Goal: Task Accomplishment & Management: Manage account settings

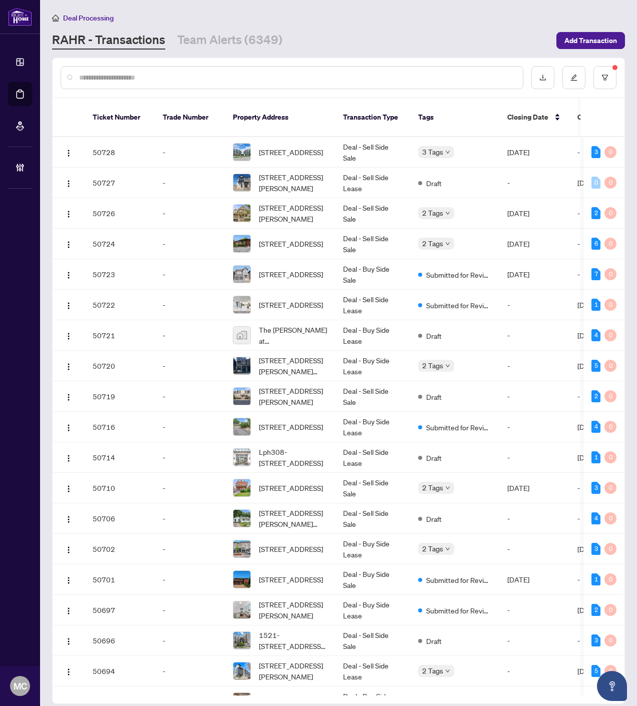
click at [142, 77] on input "text" at bounding box center [297, 77] width 436 height 11
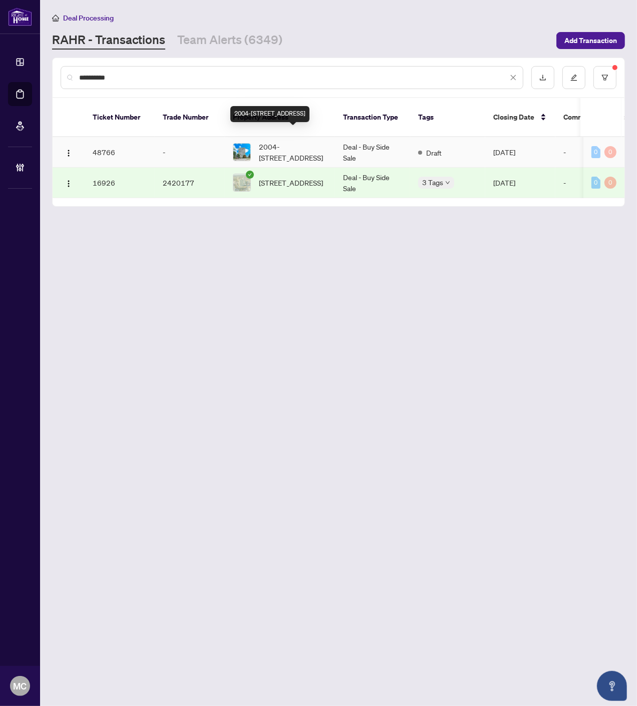
type input "**********"
click at [273, 141] on span "2004-[STREET_ADDRESS]" at bounding box center [293, 152] width 68 height 22
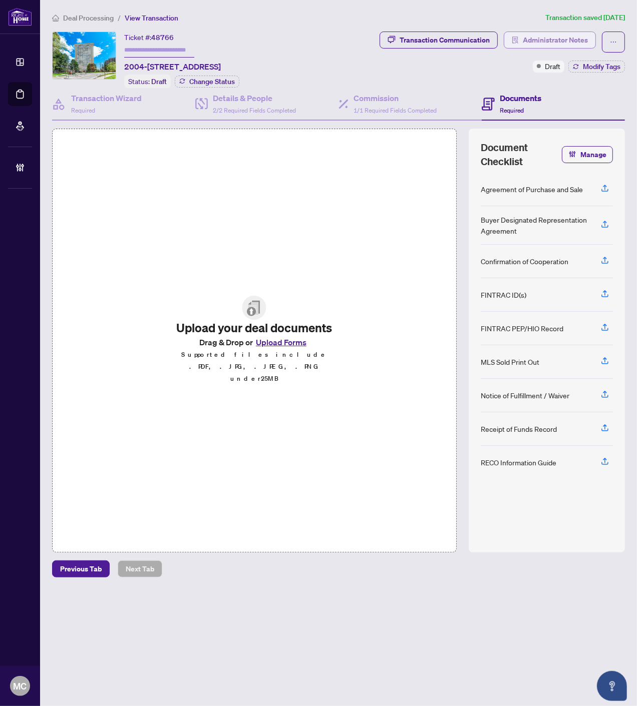
click at [551, 41] on span "Administrator Notes" at bounding box center [555, 40] width 65 height 16
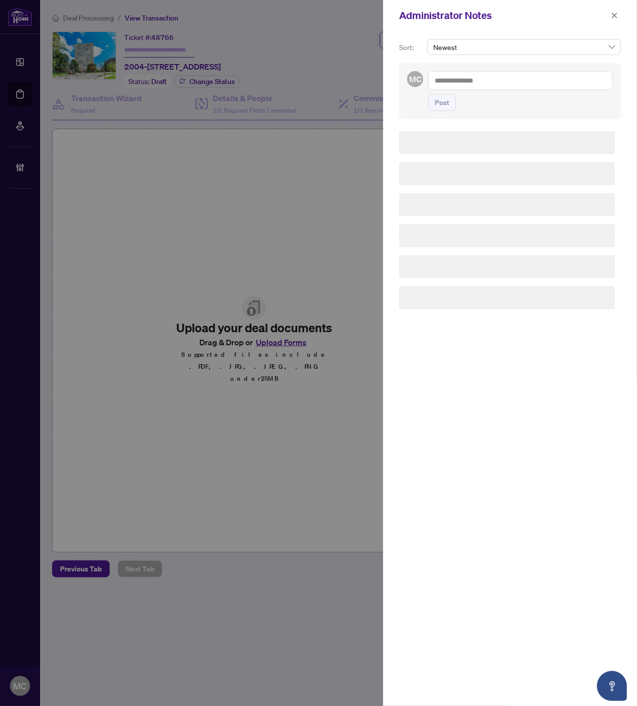
click at [522, 83] on textarea at bounding box center [520, 80] width 185 height 19
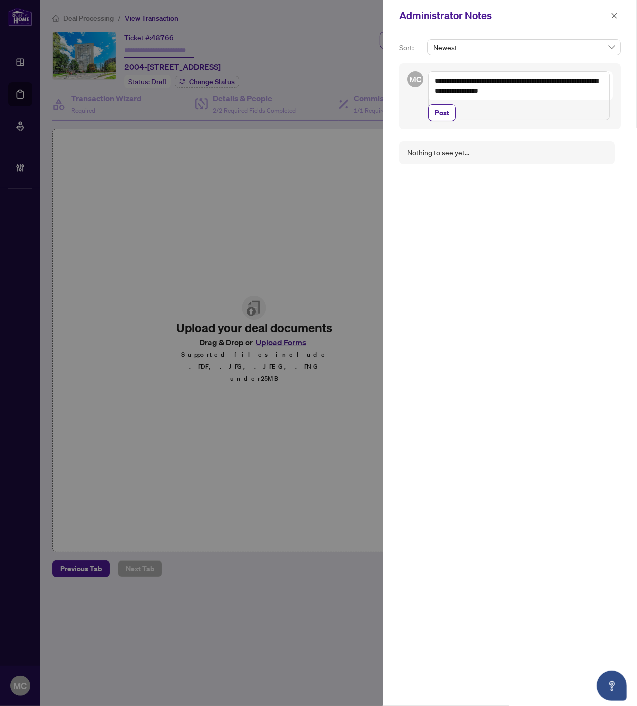
paste textarea "**********"
type textarea "**********"
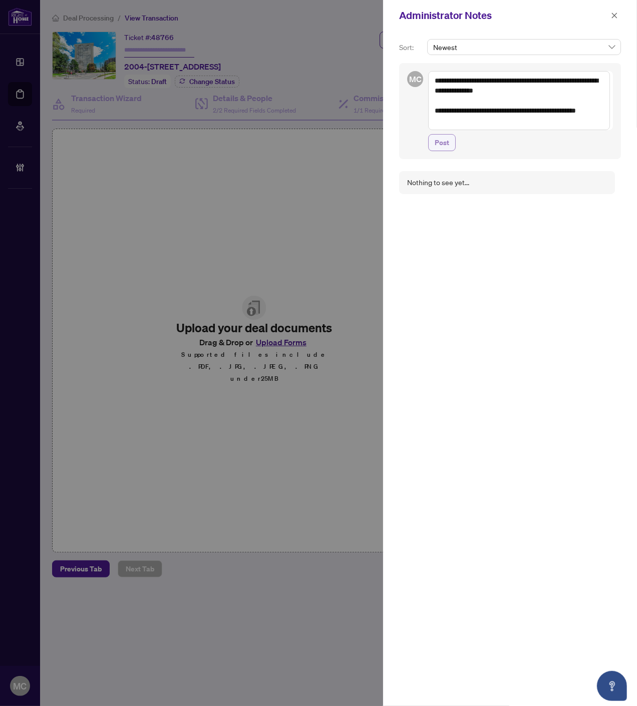
click at [434, 140] on button "Post" at bounding box center [442, 142] width 28 height 17
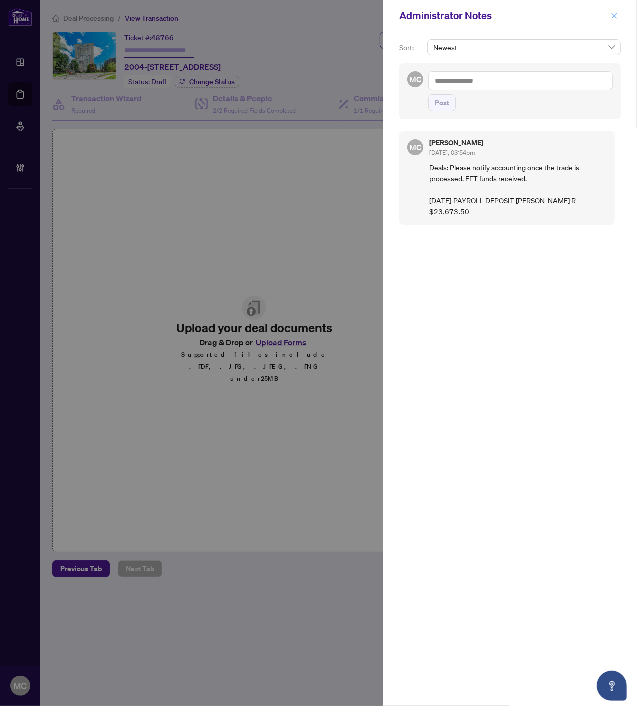
click at [612, 14] on icon "close" at bounding box center [615, 16] width 6 height 6
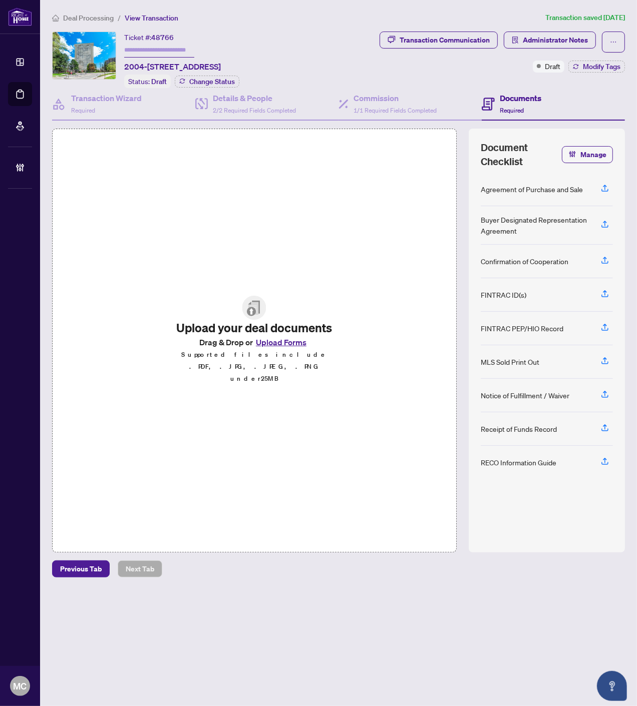
click at [83, 20] on span "Deal Processing" at bounding box center [88, 18] width 51 height 9
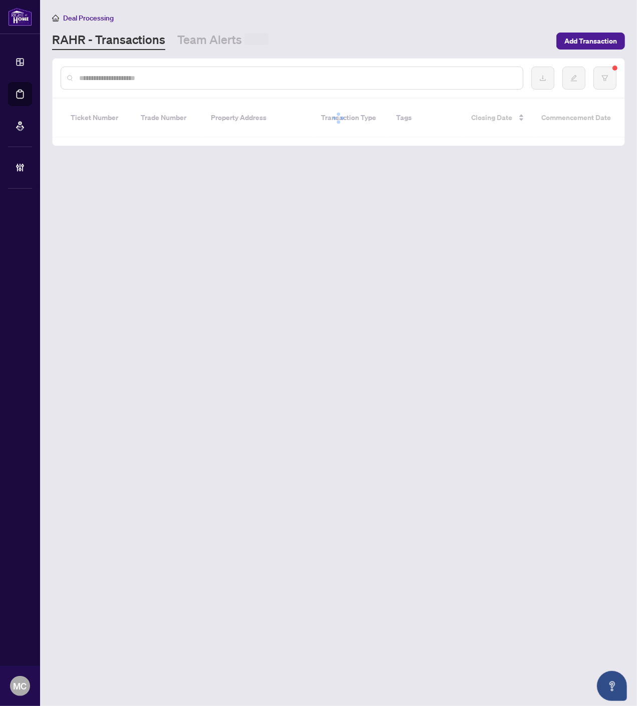
click at [242, 81] on input "text" at bounding box center [297, 78] width 436 height 11
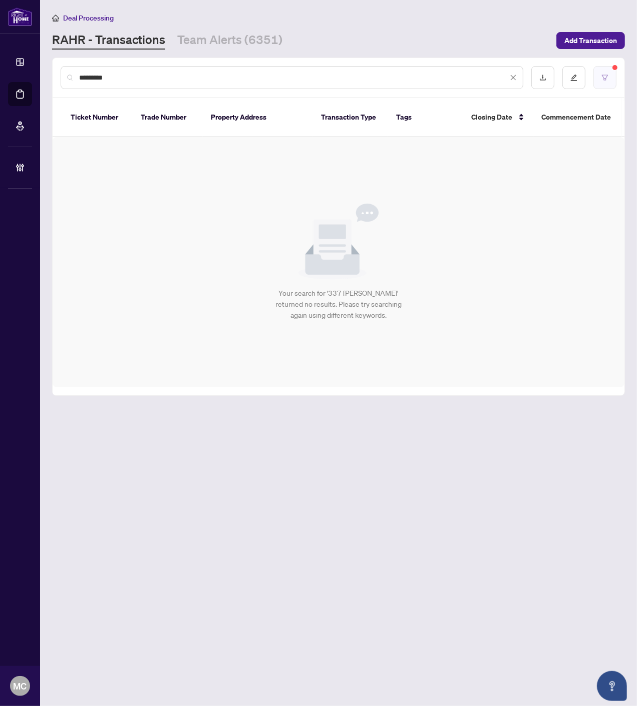
click at [601, 76] on icon "filter" at bounding box center [604, 77] width 7 height 7
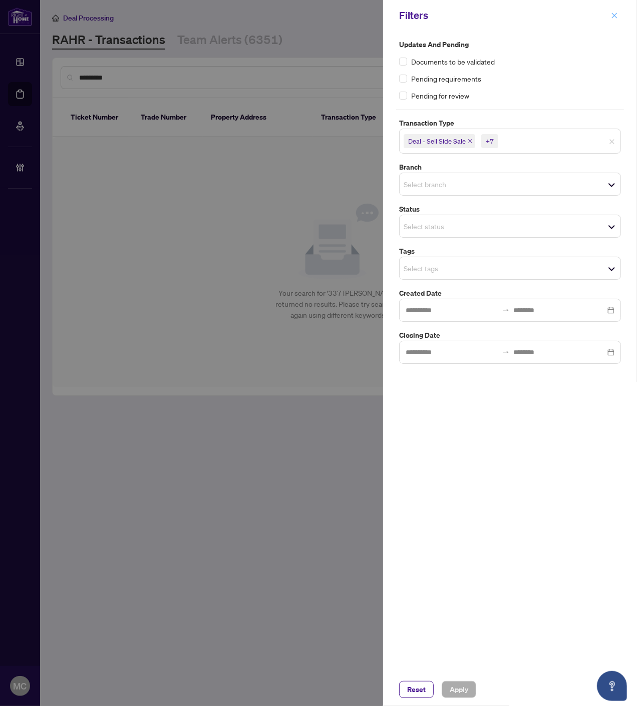
click at [614, 14] on icon "close" at bounding box center [614, 15] width 7 height 7
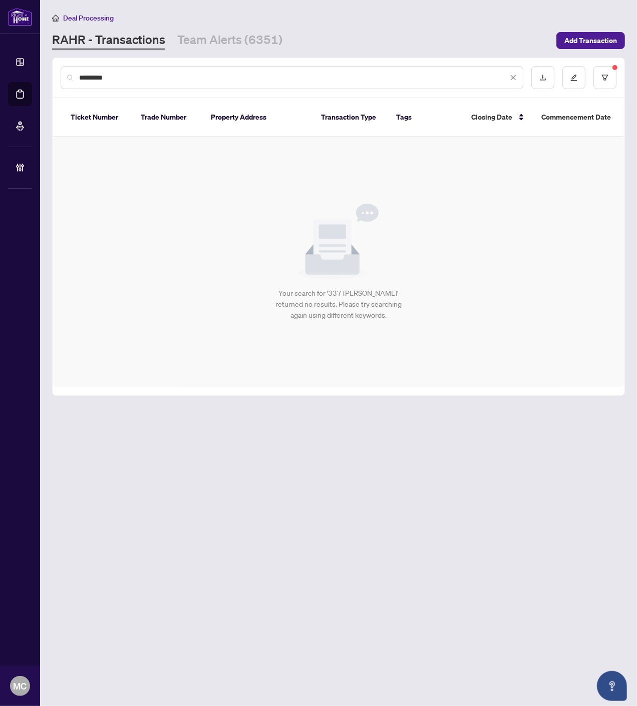
click at [242, 74] on input "*********" at bounding box center [293, 77] width 429 height 11
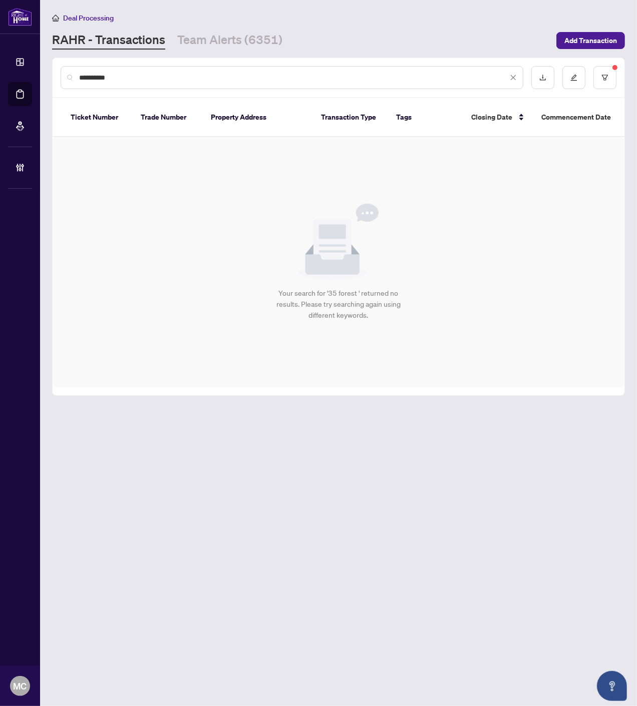
click at [129, 77] on input "*********" at bounding box center [293, 77] width 429 height 11
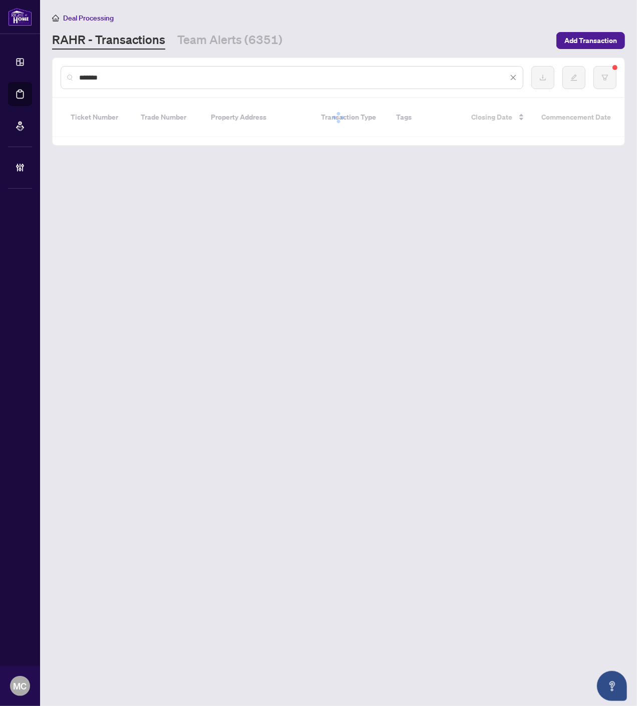
type input "*******"
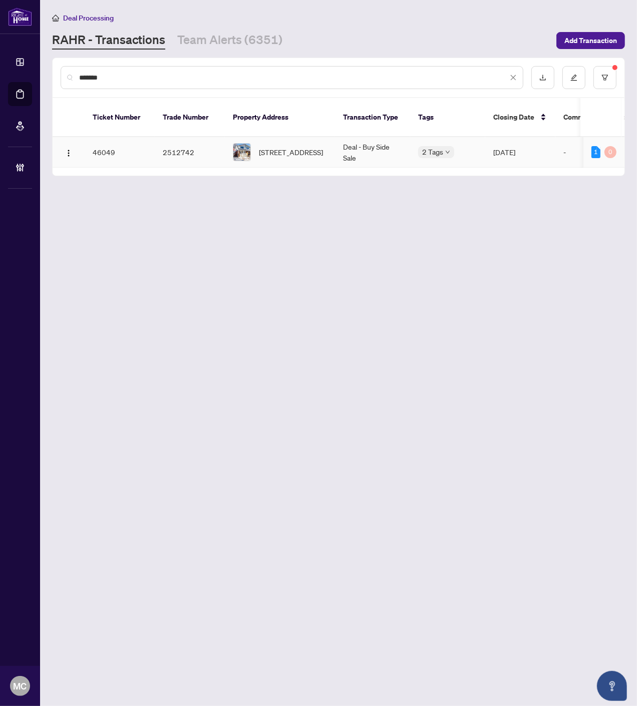
click at [306, 147] on span "[STREET_ADDRESS]" at bounding box center [291, 152] width 64 height 11
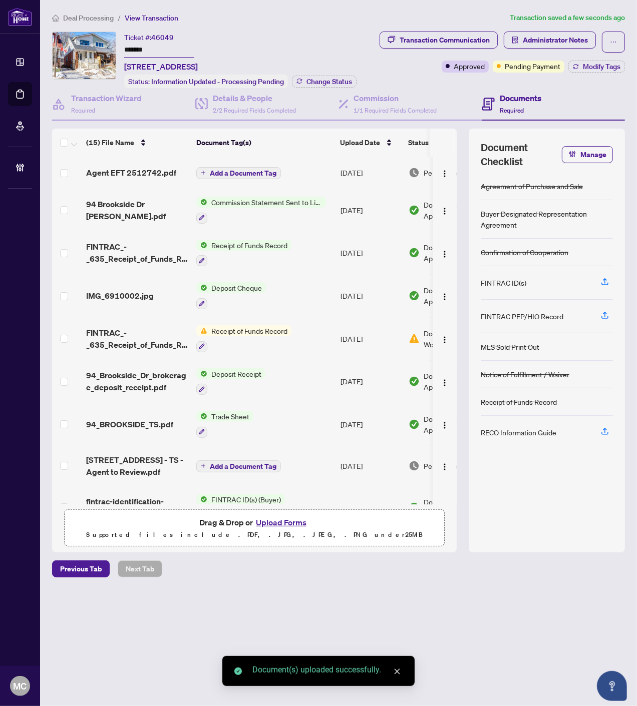
click at [244, 171] on span "Add a Document Tag" at bounding box center [243, 173] width 67 height 7
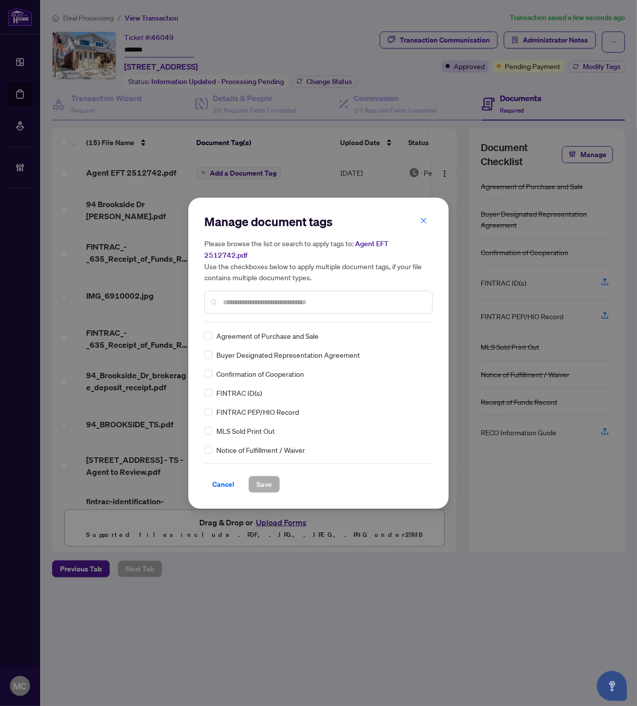
click at [342, 297] on input "text" at bounding box center [323, 302] width 201 height 11
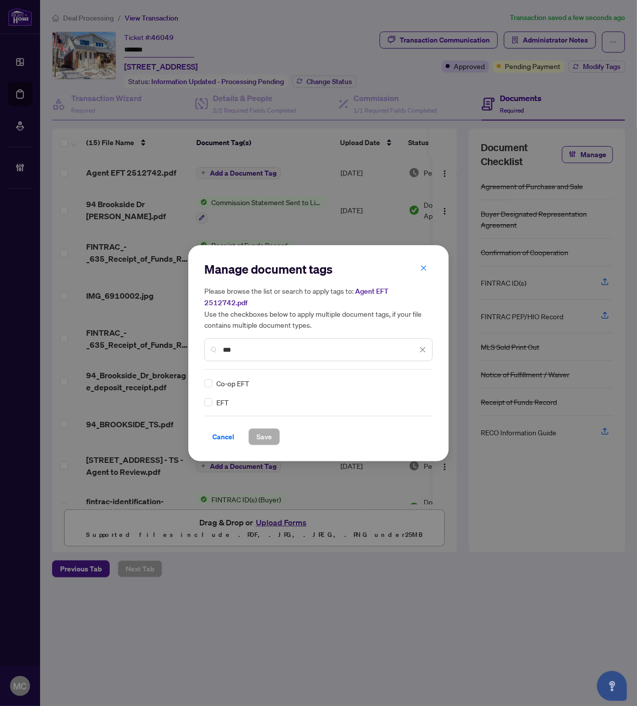
type input "***"
click at [414, 378] on img at bounding box center [412, 383] width 10 height 10
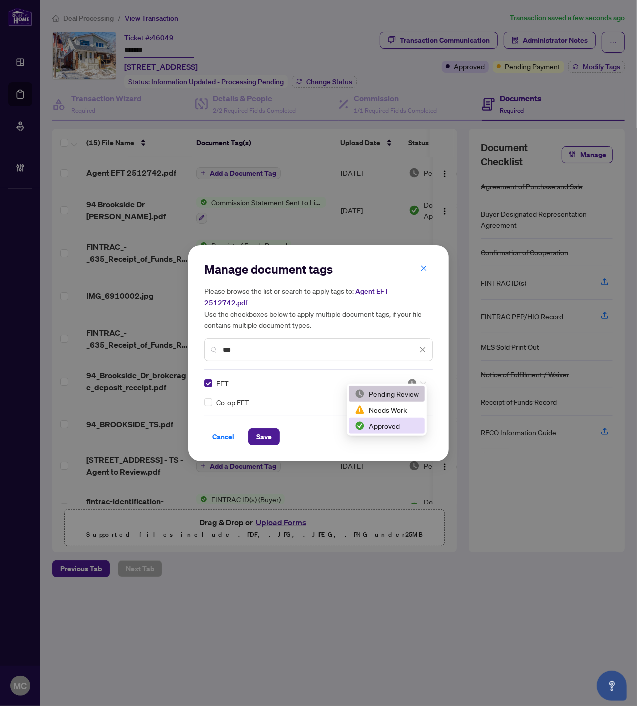
click at [394, 424] on div "Approved" at bounding box center [386, 426] width 64 height 11
click at [259, 429] on span "Save" at bounding box center [264, 437] width 16 height 16
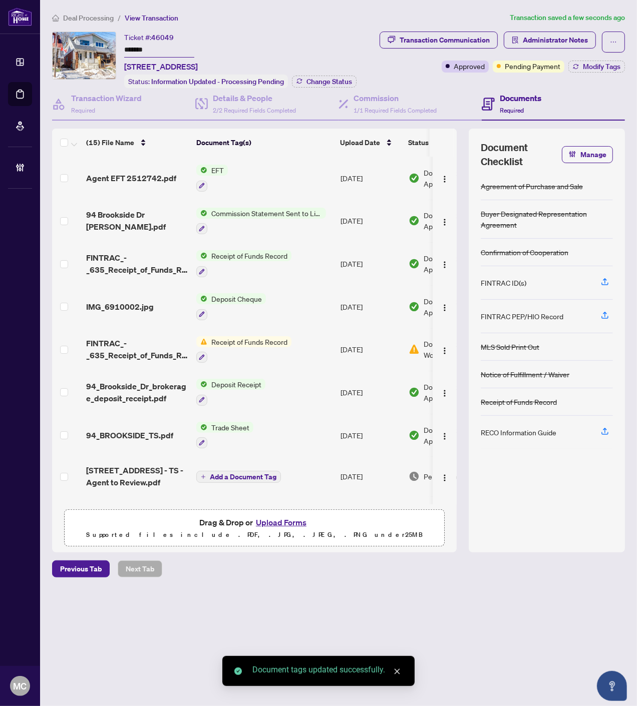
click at [441, 175] on img "button" at bounding box center [445, 179] width 8 height 8
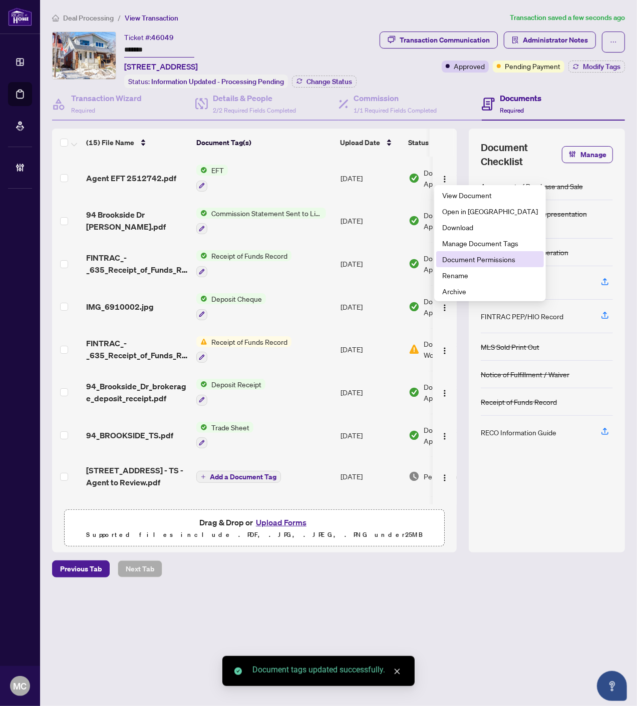
click at [477, 260] on span "Document Permissions" at bounding box center [490, 259] width 96 height 11
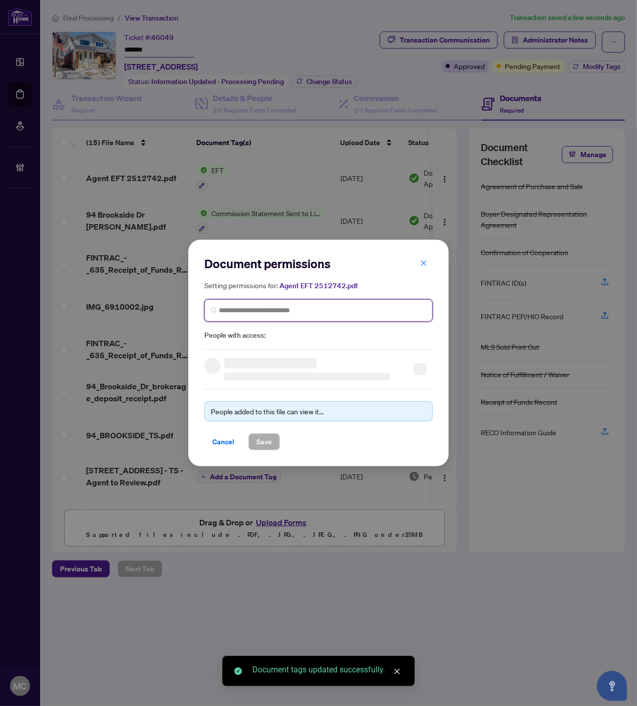
click at [308, 313] on input "search" at bounding box center [322, 310] width 207 height 11
paste input "**********"
type input "**********"
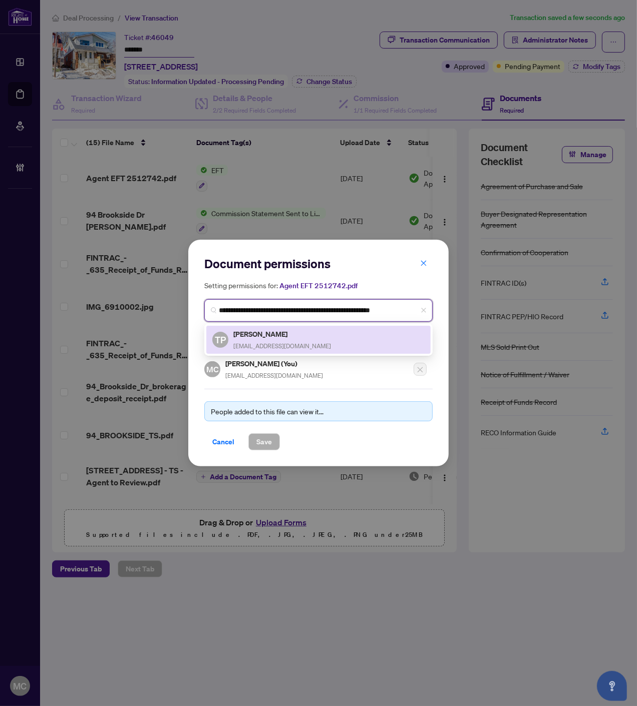
click at [254, 342] on span "tanyapodolski@yahoo.ca" at bounding box center [282, 346] width 98 height 8
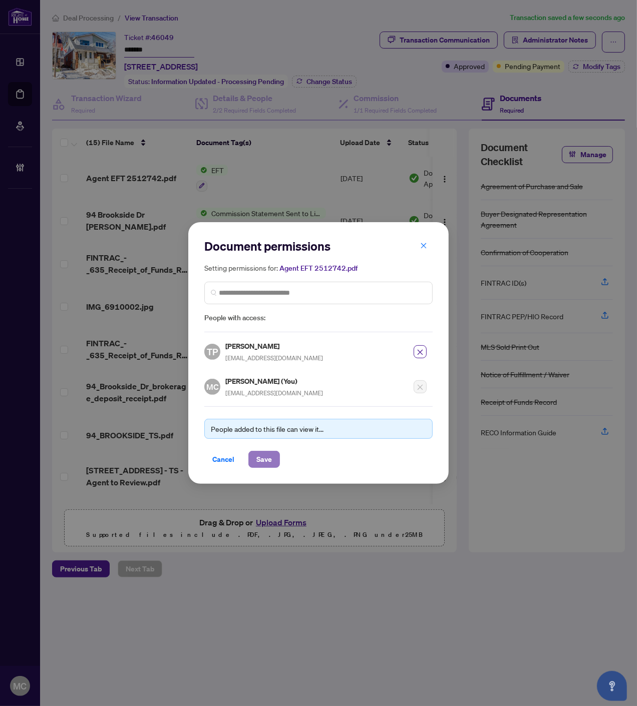
click at [263, 461] on span "Save" at bounding box center [264, 460] width 16 height 16
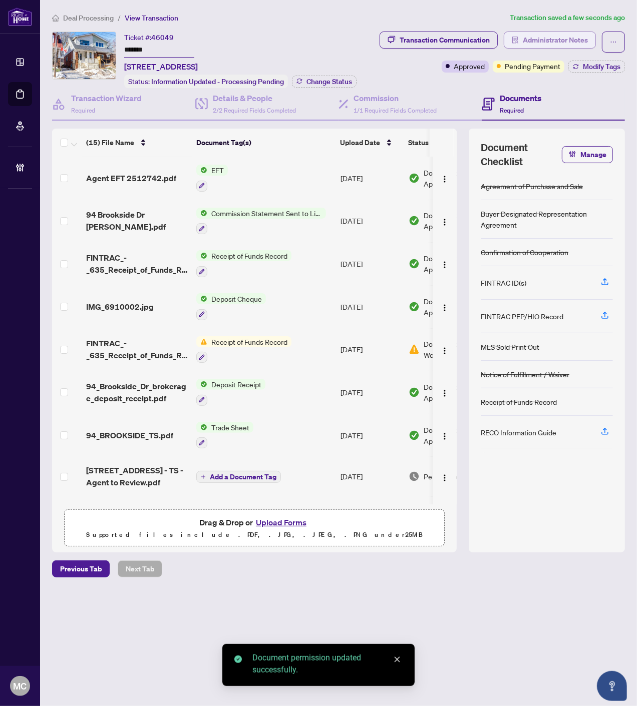
click at [546, 41] on span "Administrator Notes" at bounding box center [555, 40] width 65 height 16
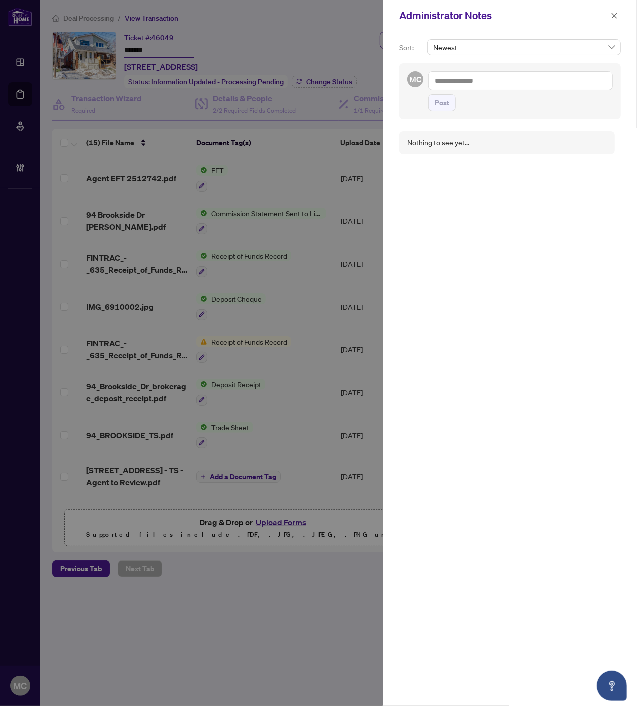
click at [547, 68] on div "MC Post" at bounding box center [510, 91] width 222 height 56
click at [543, 74] on textarea at bounding box center [520, 80] width 185 height 19
paste textarea "**********"
type textarea "**********"
click at [454, 101] on button "Post" at bounding box center [442, 102] width 28 height 17
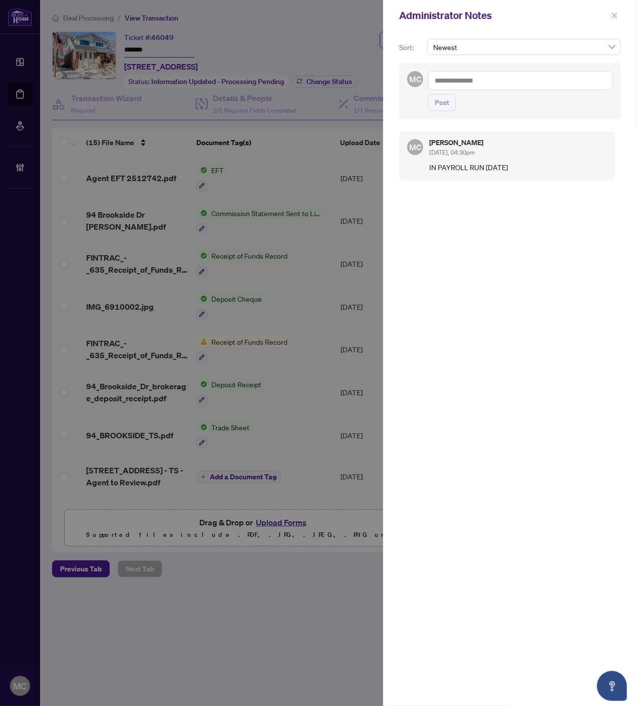
click at [612, 13] on icon "close" at bounding box center [614, 15] width 7 height 7
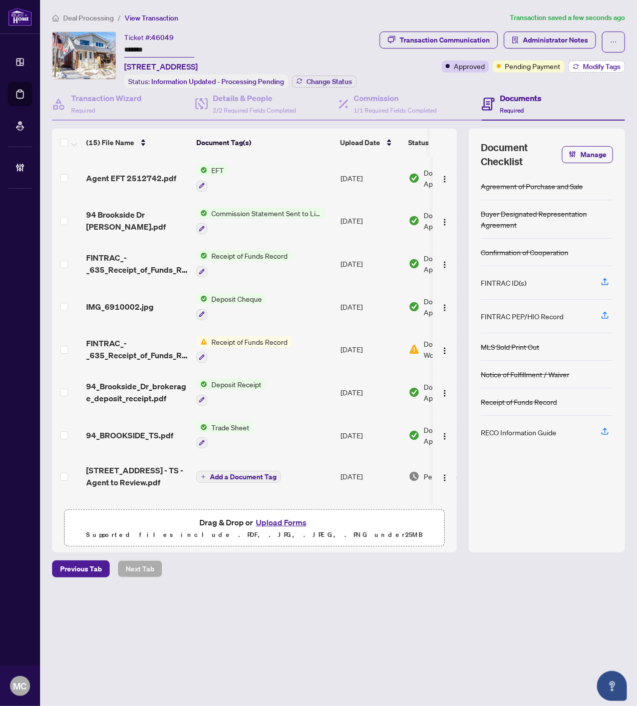
click at [587, 66] on span "Modify Tags" at bounding box center [602, 66] width 38 height 7
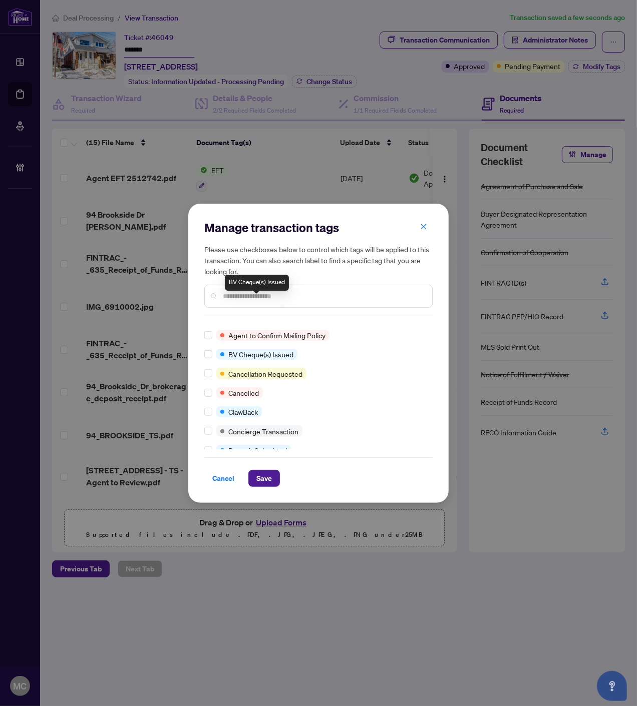
scroll to position [111, 0]
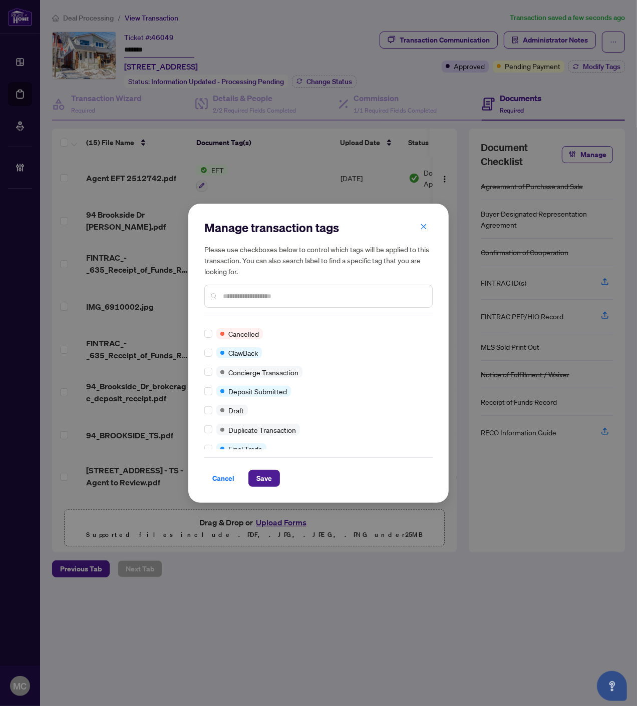
click at [212, 444] on div at bounding box center [210, 449] width 12 height 11
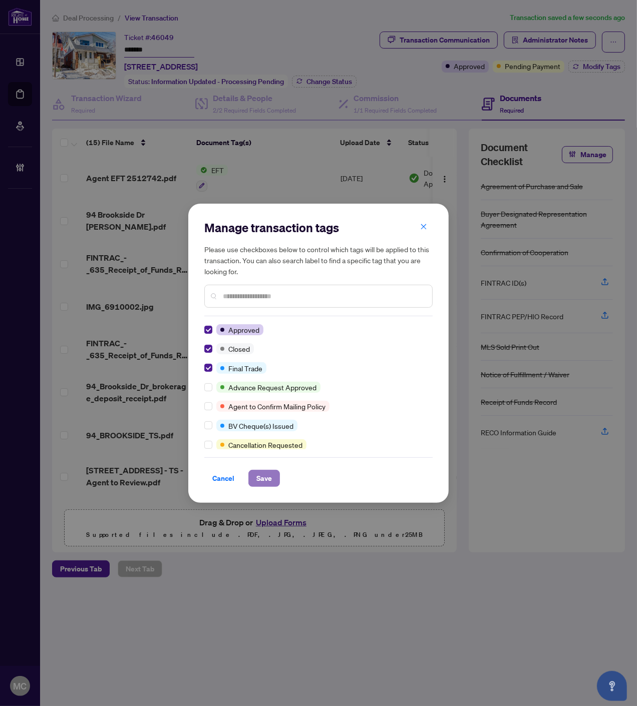
click at [268, 479] on span "Save" at bounding box center [264, 479] width 16 height 16
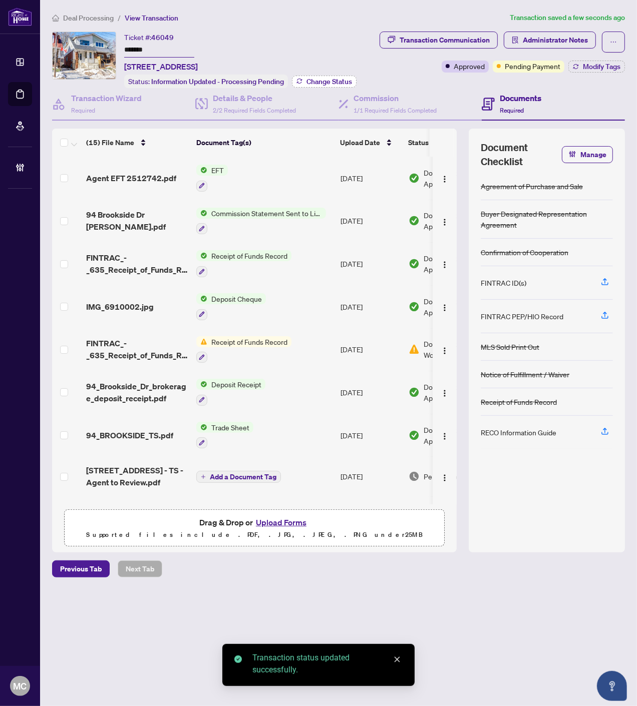
click at [331, 81] on span "Change Status" at bounding box center [329, 81] width 46 height 7
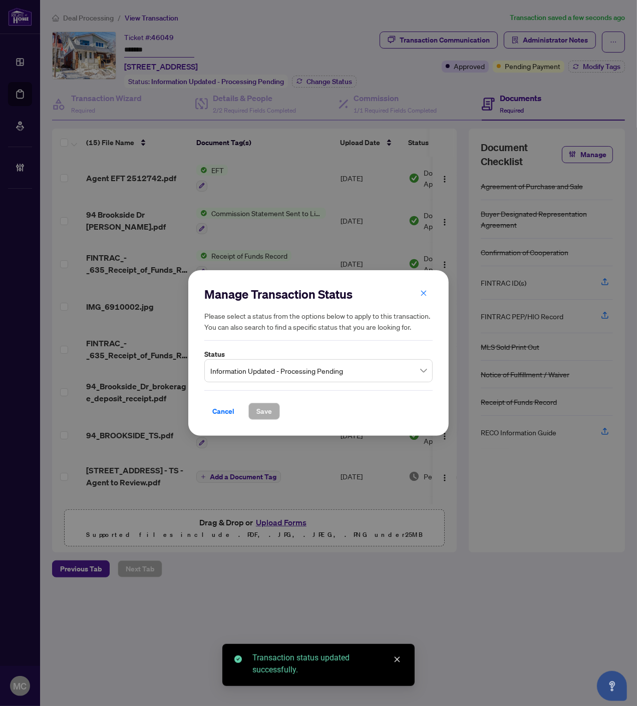
click at [344, 378] on span "Information Updated - Processing Pending" at bounding box center [318, 370] width 216 height 19
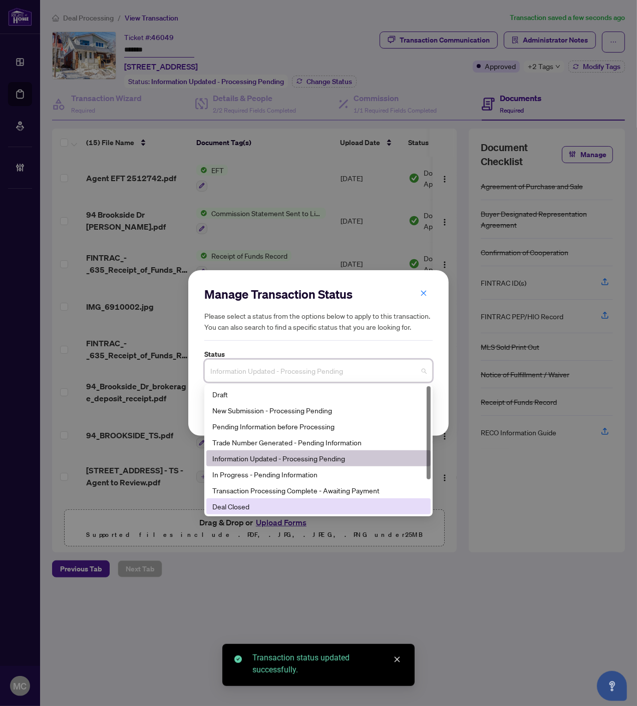
click at [294, 504] on div "Deal Closed" at bounding box center [318, 506] width 212 height 11
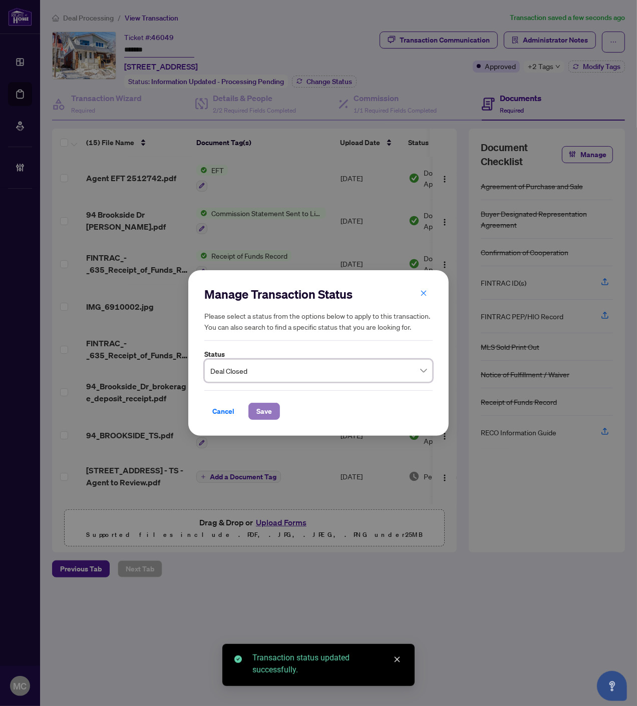
click at [261, 416] on span "Save" at bounding box center [264, 412] width 16 height 16
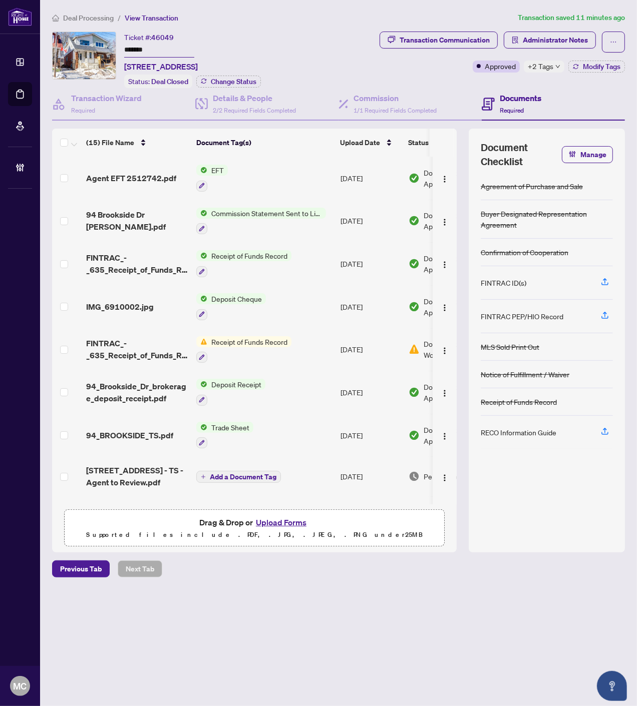
click at [90, 14] on span "Deal Processing" at bounding box center [88, 18] width 51 height 9
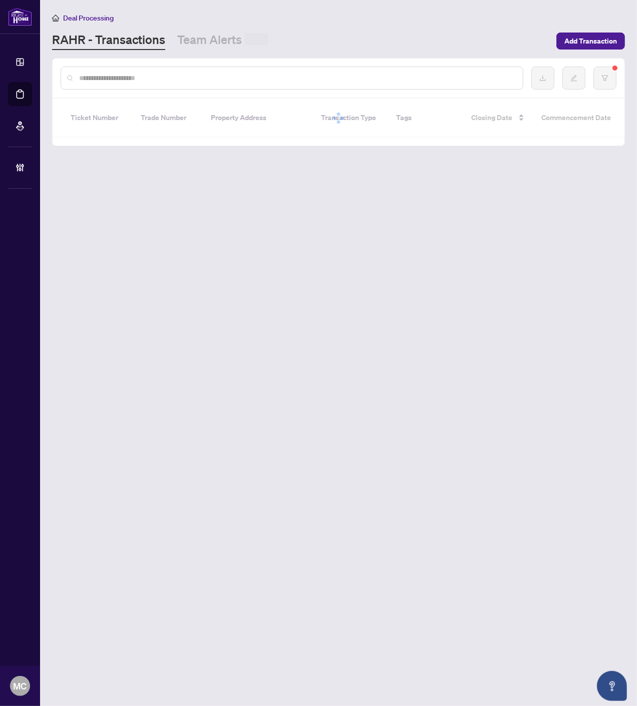
click at [204, 76] on input "text" at bounding box center [297, 78] width 436 height 11
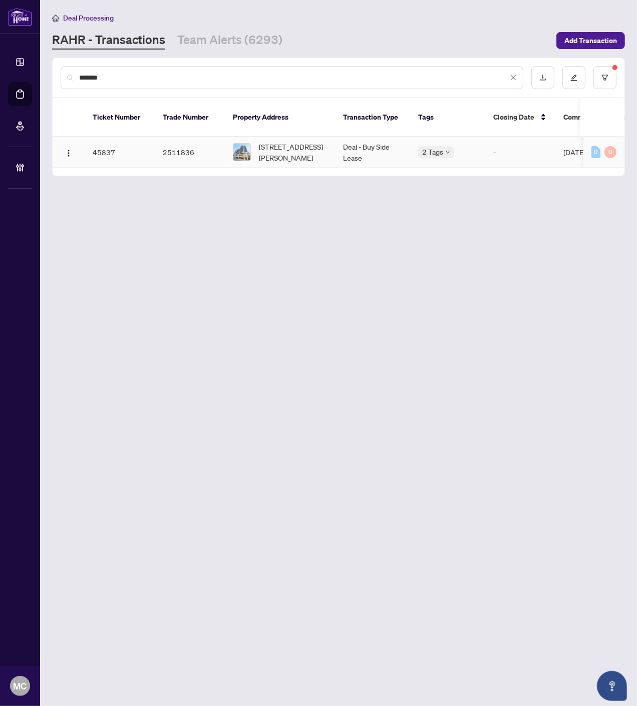
type input "*******"
click at [273, 141] on span "905-55 De Boers Dr, Toronto, Ontario M3J 0G5, Canada" at bounding box center [293, 152] width 68 height 22
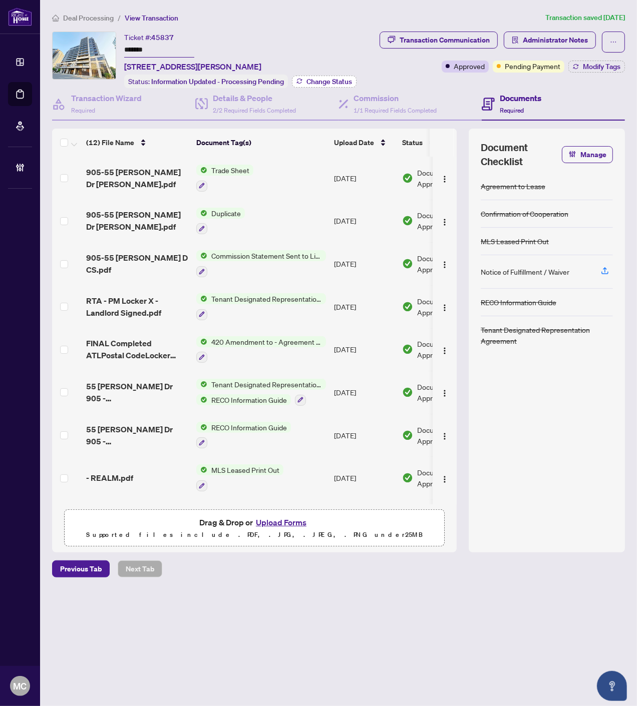
click at [327, 78] on span "Change Status" at bounding box center [329, 81] width 46 height 7
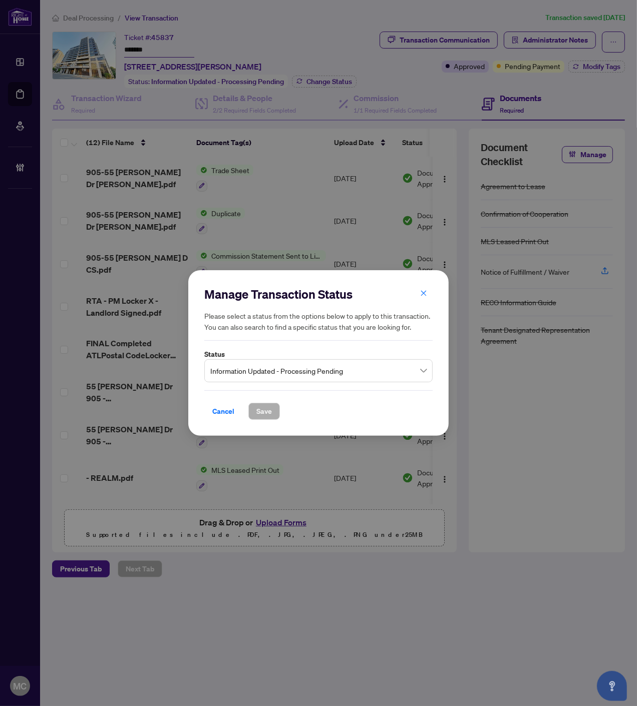
click at [305, 366] on span "Information Updated - Processing Pending" at bounding box center [318, 370] width 216 height 19
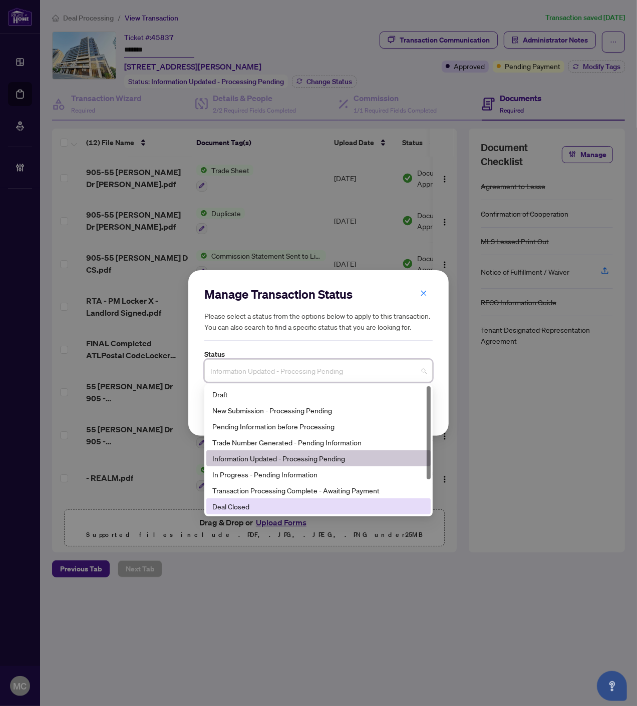
click at [283, 508] on div "Deal Closed" at bounding box center [318, 506] width 212 height 11
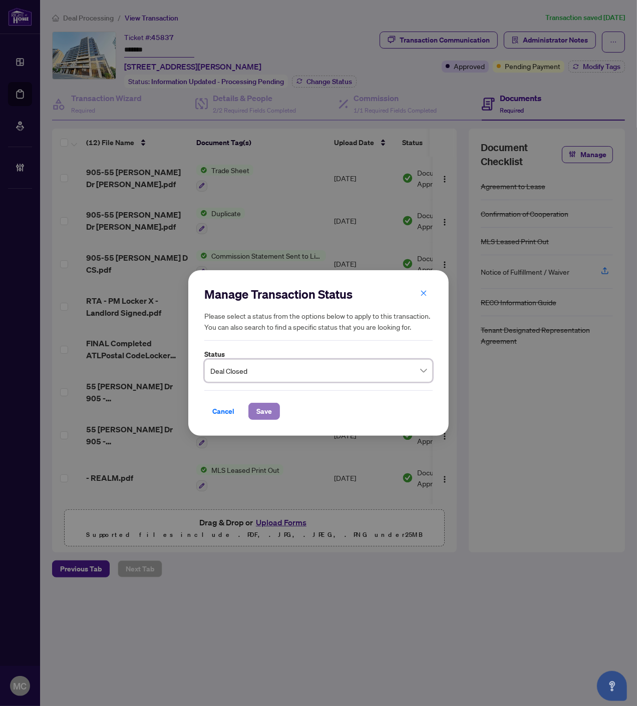
click at [269, 406] on span "Save" at bounding box center [264, 412] width 16 height 16
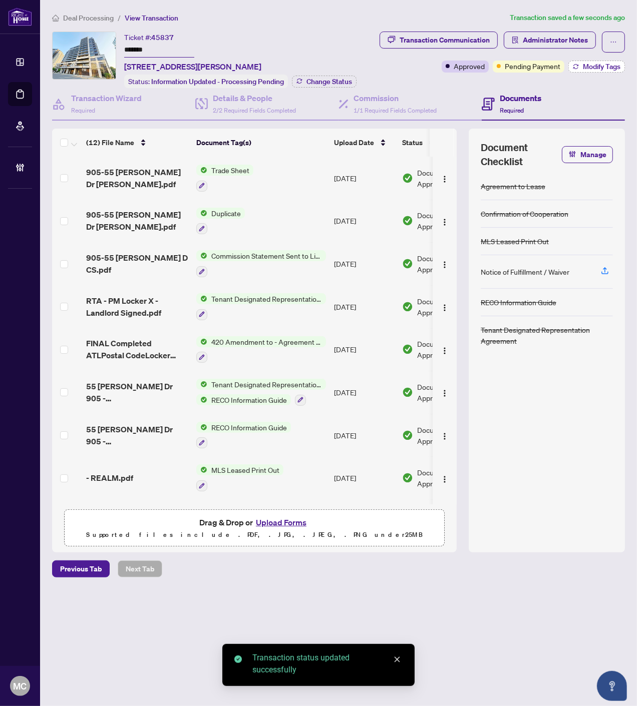
click at [584, 69] on span "Modify Tags" at bounding box center [602, 66] width 38 height 7
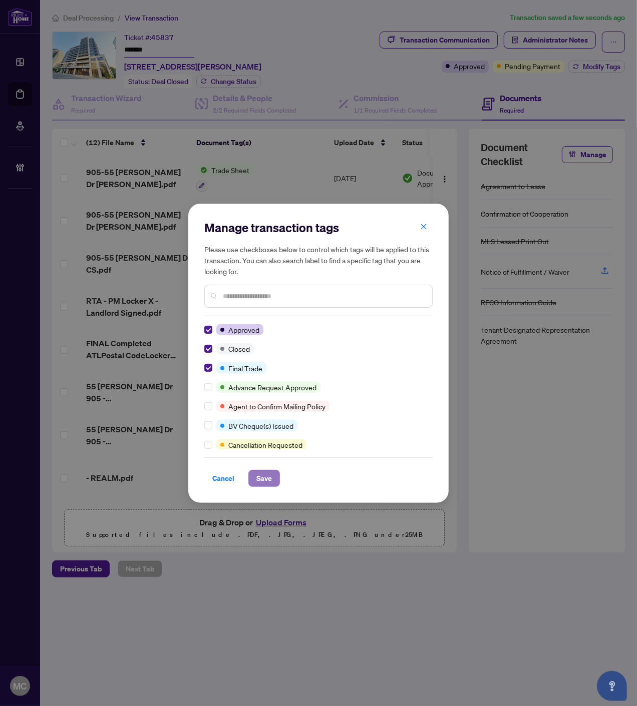
click at [267, 481] on span "Save" at bounding box center [264, 479] width 16 height 16
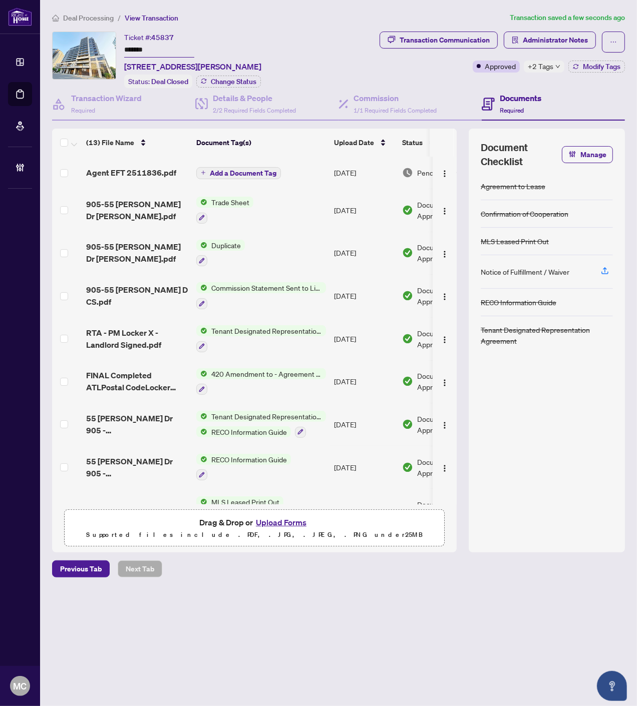
click at [249, 170] on span "Add a Document Tag" at bounding box center [243, 173] width 67 height 7
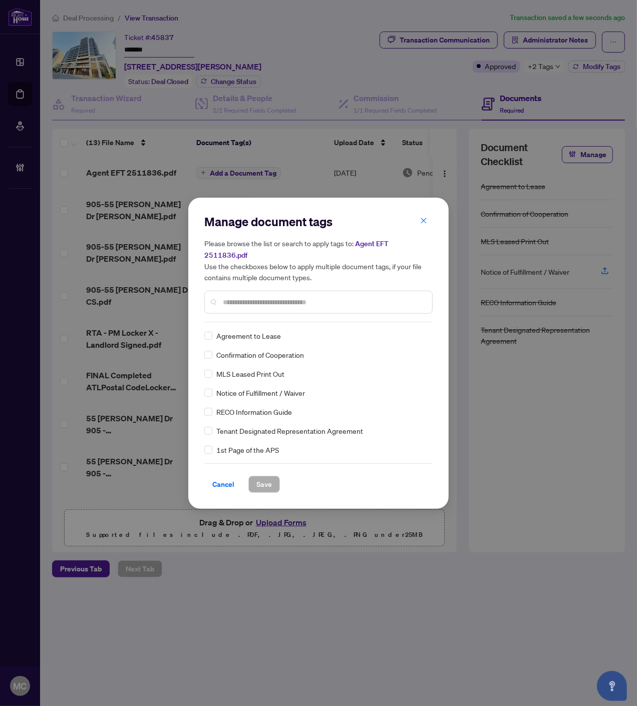
click at [339, 298] on input "text" at bounding box center [323, 302] width 201 height 11
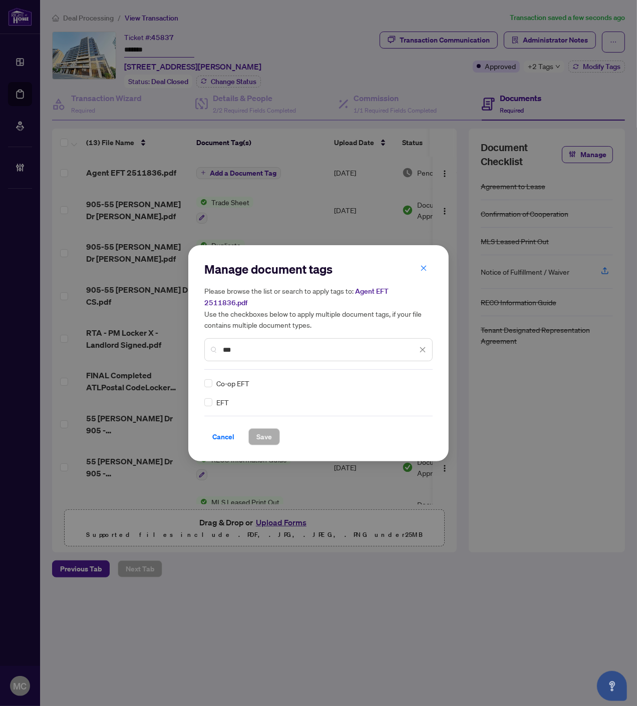
type input "***"
click at [408, 378] on img at bounding box center [412, 383] width 10 height 10
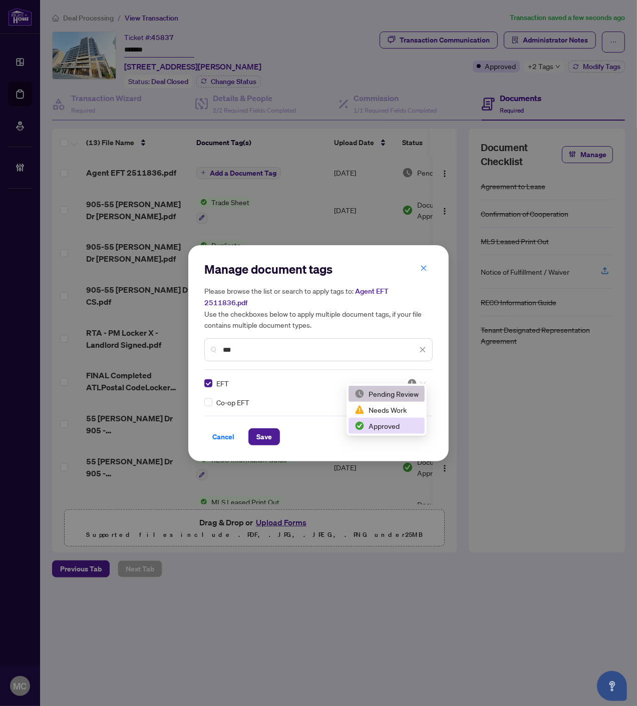
click at [387, 425] on div "Approved" at bounding box center [386, 426] width 64 height 11
click at [261, 429] on span "Save" at bounding box center [264, 437] width 16 height 16
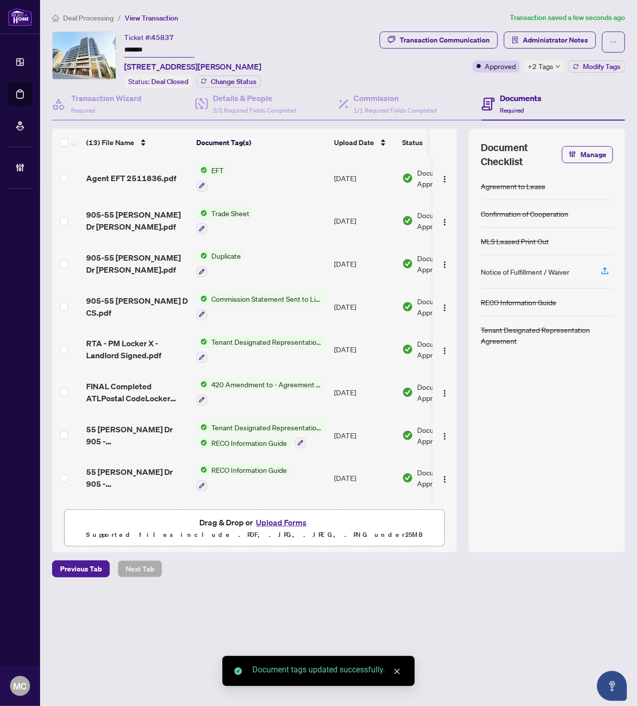
click at [441, 175] on img "button" at bounding box center [445, 179] width 8 height 8
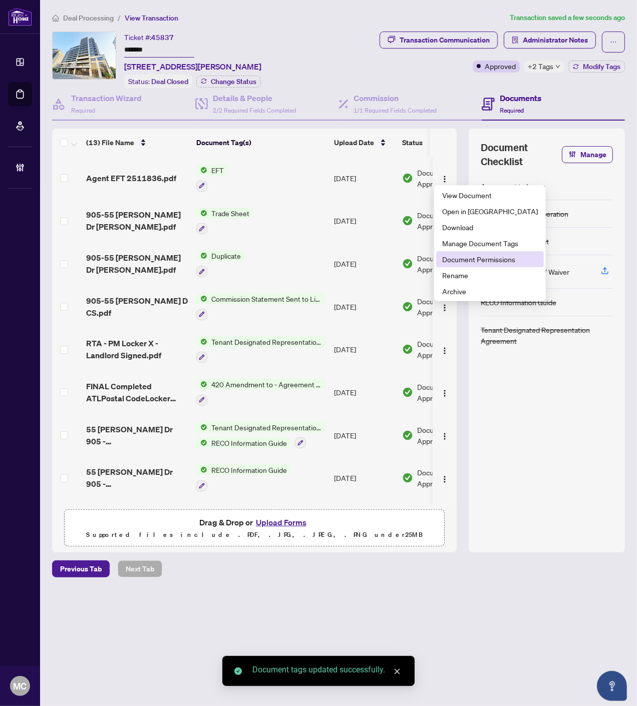
click at [478, 259] on span "Document Permissions" at bounding box center [490, 259] width 96 height 11
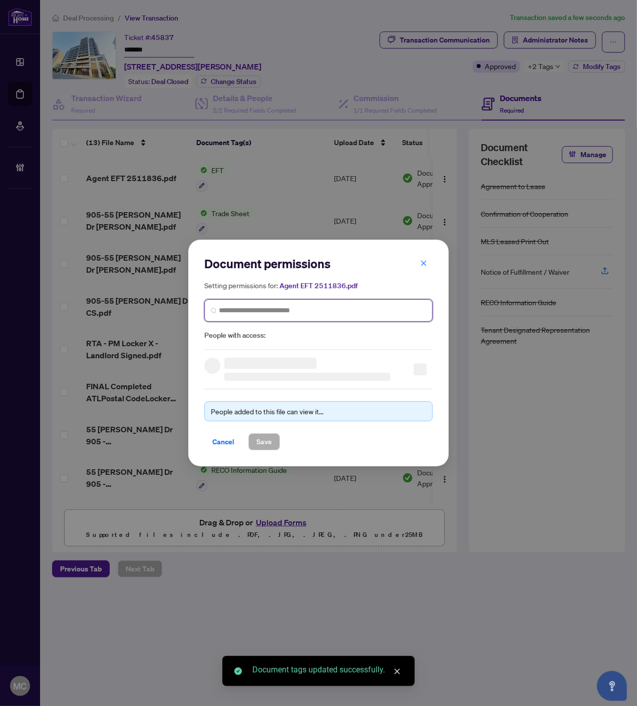
click at [341, 308] on input "search" at bounding box center [322, 310] width 207 height 11
paste input "**********"
type input "**********"
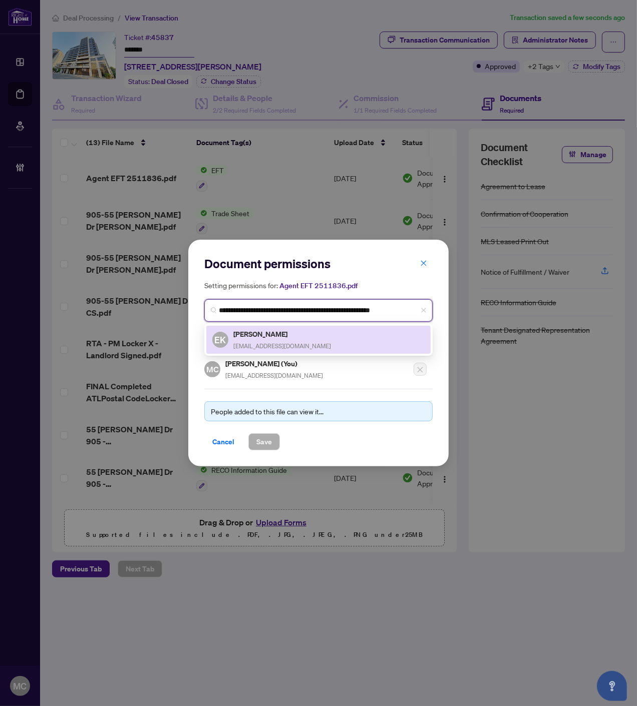
drag, startPoint x: 257, startPoint y: 336, endPoint x: 264, endPoint y: 435, distance: 98.4
click at [257, 336] on h5 "Elif Kirbiyik" at bounding box center [282, 334] width 98 height 12
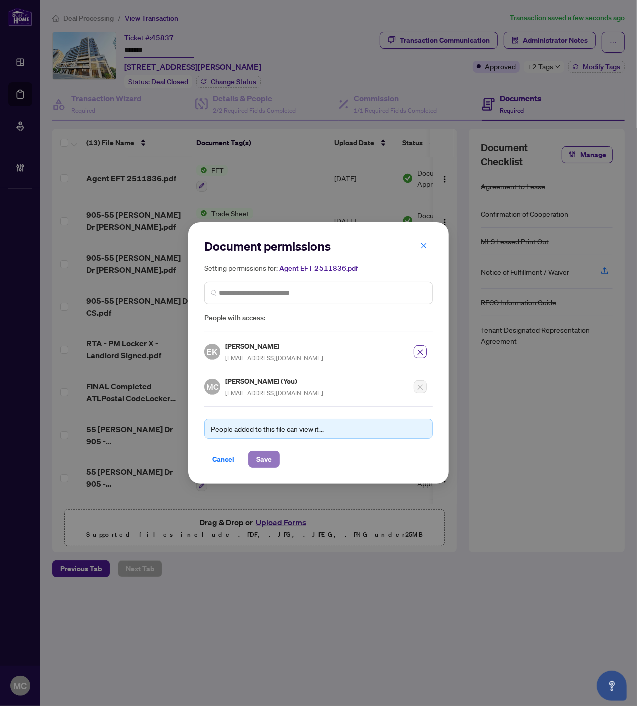
click at [269, 456] on span "Save" at bounding box center [264, 460] width 16 height 16
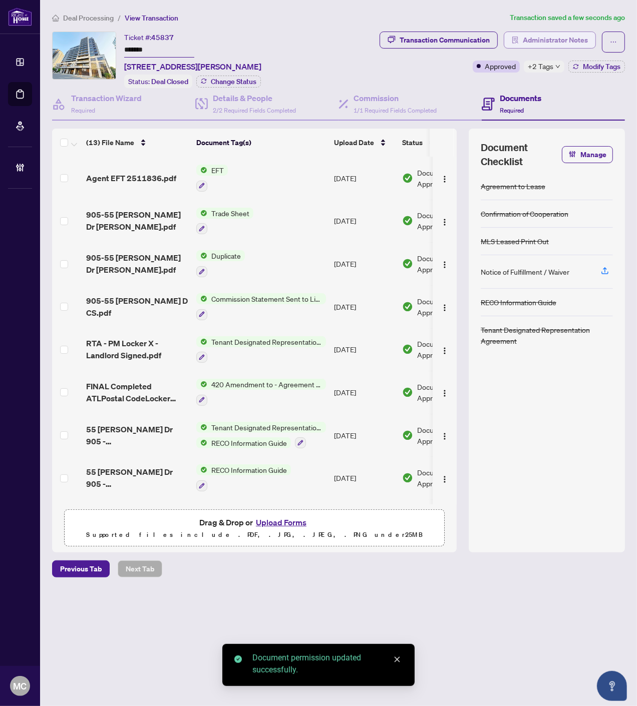
click at [558, 42] on span "Administrator Notes" at bounding box center [555, 40] width 65 height 16
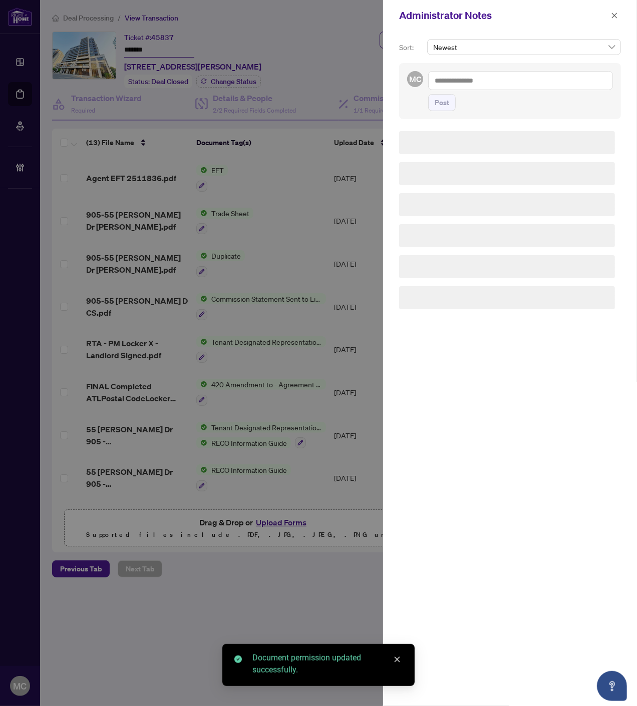
click at [551, 89] on textarea at bounding box center [520, 80] width 185 height 19
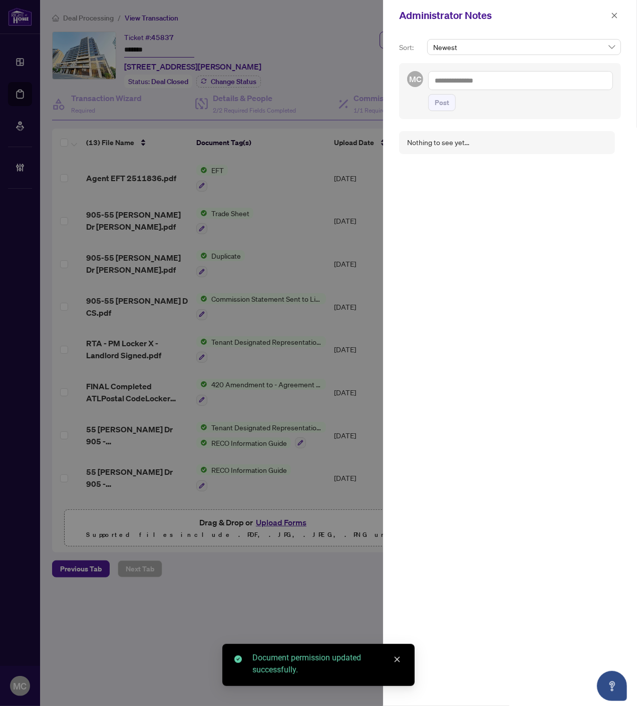
paste textarea "**********"
type textarea "**********"
drag, startPoint x: 447, startPoint y: 103, endPoint x: 486, endPoint y: 101, distance: 39.1
click at [447, 103] on span "Post" at bounding box center [442, 103] width 15 height 16
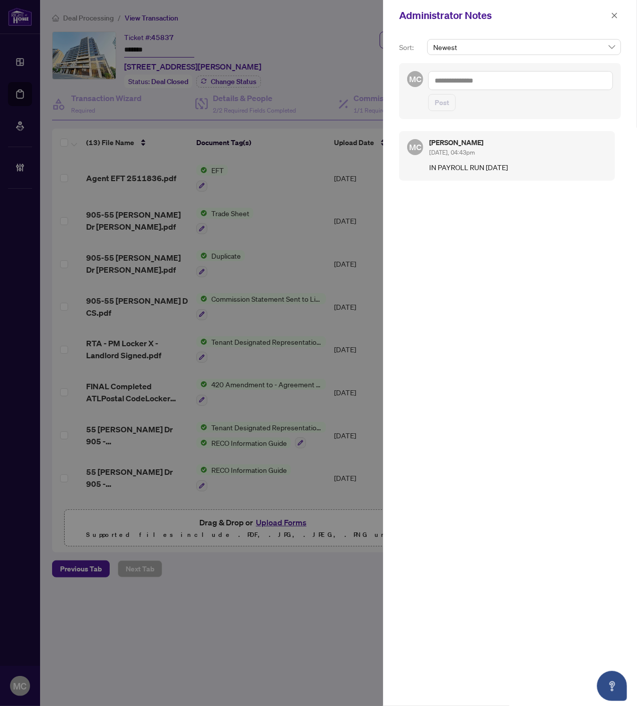
drag, startPoint x: 612, startPoint y: 14, endPoint x: 584, endPoint y: 96, distance: 87.2
click at [612, 14] on icon "close" at bounding box center [615, 16] width 6 height 6
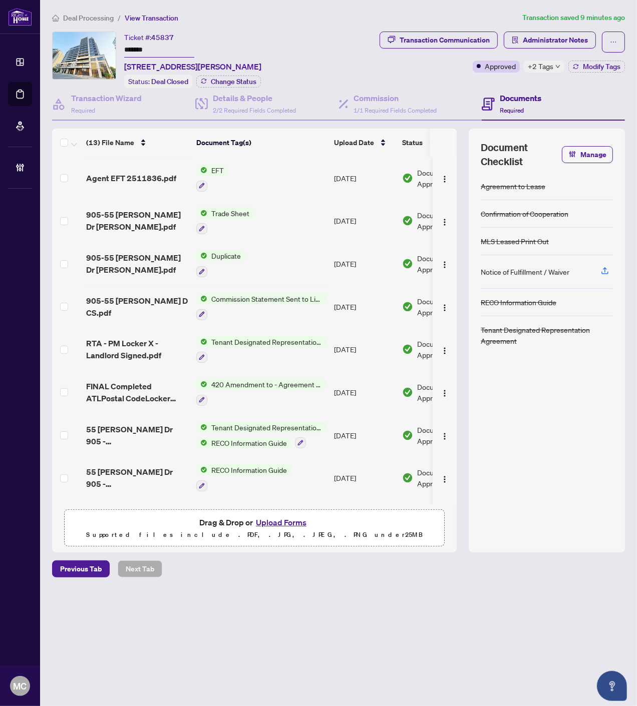
click at [85, 20] on span "Deal Processing" at bounding box center [88, 18] width 51 height 9
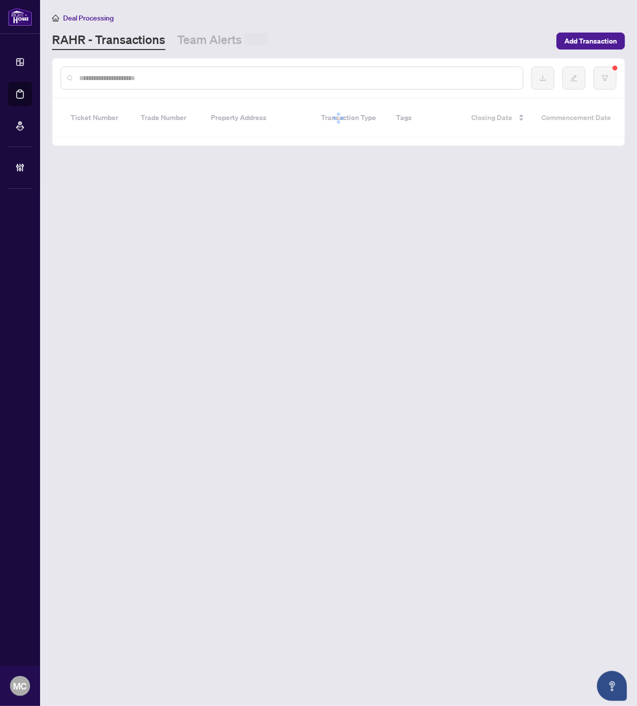
click at [197, 80] on input "text" at bounding box center [297, 78] width 436 height 11
paste input "*******"
type input "*******"
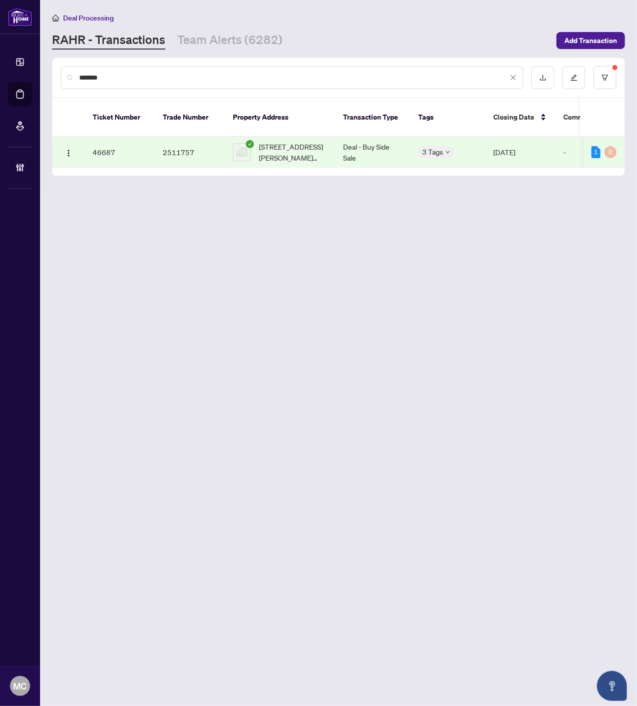
click at [281, 142] on span "181 James Street North, Hamilton, ON, Canada" at bounding box center [293, 152] width 68 height 22
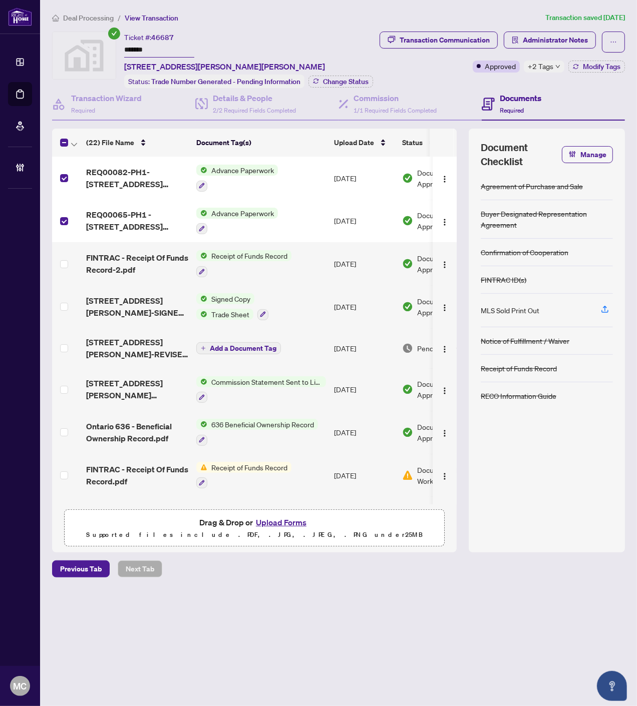
click at [74, 143] on icon "button" at bounding box center [74, 145] width 6 height 4
click at [95, 164] on li "Open Selected in New Tab(s)" at bounding box center [122, 158] width 101 height 16
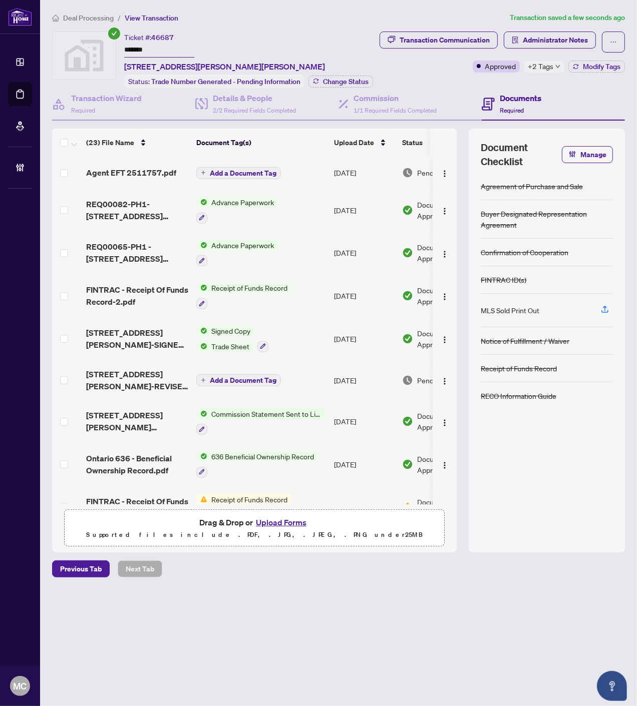
click at [234, 171] on span "Add a Document Tag" at bounding box center [243, 173] width 67 height 7
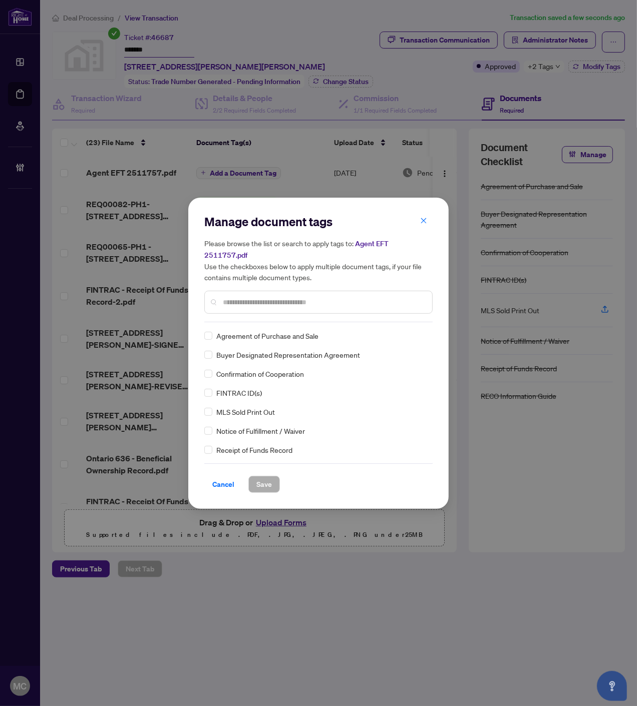
click at [348, 297] on input "text" at bounding box center [323, 302] width 201 height 11
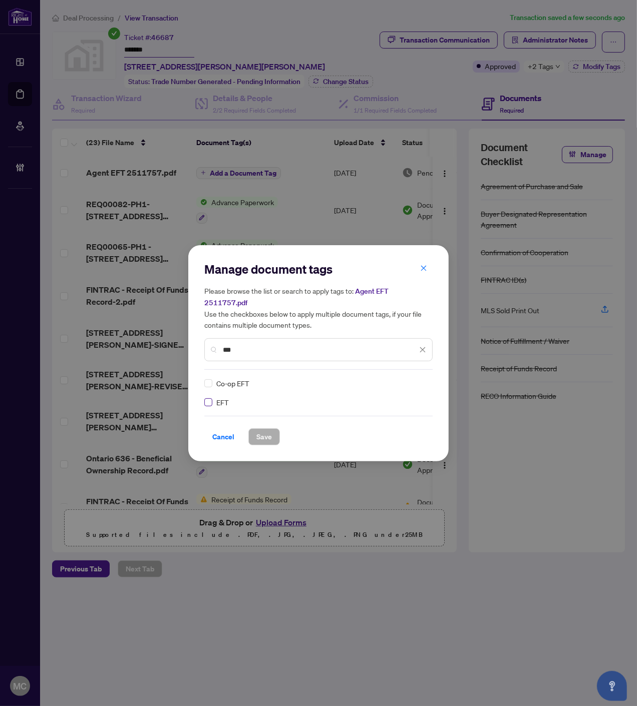
type input "***"
click at [406, 378] on div at bounding box center [414, 383] width 26 height 10
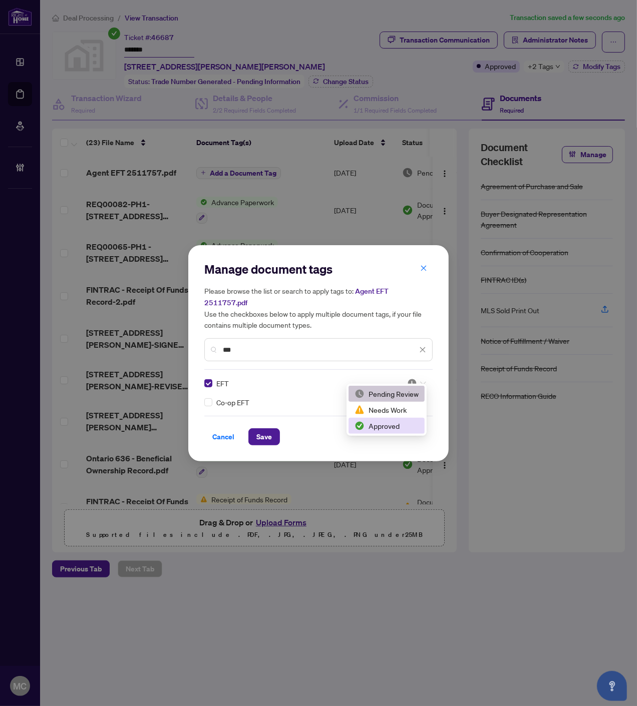
click at [401, 422] on div "Approved" at bounding box center [386, 426] width 64 height 11
click at [266, 429] on span "Save" at bounding box center [264, 437] width 16 height 16
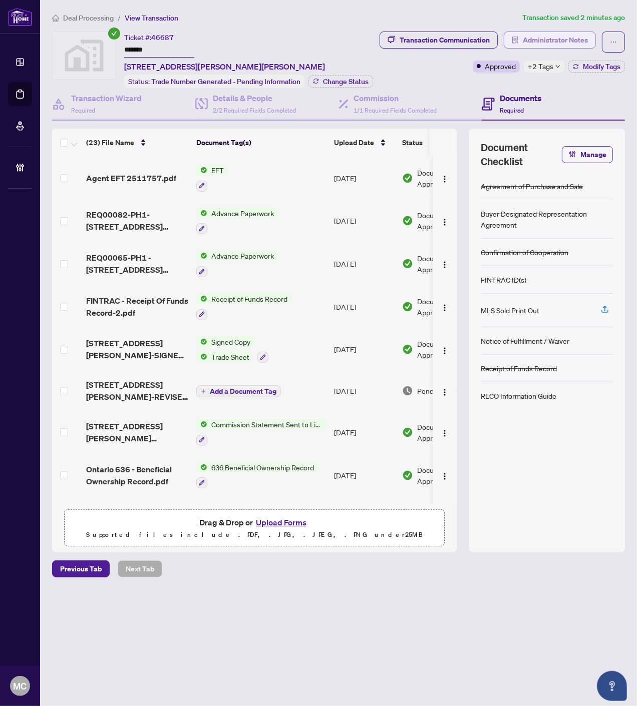
click at [551, 37] on span "Administrator Notes" at bounding box center [555, 40] width 65 height 16
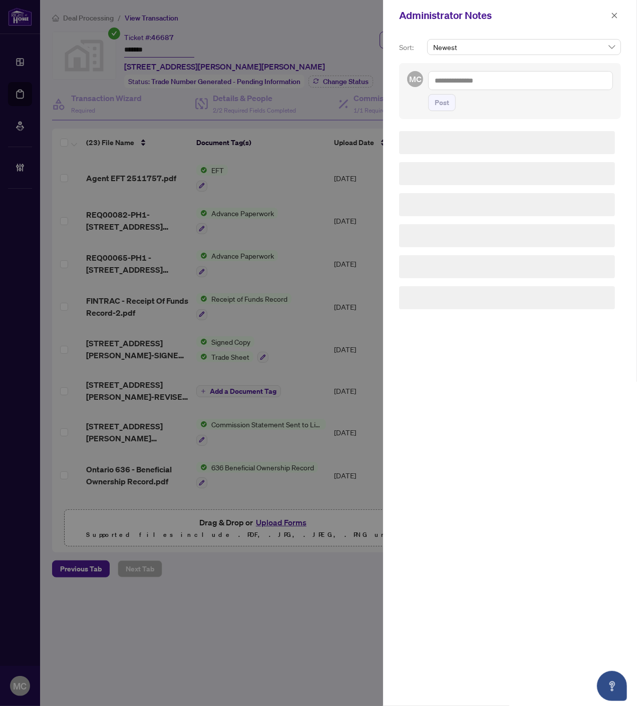
click at [545, 83] on textarea at bounding box center [520, 80] width 185 height 19
paste textarea "**********"
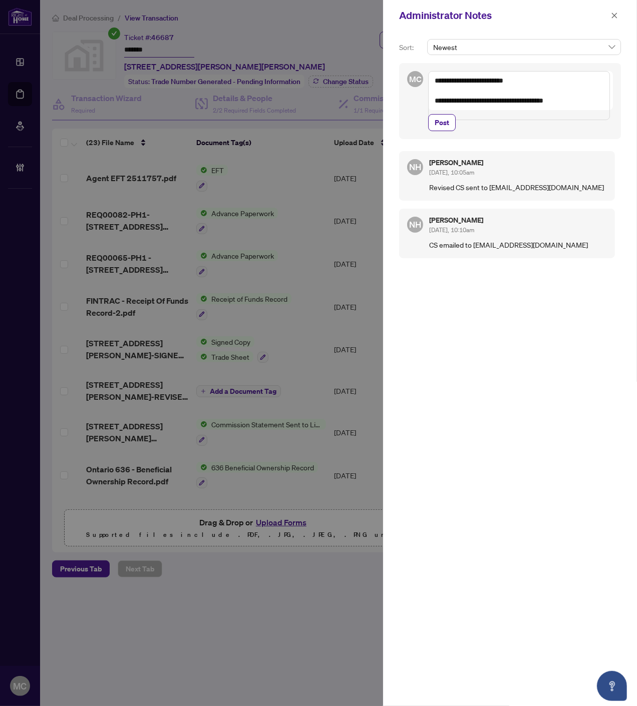
drag, startPoint x: 453, startPoint y: 99, endPoint x: 495, endPoint y: 98, distance: 41.6
click at [495, 98] on textarea "**********" at bounding box center [519, 95] width 182 height 49
type textarea "**********"
click at [436, 131] on span "Post" at bounding box center [442, 123] width 15 height 16
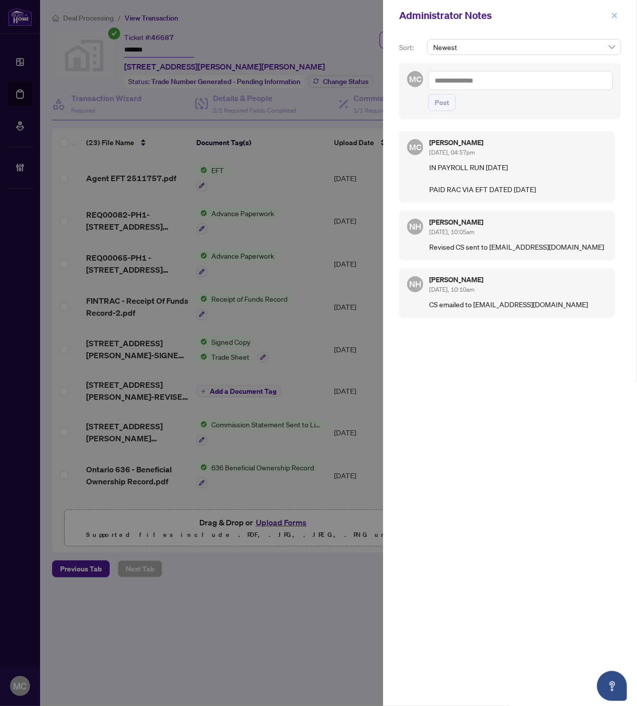
click at [612, 16] on icon "close" at bounding box center [614, 15] width 7 height 7
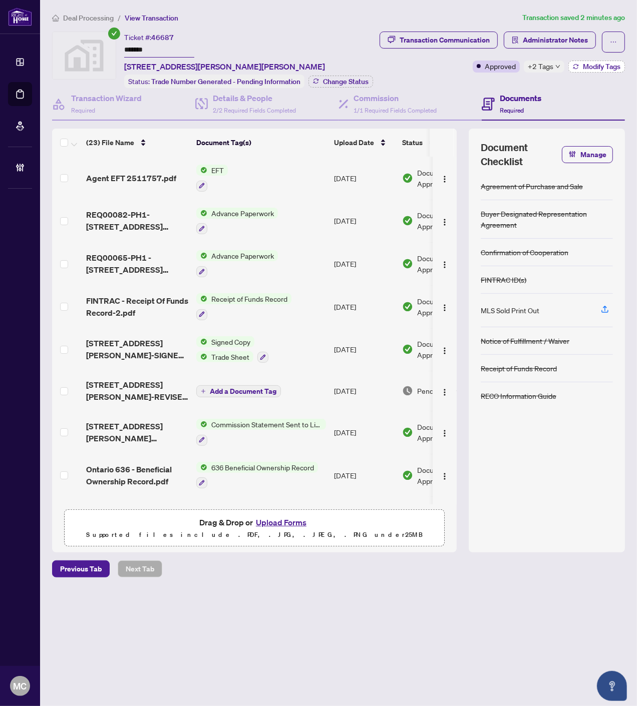
click at [593, 66] on span "Modify Tags" at bounding box center [602, 66] width 38 height 7
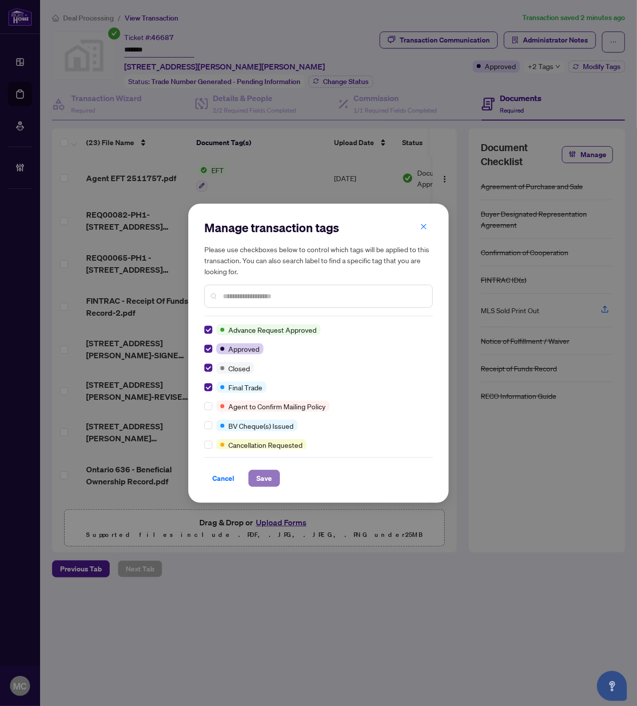
click at [267, 473] on span "Save" at bounding box center [264, 479] width 16 height 16
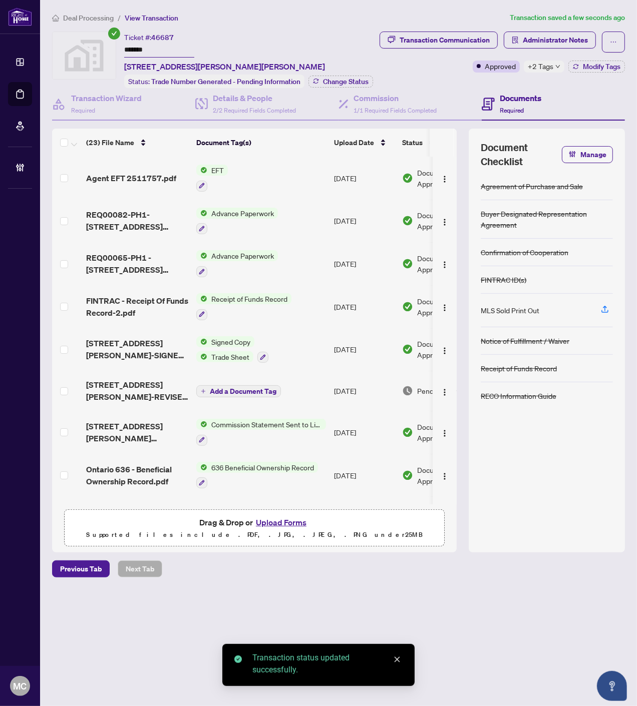
click at [337, 81] on span "Change Status" at bounding box center [346, 81] width 46 height 7
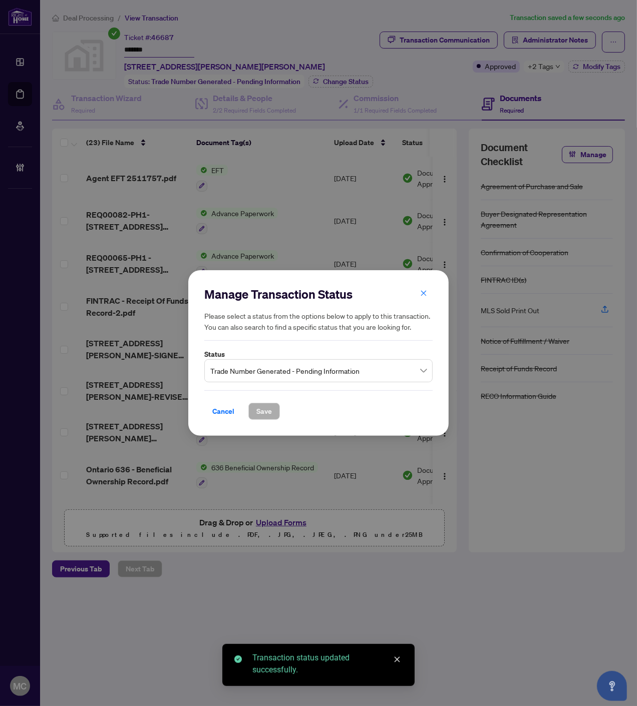
click at [319, 359] on div "Trade Number Generated - Pending Information" at bounding box center [318, 370] width 228 height 23
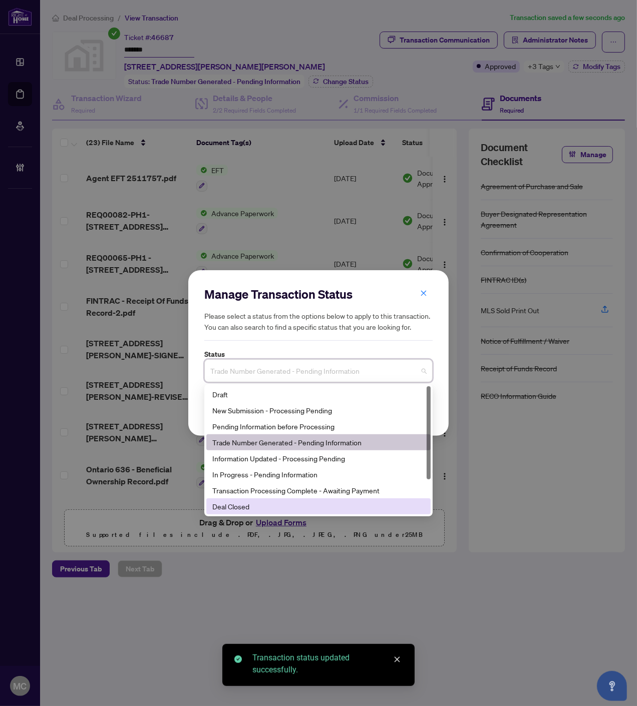
click at [286, 506] on div "Deal Closed" at bounding box center [318, 506] width 212 height 11
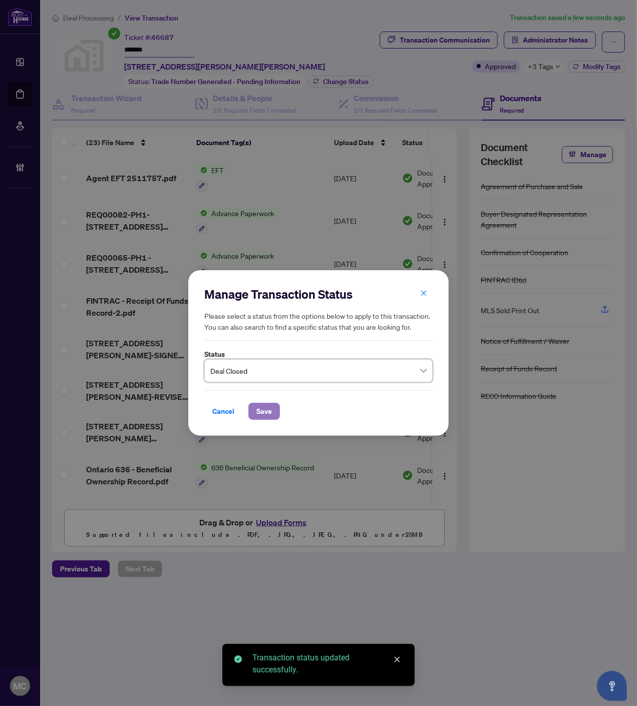
click at [269, 413] on span "Save" at bounding box center [264, 412] width 16 height 16
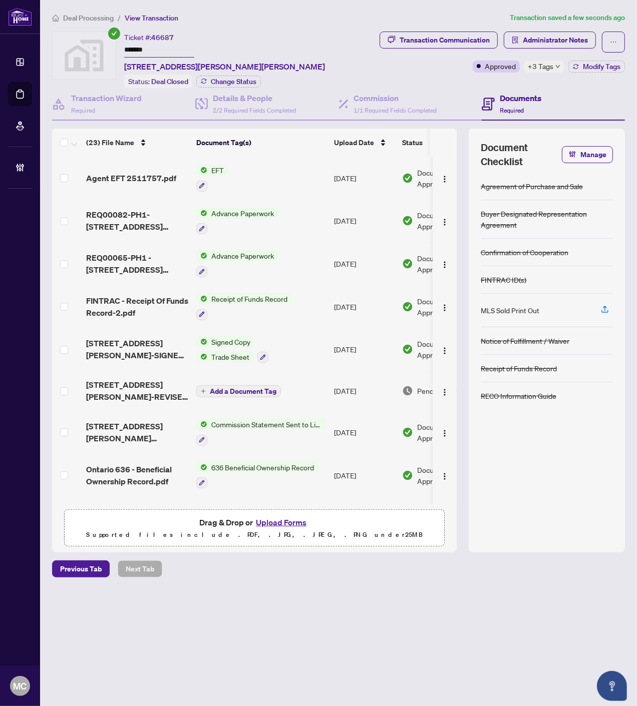
click at [84, 16] on span "Deal Processing" at bounding box center [88, 18] width 51 height 9
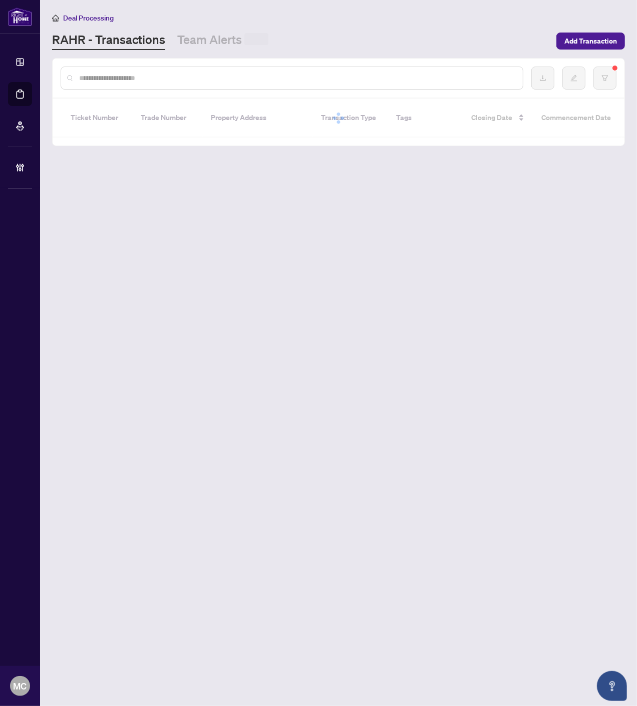
click at [212, 79] on input "text" at bounding box center [297, 78] width 436 height 11
paste input "*******"
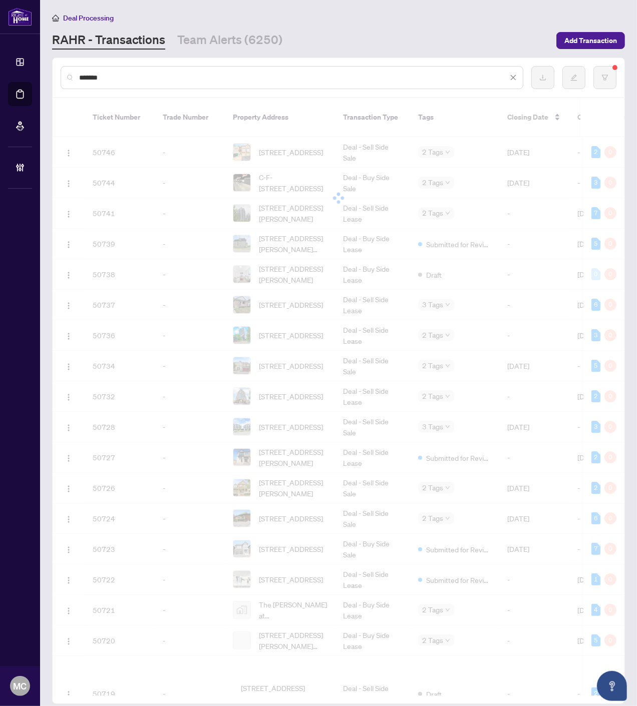
type input "*******"
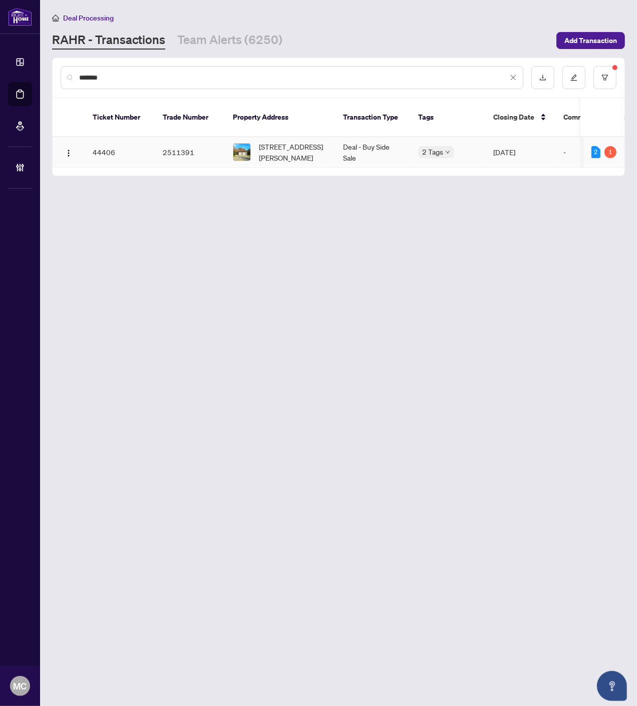
click at [259, 141] on span "53 Holbrook Crt, Markham, Ontario L3R 7P8, Canada" at bounding box center [293, 152] width 68 height 22
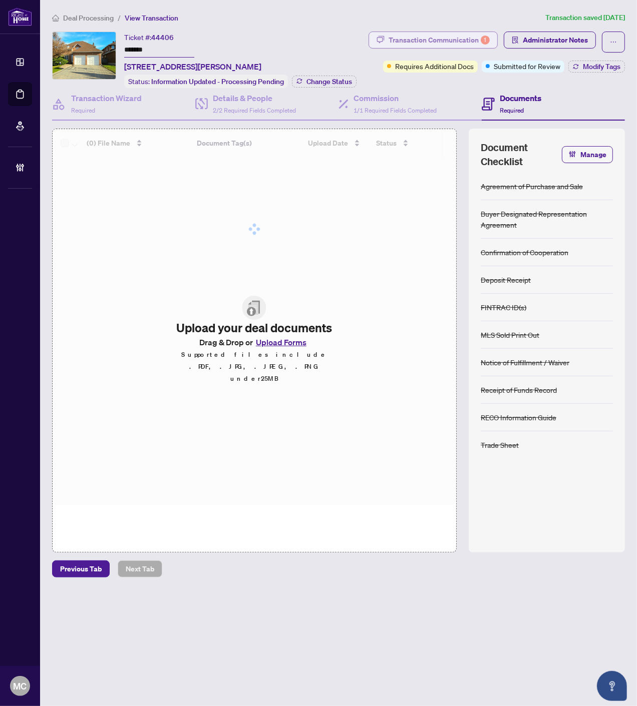
click at [449, 32] on button "Transaction Communication 1" at bounding box center [432, 40] width 129 height 17
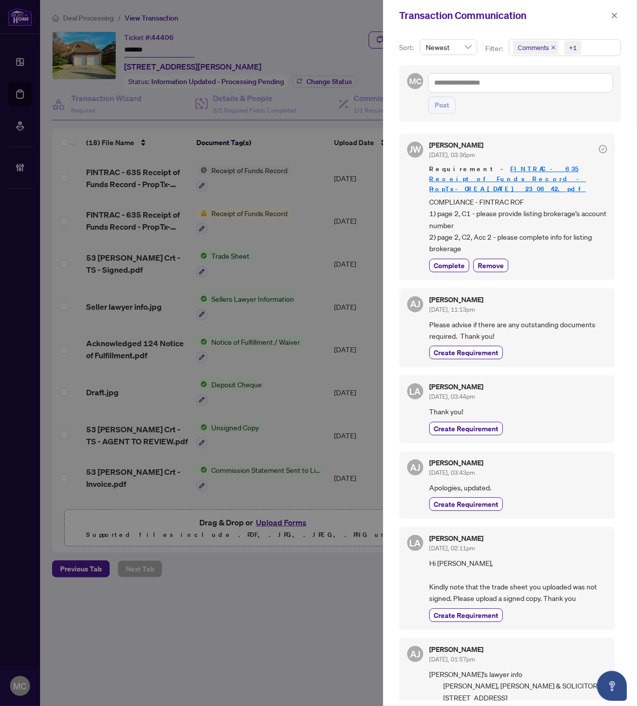
click at [551, 47] on icon "close" at bounding box center [553, 47] width 5 height 5
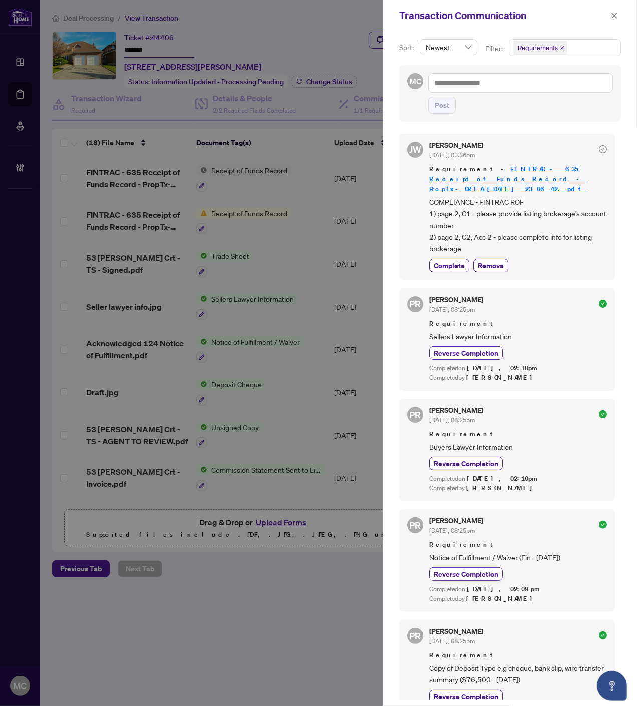
click at [613, 16] on icon "close" at bounding box center [614, 15] width 7 height 7
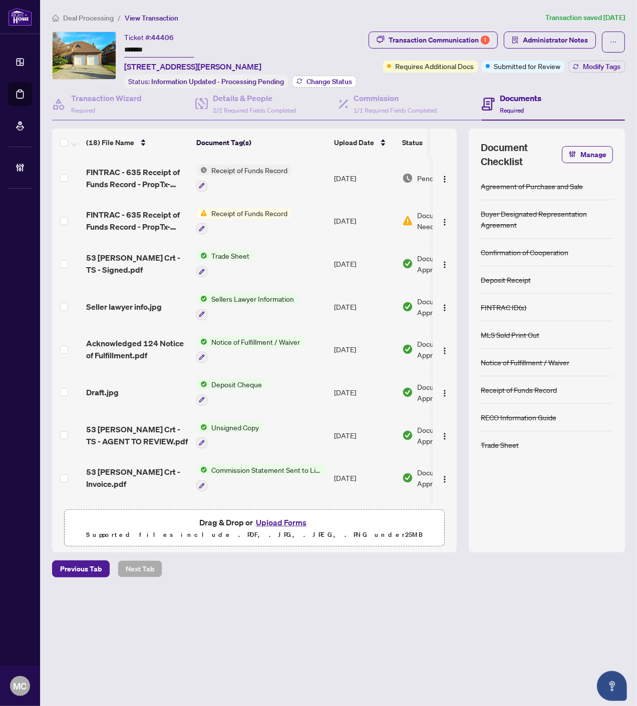
click at [319, 82] on span "Change Status" at bounding box center [329, 81] width 46 height 7
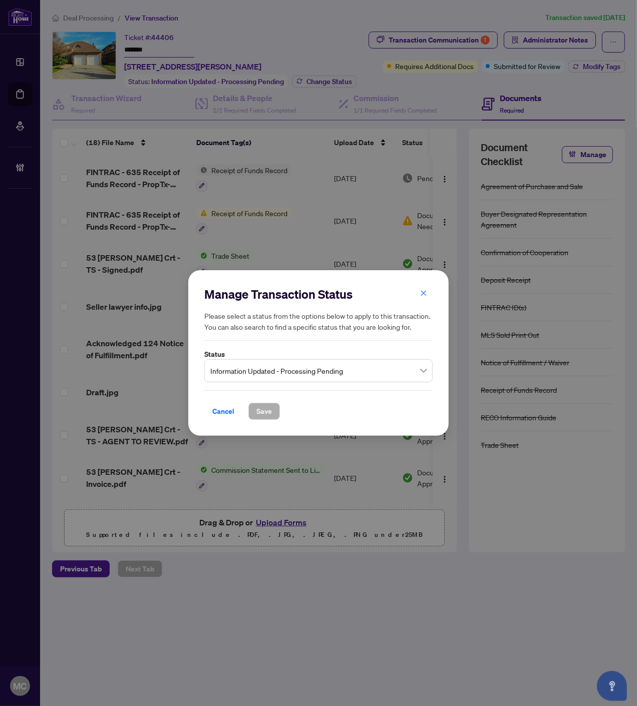
click at [302, 368] on span "Information Updated - Processing Pending" at bounding box center [318, 370] width 216 height 19
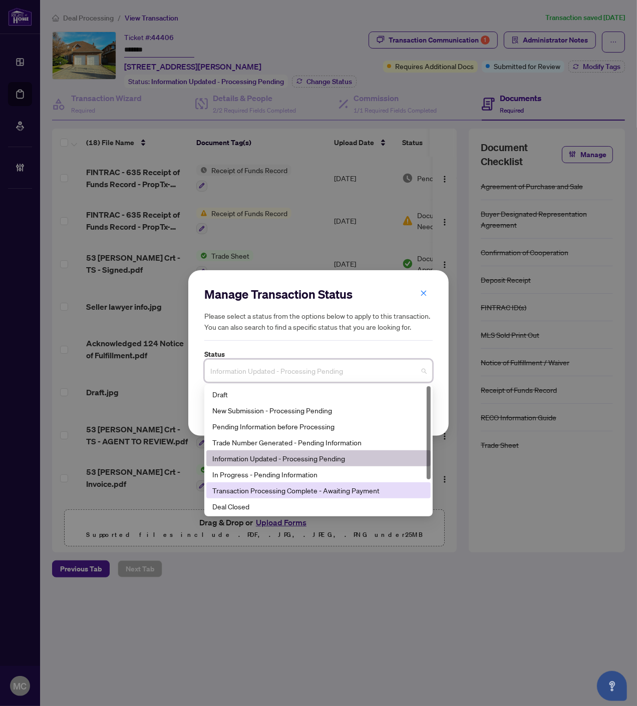
click at [284, 506] on div "Deal Closed" at bounding box center [318, 506] width 212 height 11
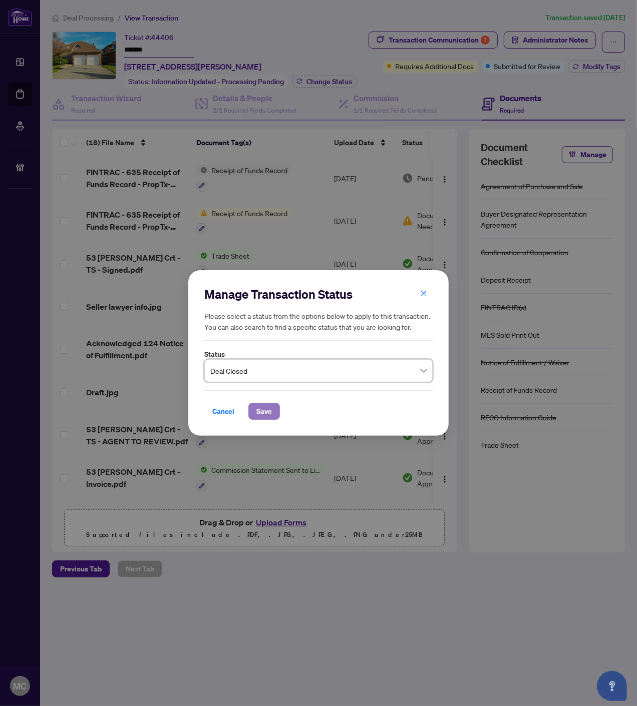
click at [265, 411] on span "Save" at bounding box center [264, 412] width 16 height 16
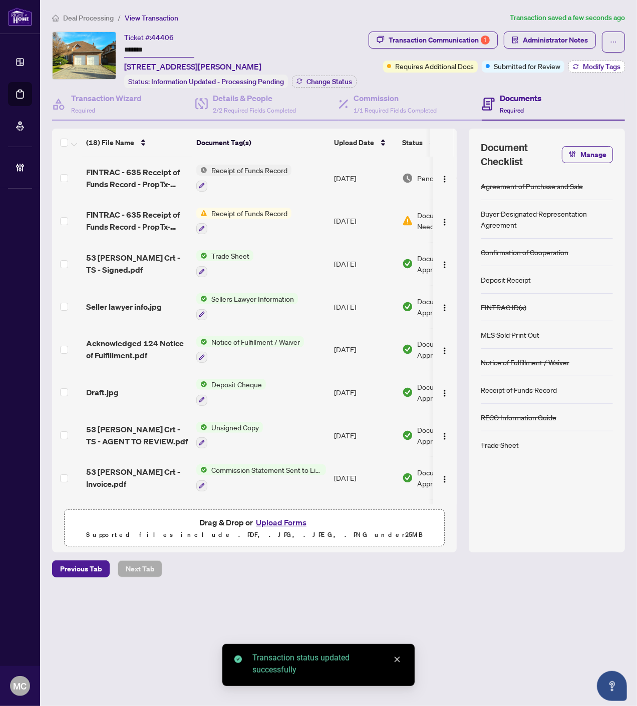
click at [604, 63] on span "Modify Tags" at bounding box center [602, 66] width 38 height 7
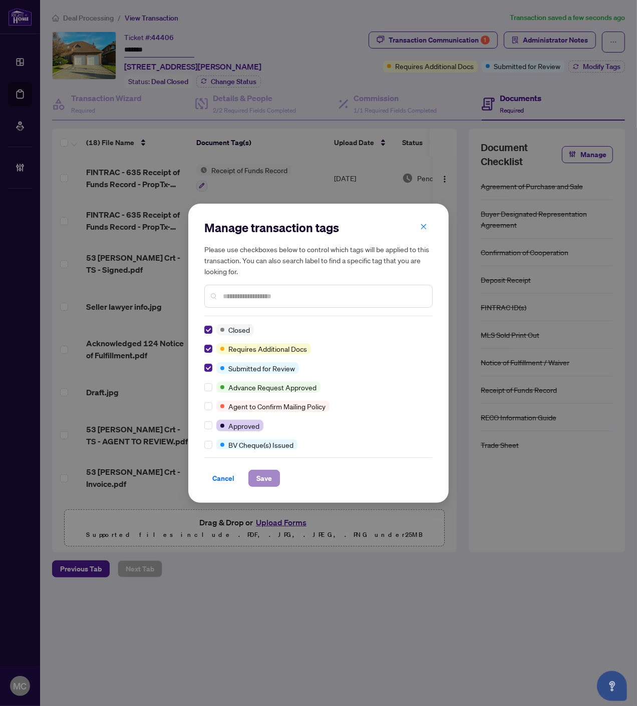
drag, startPoint x: 259, startPoint y: 467, endPoint x: 263, endPoint y: 473, distance: 7.0
click at [260, 467] on div "Cancel Save" at bounding box center [318, 473] width 228 height 30
click at [264, 477] on span "Save" at bounding box center [264, 479] width 16 height 16
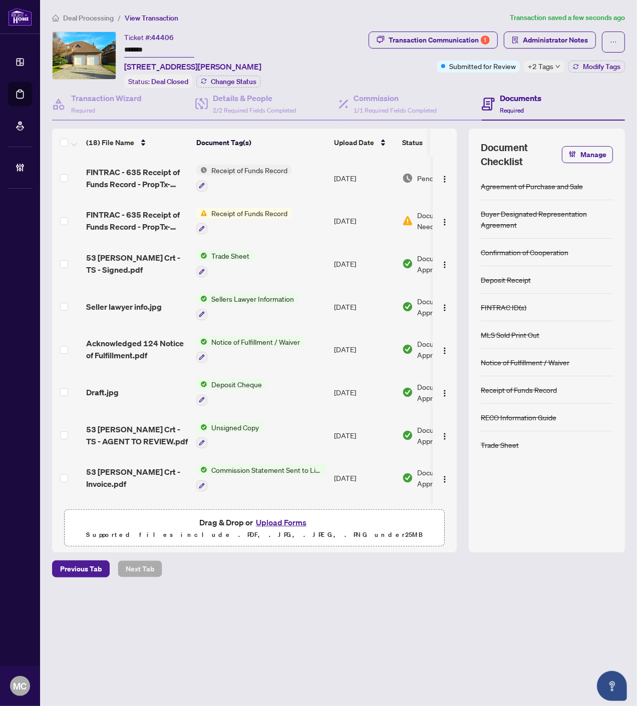
drag, startPoint x: 545, startPoint y: 62, endPoint x: 369, endPoint y: 57, distance: 175.3
click at [544, 62] on span "+2 Tags" at bounding box center [541, 67] width 26 height 12
drag, startPoint x: 346, startPoint y: 54, endPoint x: 531, endPoint y: 222, distance: 249.5
click at [348, 55] on div "Transaction Communication 1 Administrator Notes Submitted for Review +2 Tags Mo…" at bounding box center [471, 52] width 308 height 41
drag, startPoint x: 85, startPoint y: 11, endPoint x: 86, endPoint y: 21, distance: 10.5
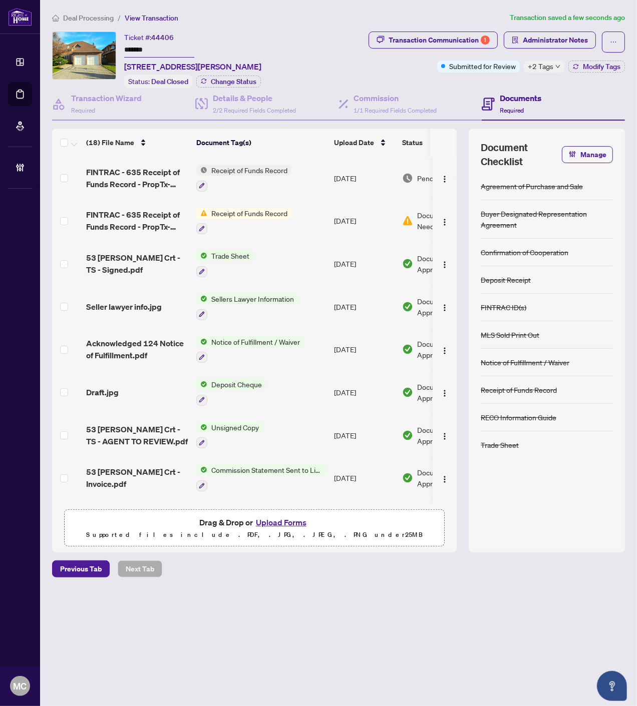
click at [85, 11] on main "Deal Processing / View Transaction Transaction saved a few seconds ago Ticket #…" at bounding box center [338, 353] width 597 height 706
click at [86, 21] on span "Deal Processing" at bounding box center [88, 18] width 51 height 9
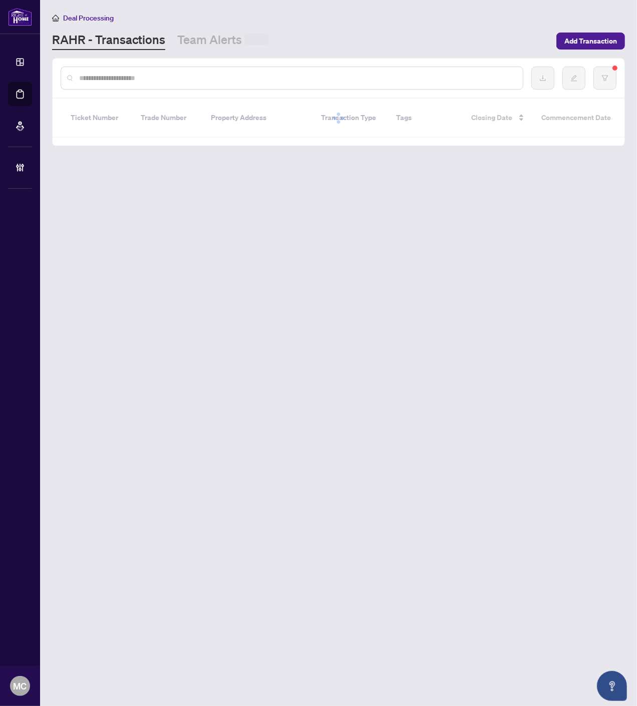
click at [250, 73] on input "text" at bounding box center [297, 78] width 436 height 11
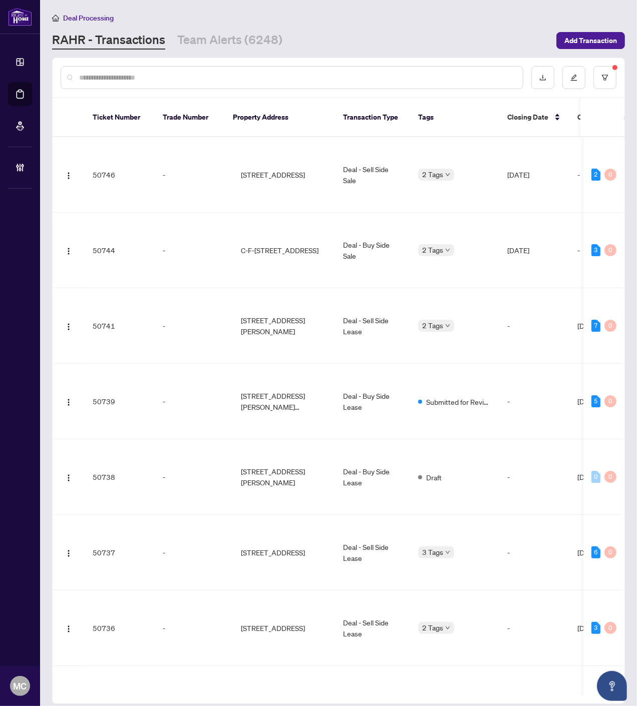
paste input "*******"
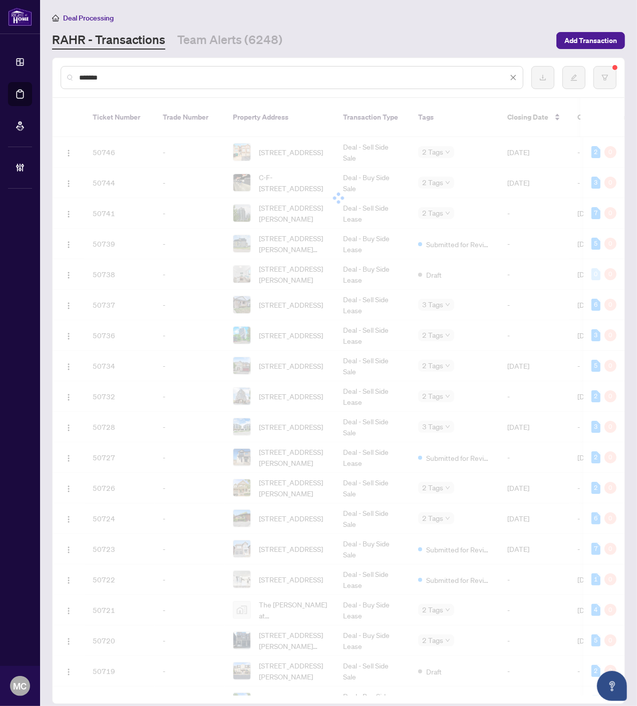
type input "*******"
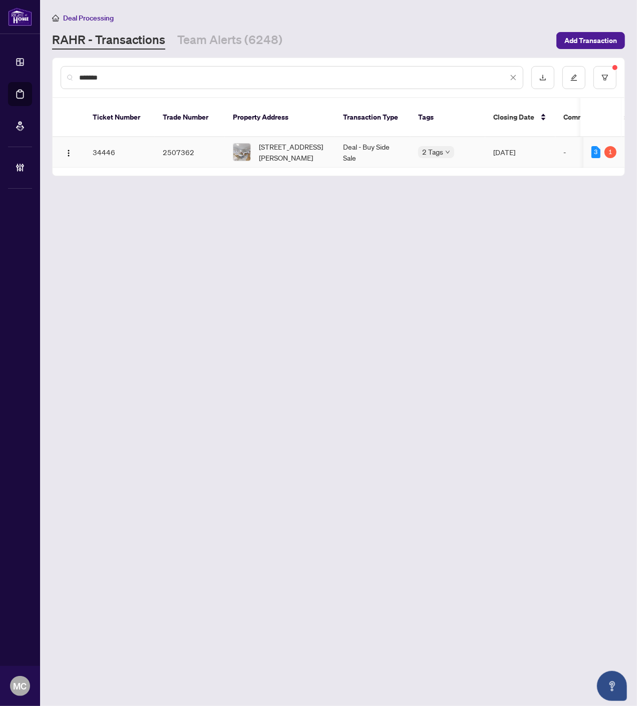
click at [291, 141] on span "196 Robert Hicks Dr, Toronto, Ontario M2R 3R5, Canada" at bounding box center [293, 152] width 68 height 22
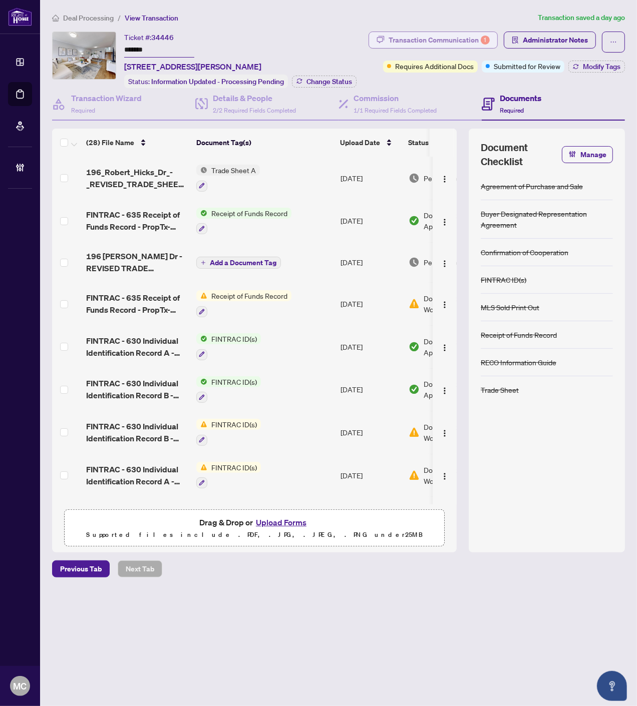
click at [439, 39] on div "Transaction Communication 1" at bounding box center [438, 40] width 101 height 16
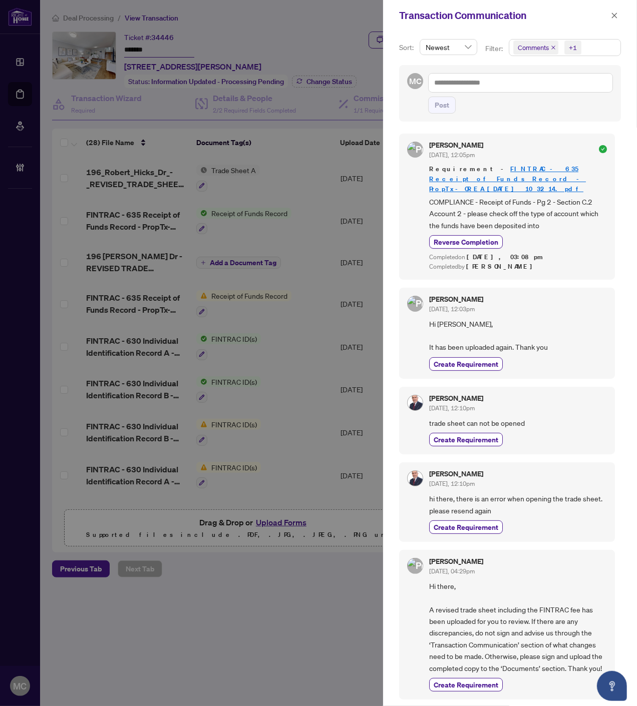
click at [554, 45] on icon "close" at bounding box center [553, 47] width 5 height 5
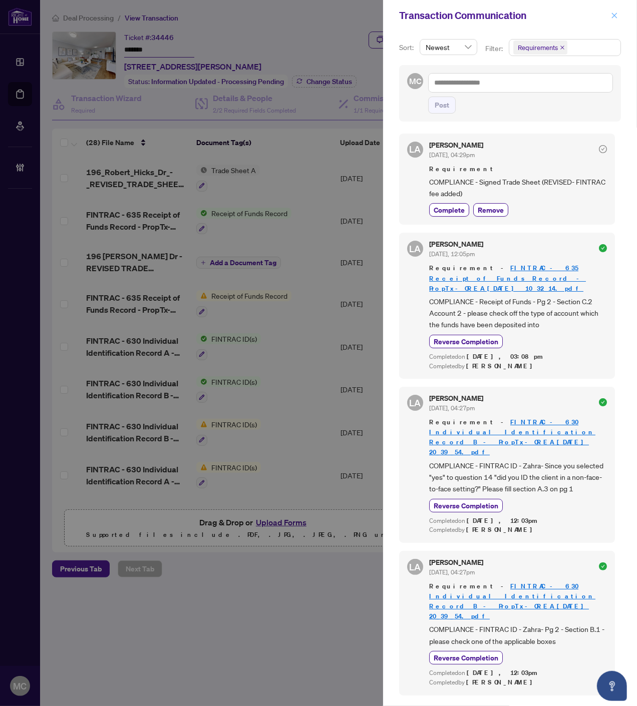
click at [614, 16] on icon "close" at bounding box center [615, 16] width 6 height 6
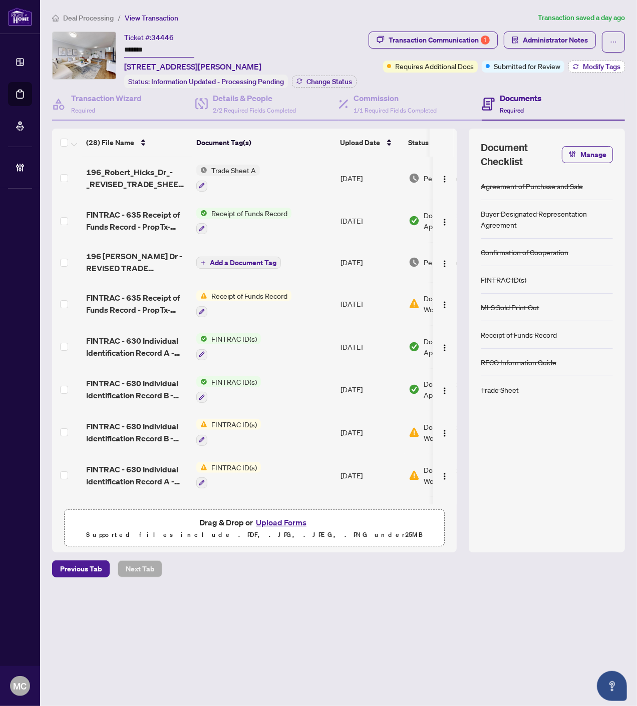
click at [588, 71] on button "Modify Tags" at bounding box center [596, 67] width 57 height 12
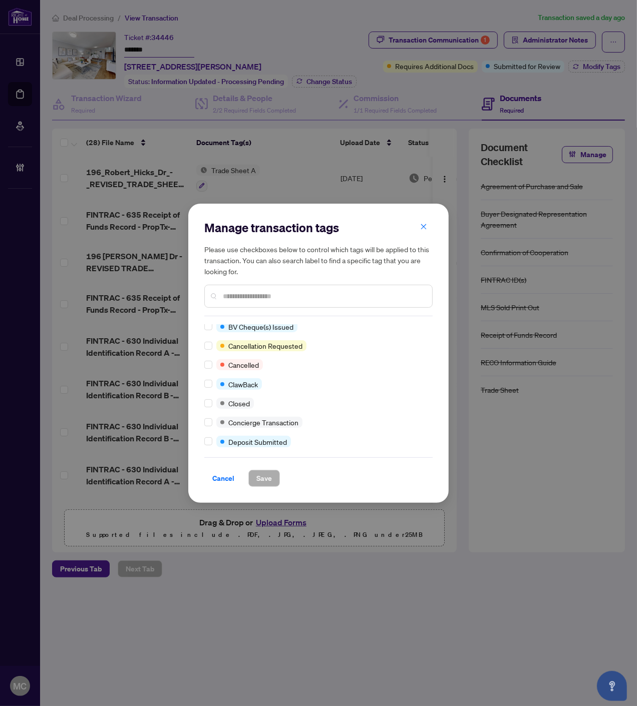
scroll to position [111, 0]
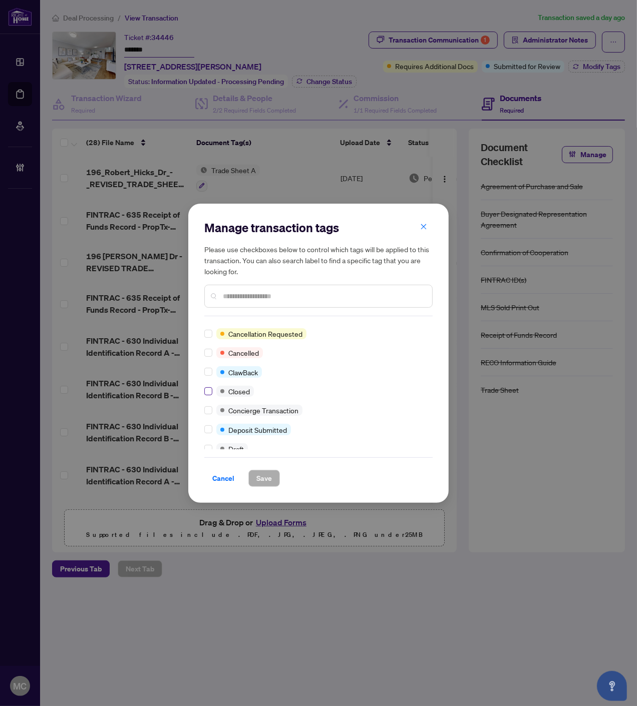
click at [206, 386] on label at bounding box center [208, 391] width 8 height 11
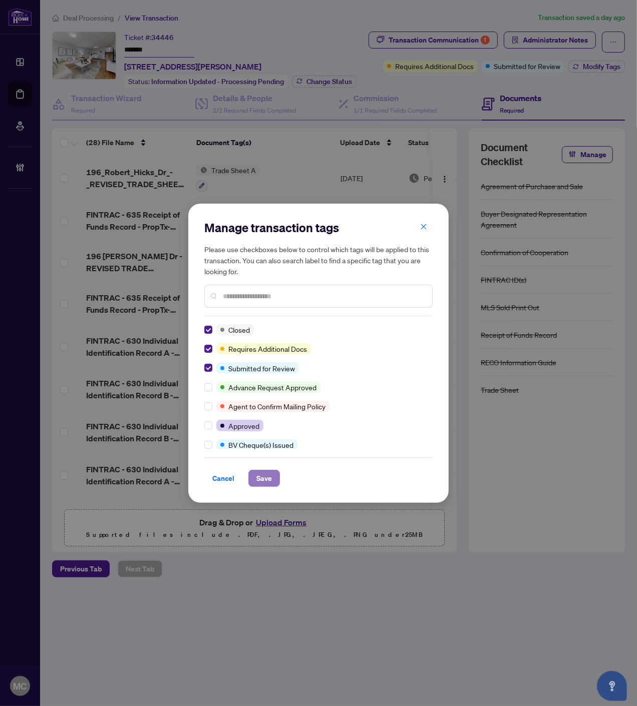
click at [265, 483] on span "Save" at bounding box center [264, 479] width 16 height 16
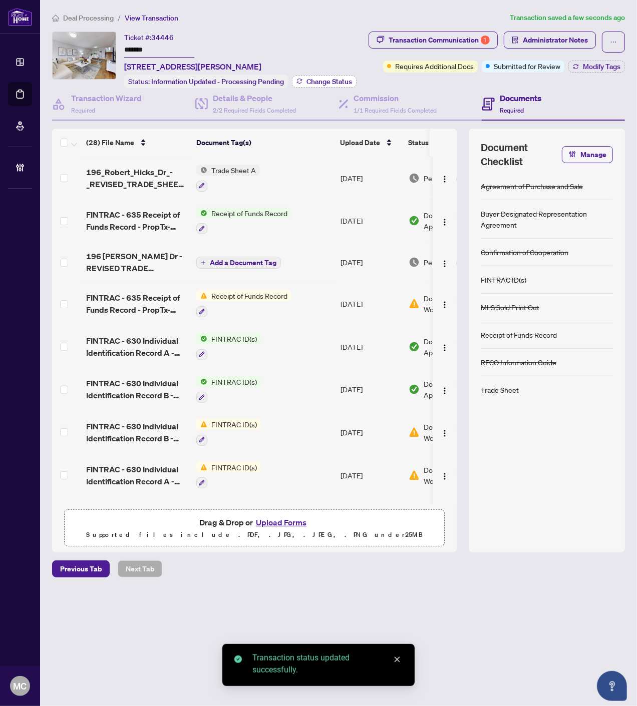
click at [337, 78] on span "Change Status" at bounding box center [329, 81] width 46 height 7
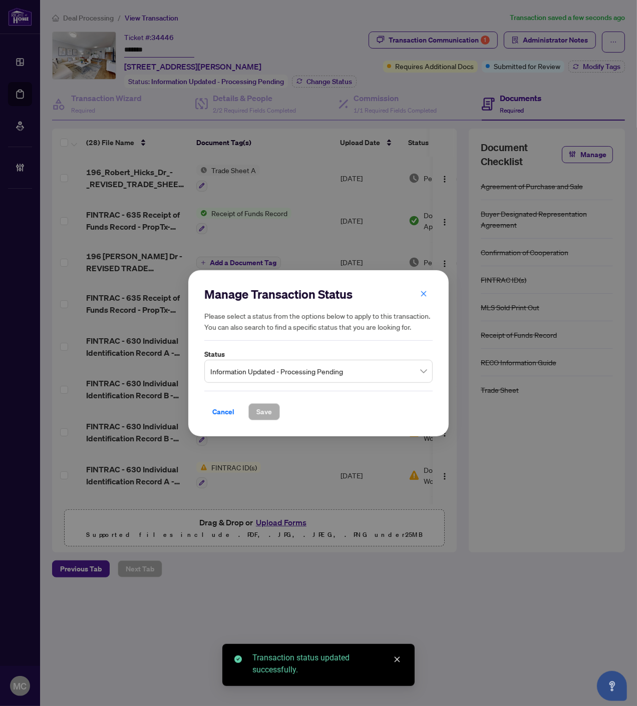
click at [276, 363] on span "Information Updated - Processing Pending" at bounding box center [318, 370] width 216 height 19
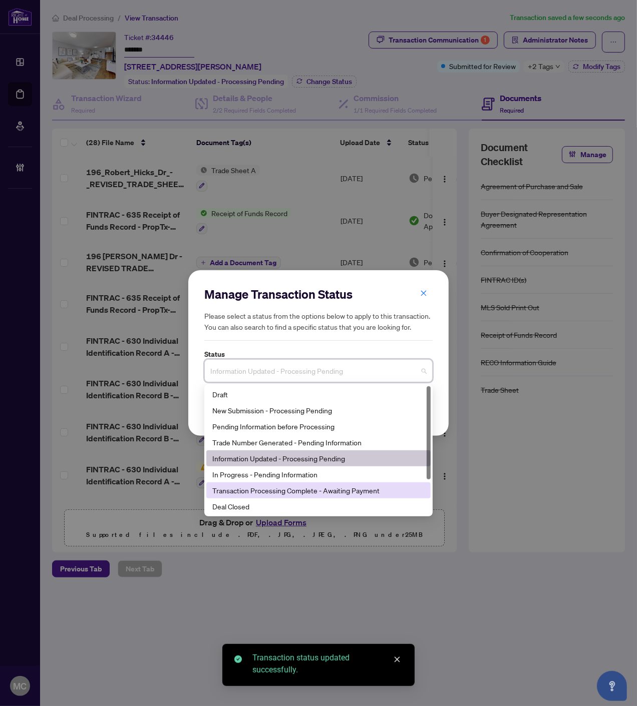
click at [240, 509] on div "Deal Closed" at bounding box center [318, 506] width 212 height 11
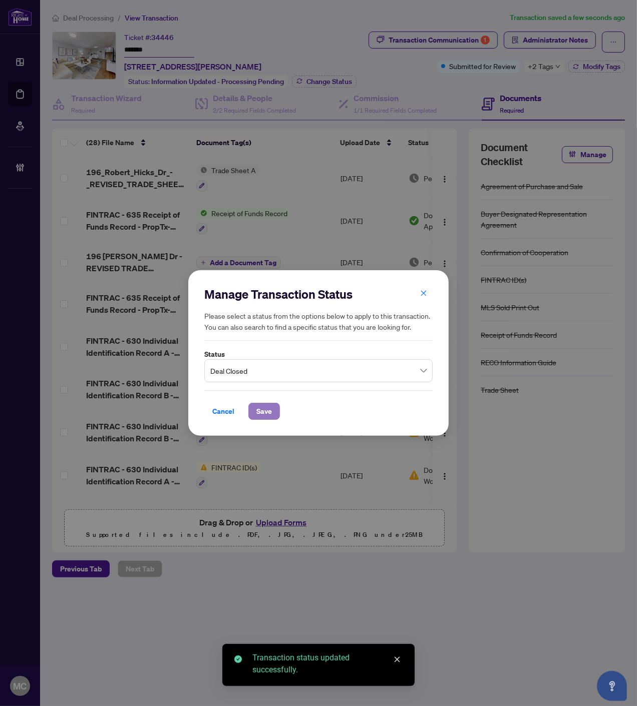
click at [254, 406] on button "Save" at bounding box center [264, 411] width 32 height 17
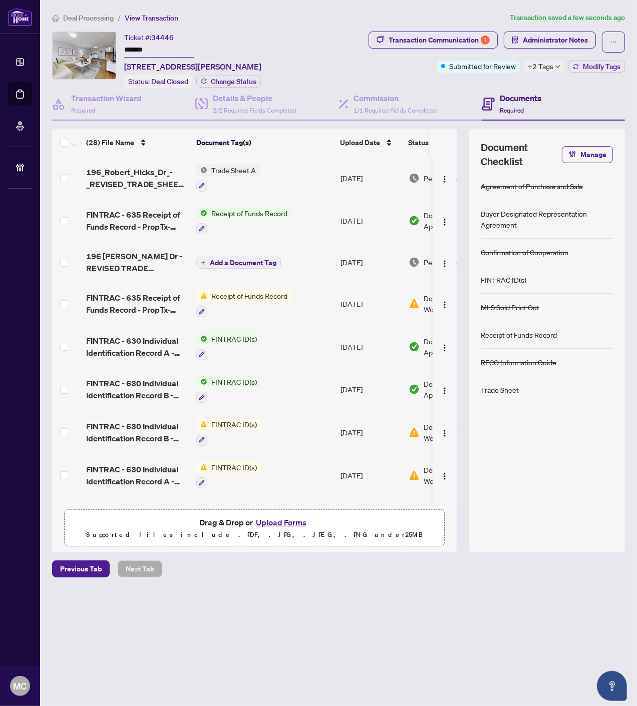
click at [94, 17] on span "Deal Processing" at bounding box center [88, 18] width 51 height 9
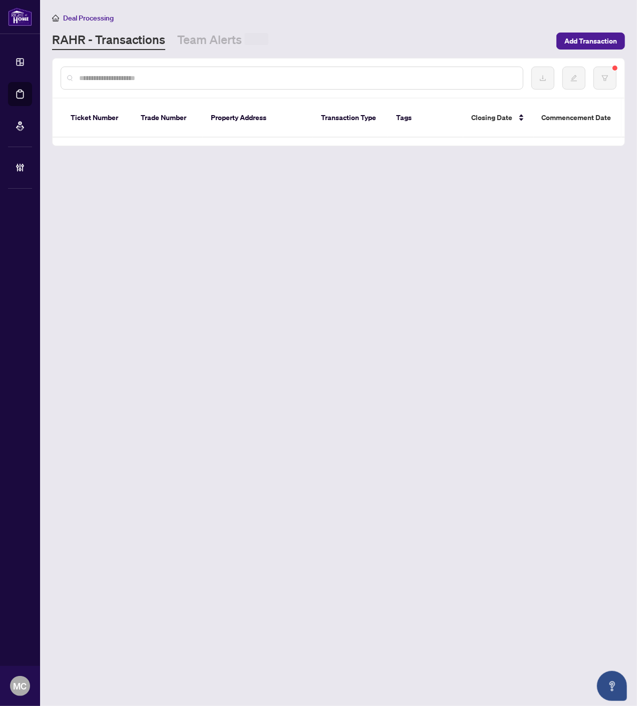
click at [227, 82] on input "text" at bounding box center [297, 78] width 436 height 11
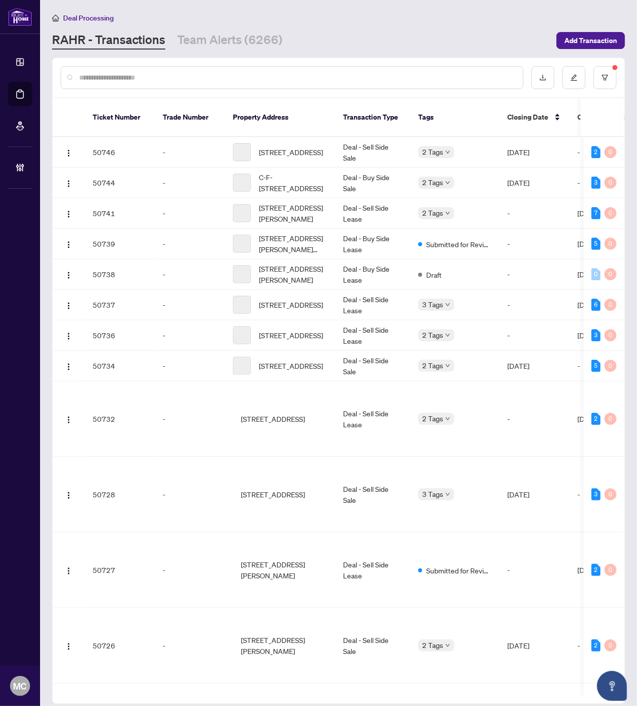
click at [225, 81] on input "text" at bounding box center [297, 77] width 436 height 11
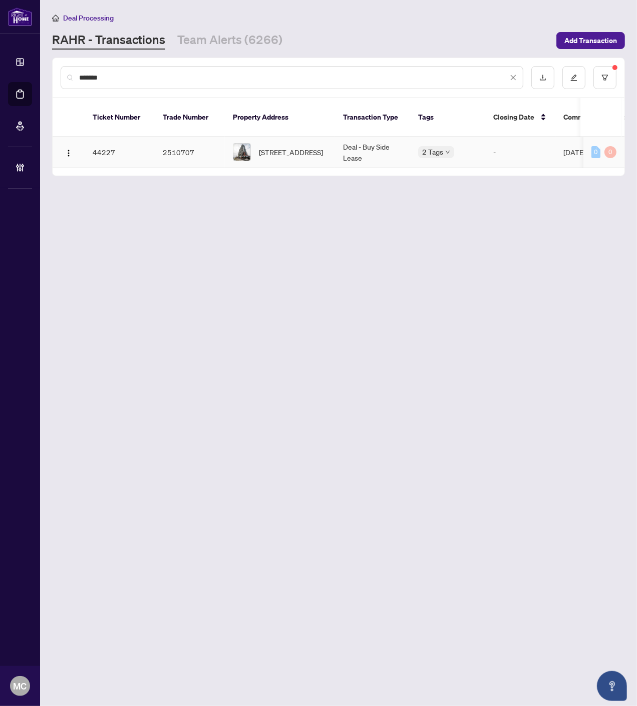
type input "*******"
click at [306, 147] on span "2312-2550 Simcoe St, Oshawa, Ontario L1L 0R5, Canada" at bounding box center [291, 152] width 64 height 11
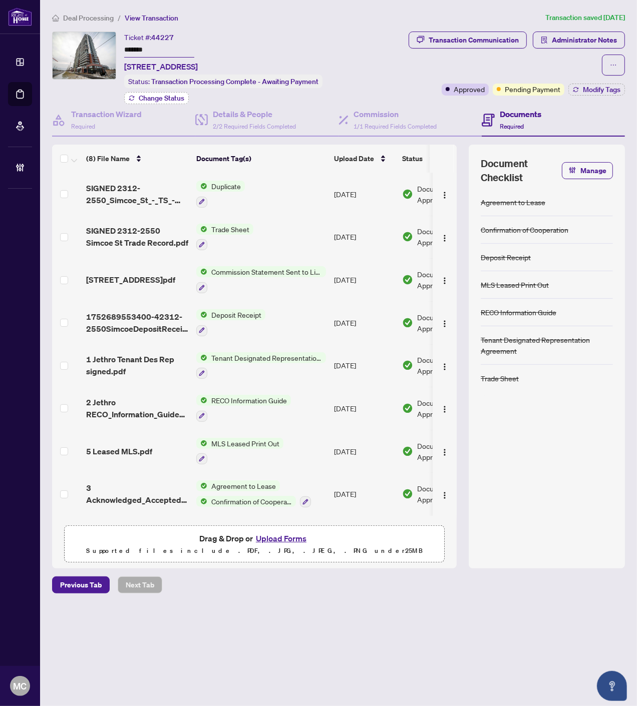
click at [173, 97] on span "Change Status" at bounding box center [162, 98] width 46 height 7
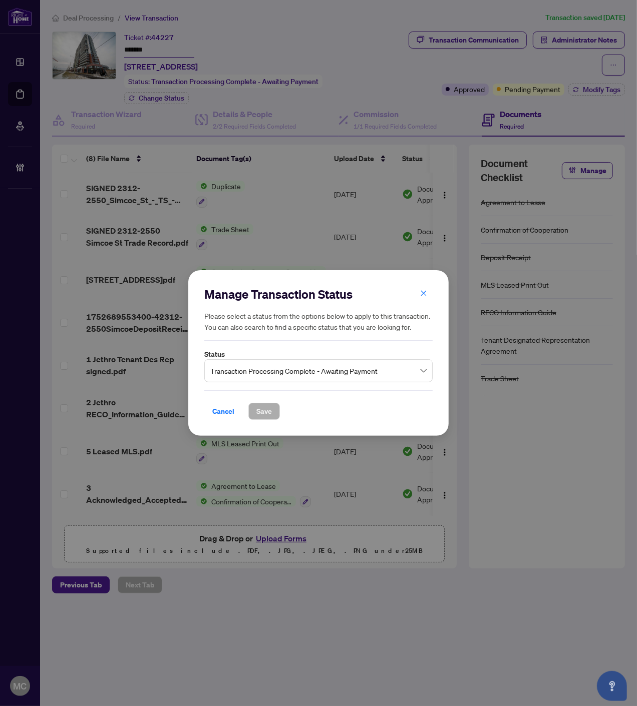
click at [314, 373] on span "Transaction Processing Complete - Awaiting Payment" at bounding box center [318, 370] width 216 height 19
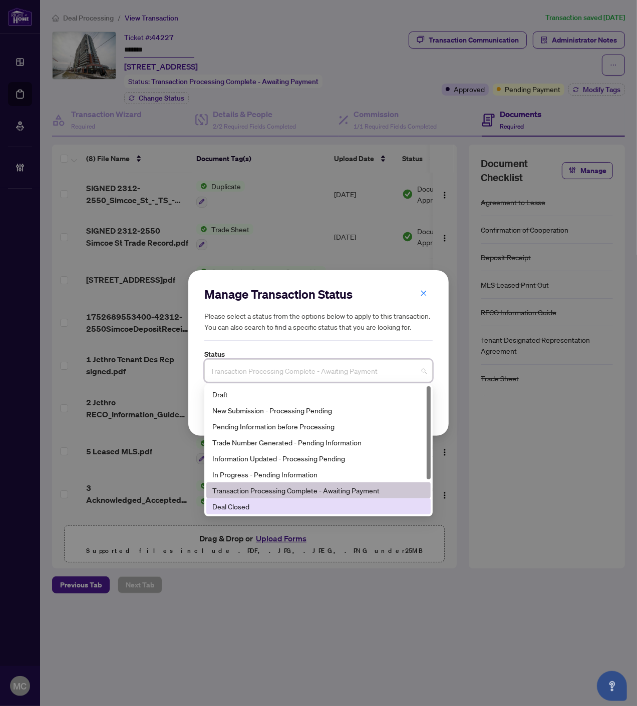
click at [273, 504] on div "Deal Closed" at bounding box center [318, 506] width 212 height 11
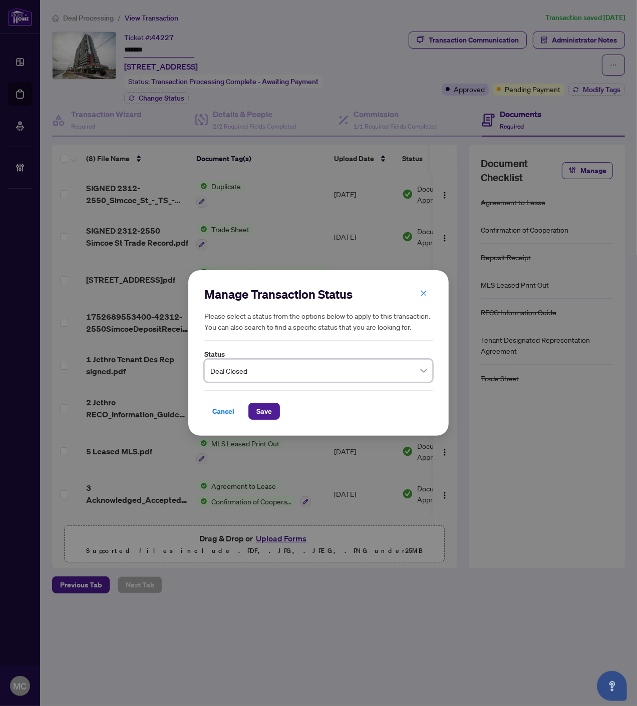
click at [257, 399] on div "Cancel Save" at bounding box center [318, 405] width 228 height 30
click at [262, 409] on span "Save" at bounding box center [264, 412] width 16 height 16
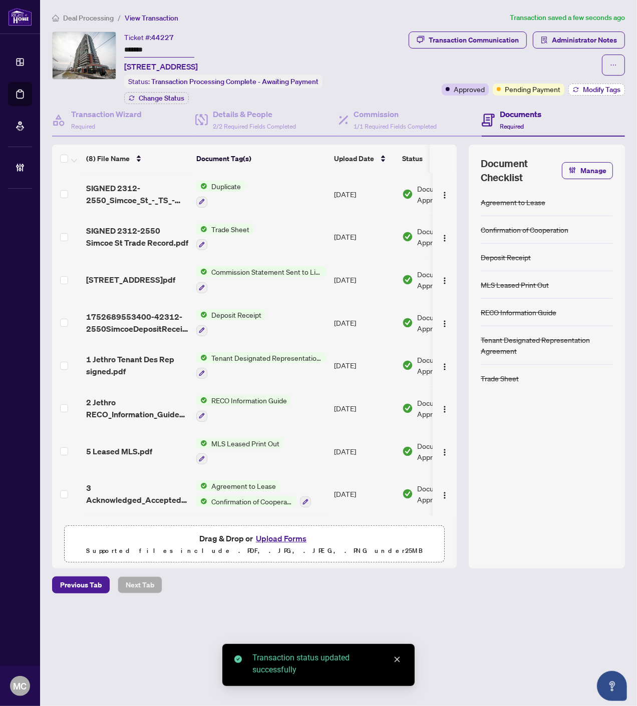
click at [594, 92] on span "Modify Tags" at bounding box center [602, 89] width 38 height 7
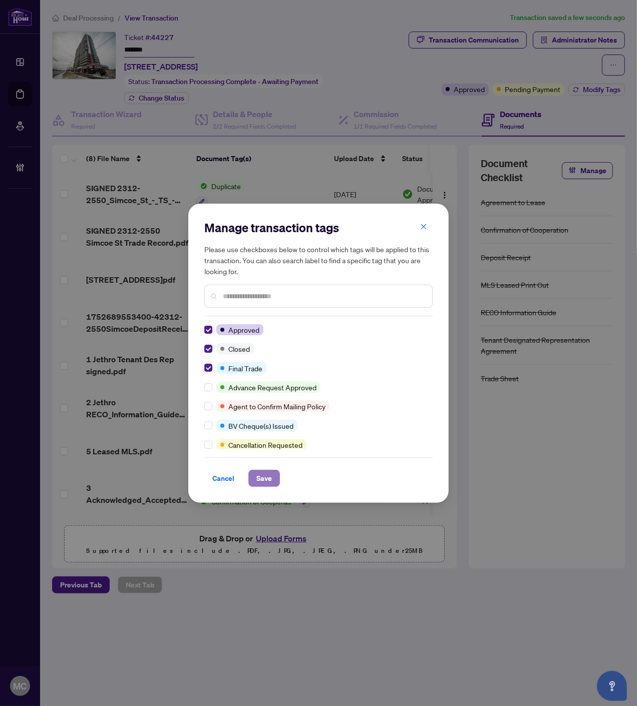
click at [264, 478] on span "Save" at bounding box center [264, 479] width 16 height 16
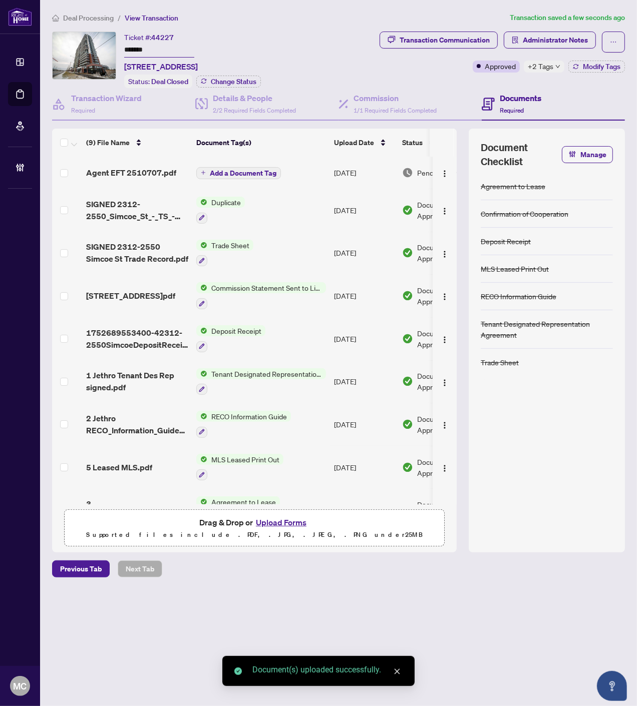
click at [263, 170] on span "Add a Document Tag" at bounding box center [243, 173] width 67 height 7
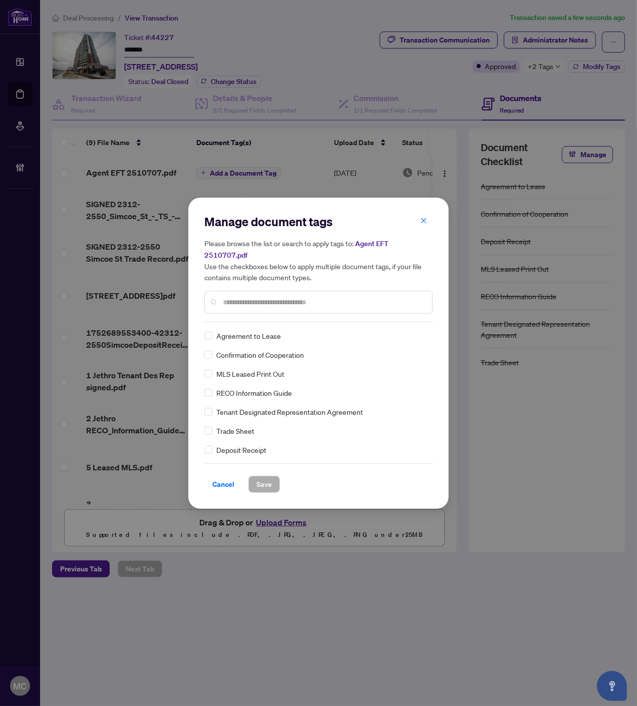
click at [369, 297] on input "text" at bounding box center [323, 302] width 201 height 11
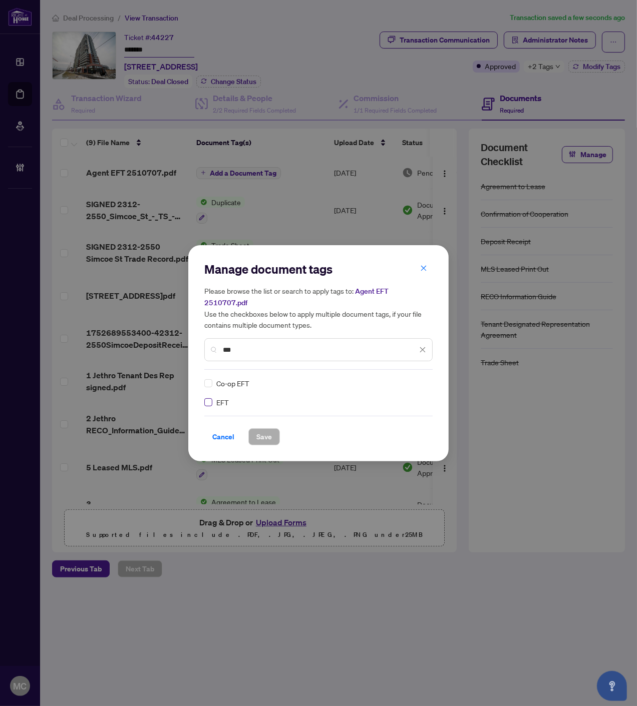
type input "***"
click at [208, 397] on label at bounding box center [208, 402] width 8 height 11
click at [414, 378] on img at bounding box center [412, 383] width 10 height 10
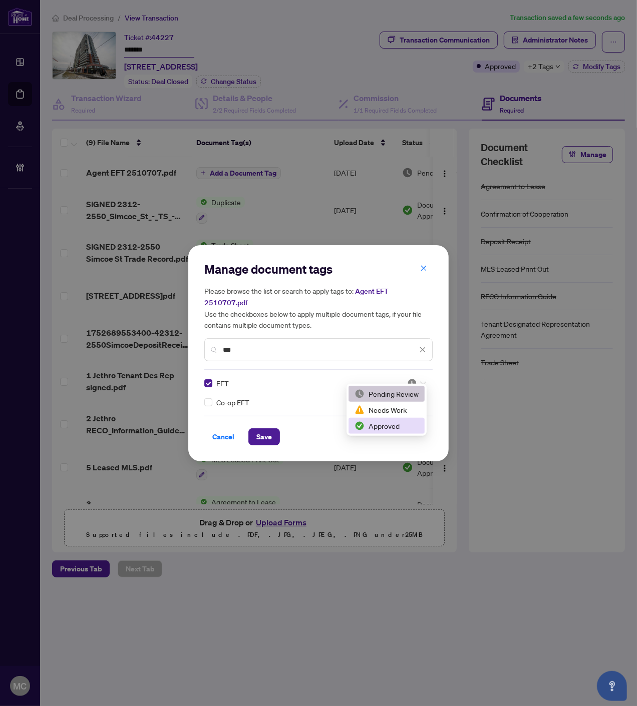
click at [388, 422] on div "Approved" at bounding box center [386, 426] width 64 height 11
click at [267, 429] on span "Save" at bounding box center [264, 437] width 16 height 16
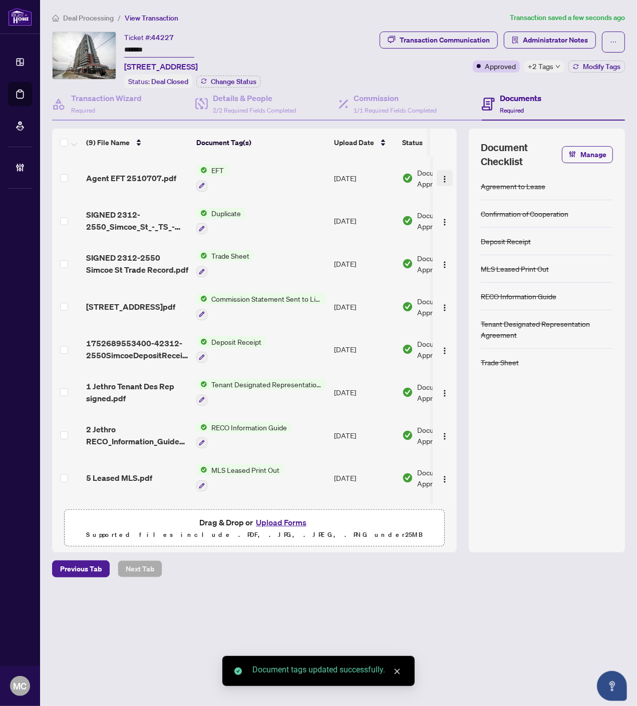
click at [443, 175] on img "button" at bounding box center [445, 179] width 8 height 8
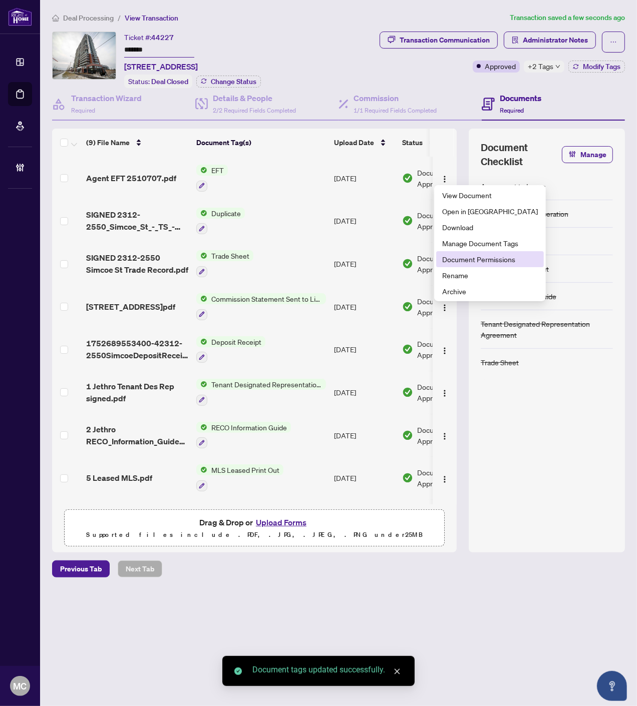
click at [480, 254] on li "Document Permissions" at bounding box center [490, 259] width 108 height 16
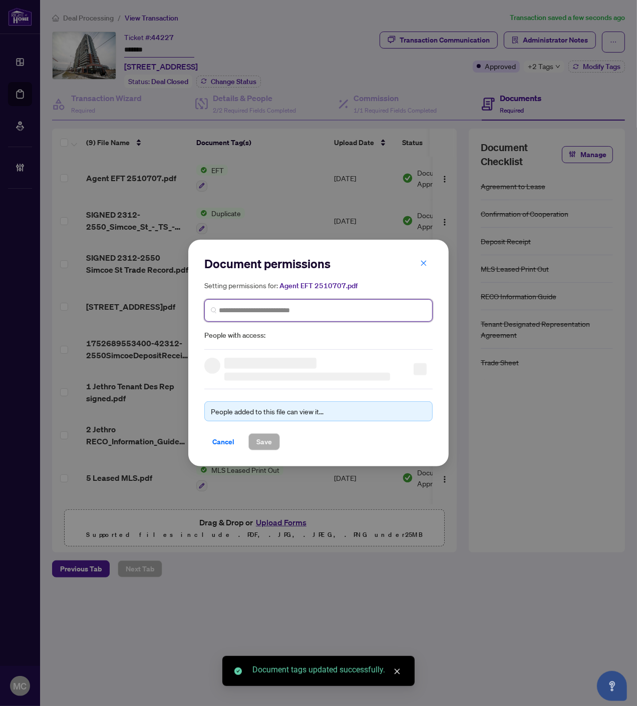
click at [301, 307] on input "search" at bounding box center [322, 310] width 207 height 11
paste input "**********"
type input "**********"
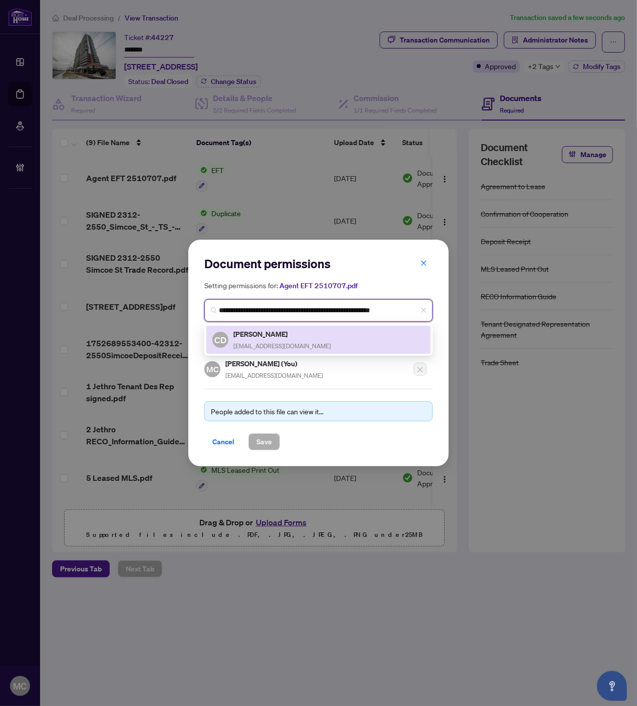
click at [265, 338] on h5 "Cheryl Devenney" at bounding box center [282, 334] width 98 height 12
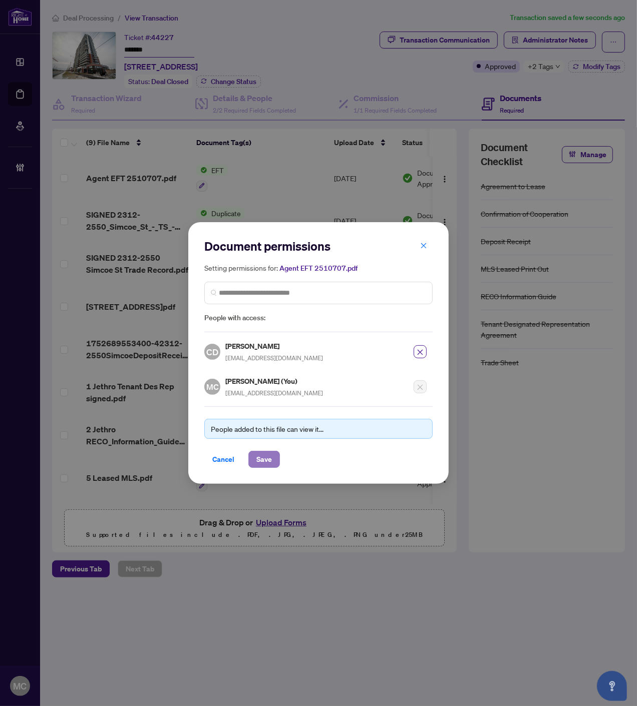
click at [268, 454] on span "Save" at bounding box center [264, 460] width 16 height 16
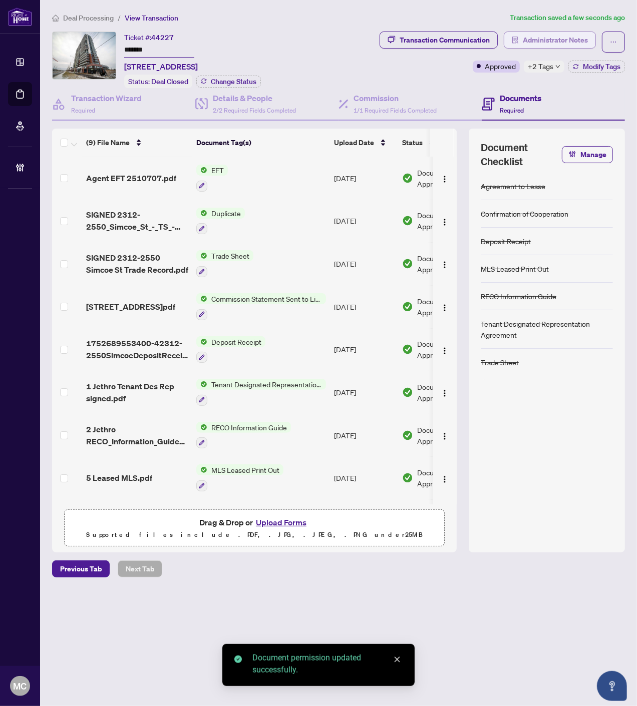
click at [547, 41] on span "Administrator Notes" at bounding box center [555, 40] width 65 height 16
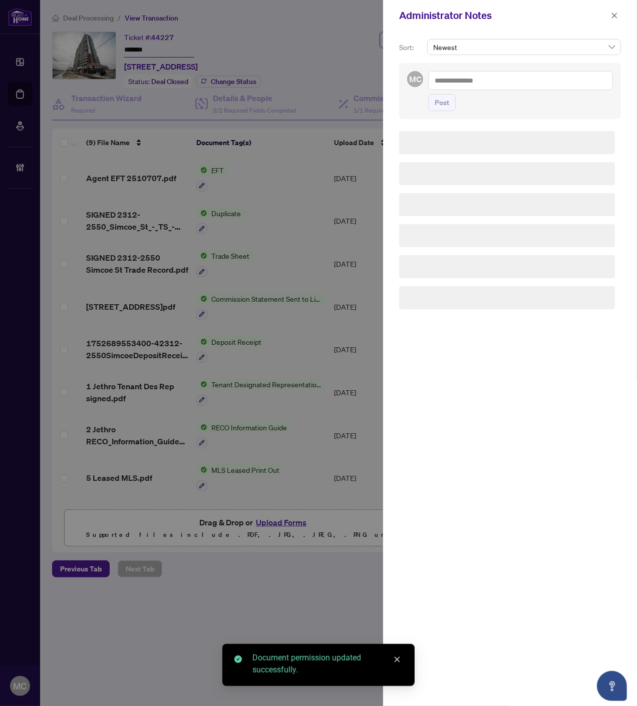
click at [549, 81] on textarea at bounding box center [520, 80] width 185 height 19
paste textarea "**********"
type textarea "**********"
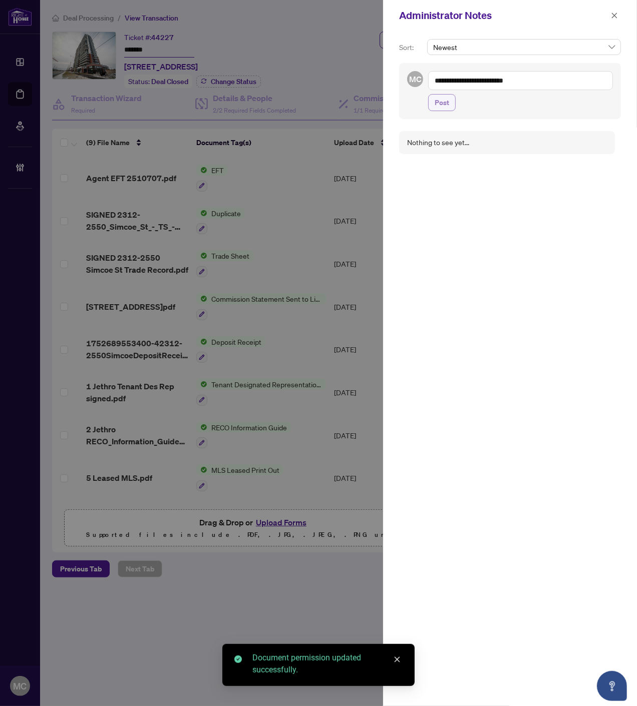
click at [444, 107] on span "Post" at bounding box center [442, 103] width 15 height 16
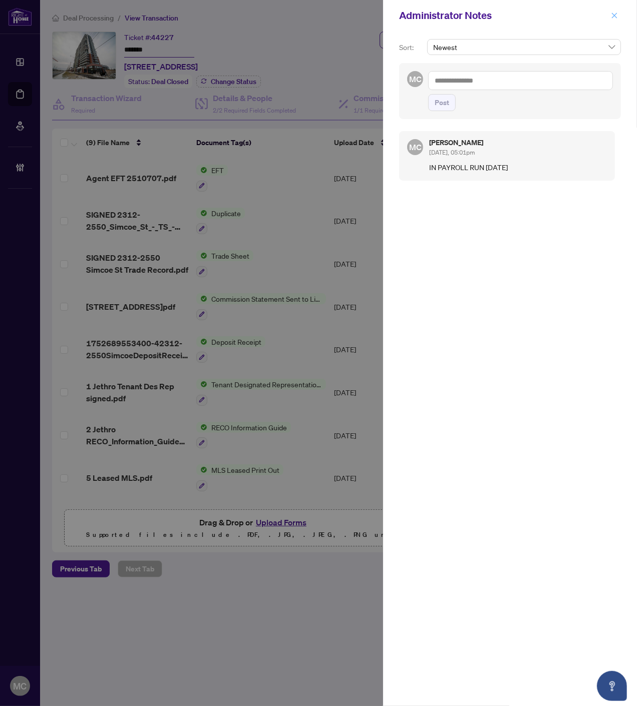
click at [615, 16] on icon "close" at bounding box center [615, 16] width 6 height 6
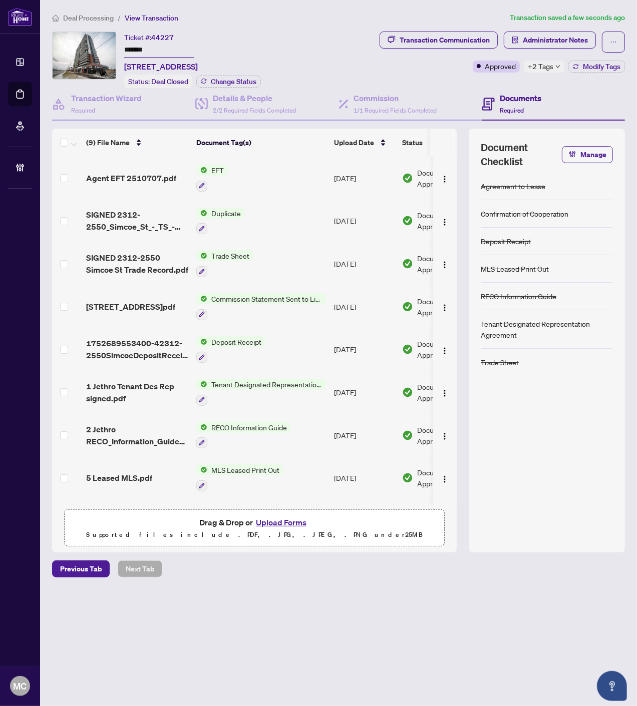
click at [557, 63] on div "+2 Tags" at bounding box center [544, 67] width 41 height 12
click at [434, 70] on div "Transaction Communication Administrator Notes Approved +2 Tags Modify Tags" at bounding box center [473, 52] width 303 height 41
click at [109, 20] on span "Deal Processing" at bounding box center [88, 18] width 51 height 9
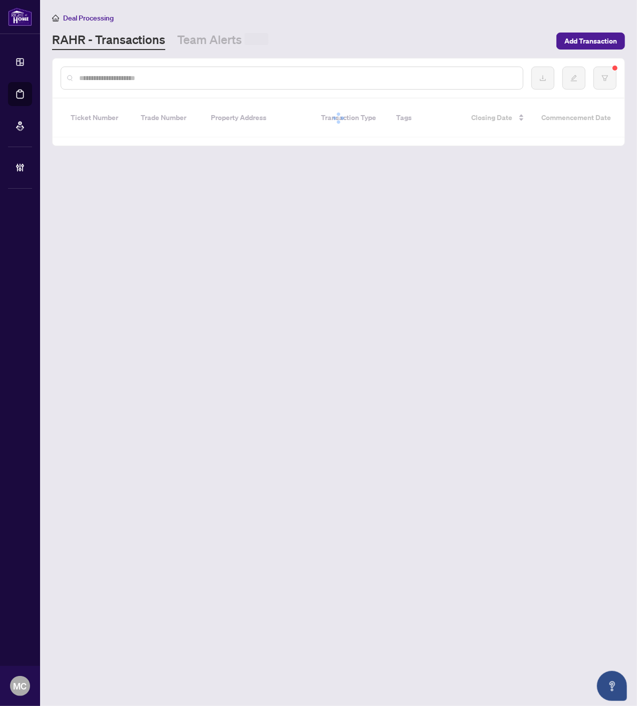
click at [222, 82] on input "text" at bounding box center [297, 78] width 436 height 11
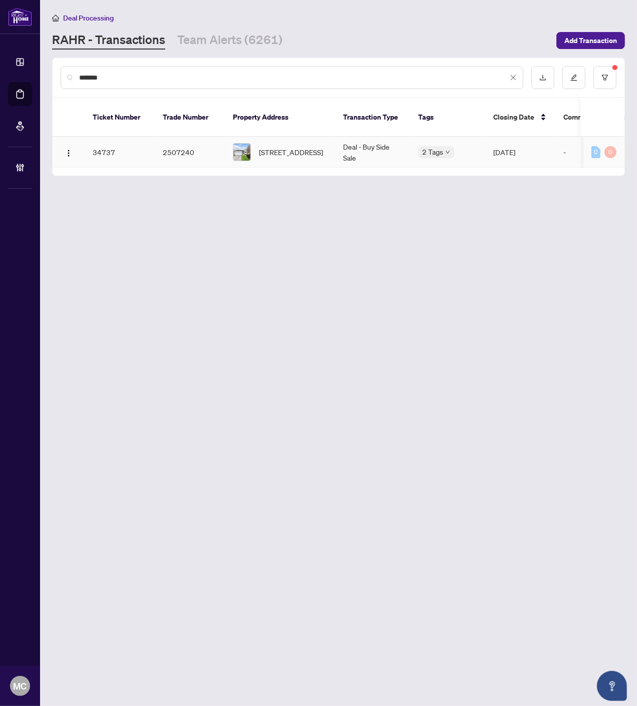
type input "*******"
click at [272, 147] on span "1037 Ripley Cres, Oshawa, Ontario L1K 2E6, Canada" at bounding box center [291, 152] width 64 height 11
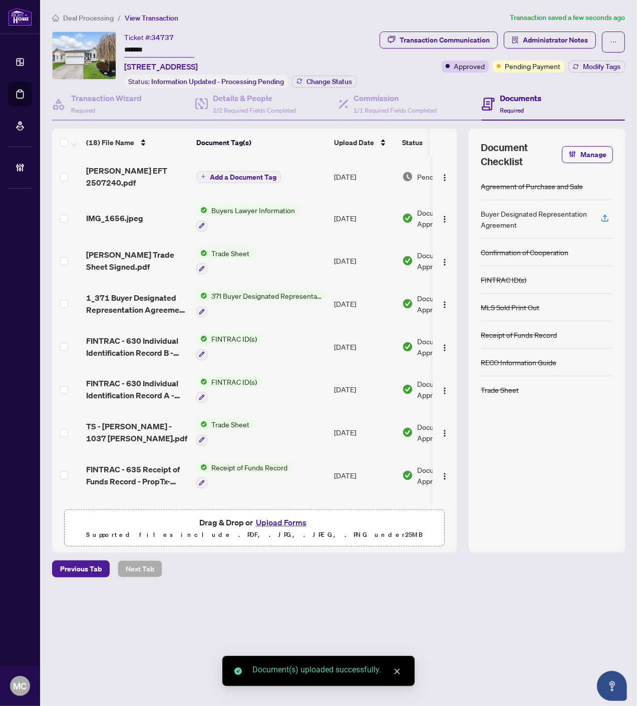
click at [247, 174] on span "Add a Document Tag" at bounding box center [243, 177] width 67 height 7
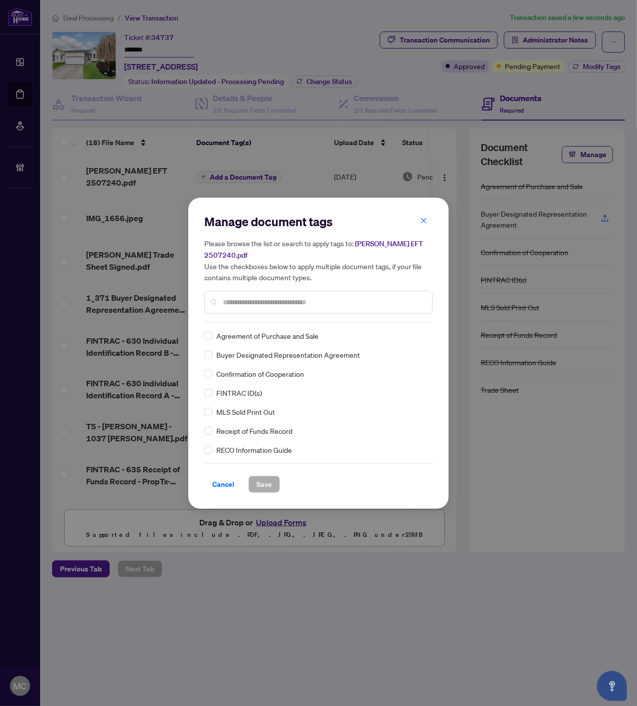
click at [347, 297] on input "text" at bounding box center [323, 302] width 201 height 11
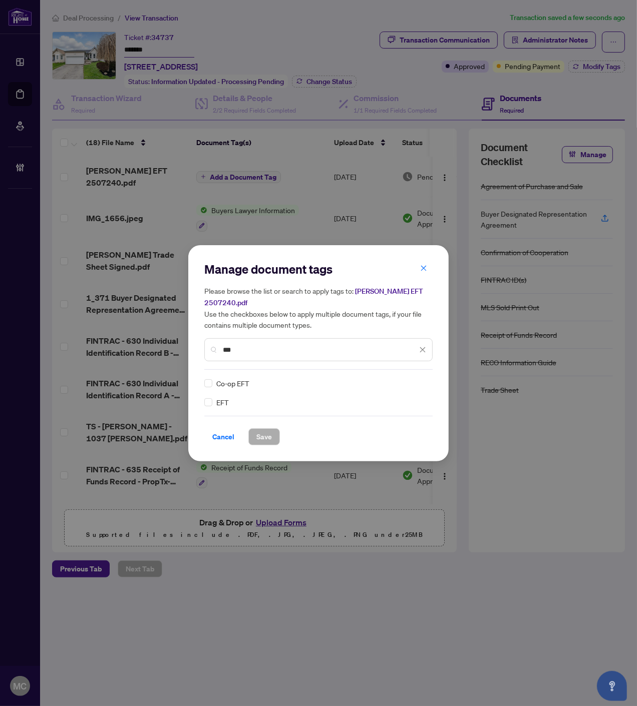
type input "***"
click at [410, 378] on img at bounding box center [412, 383] width 10 height 10
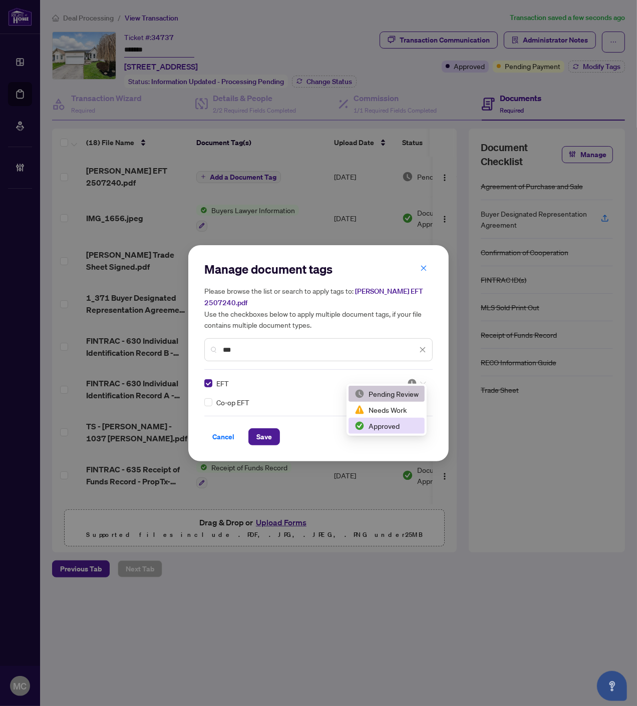
click at [391, 419] on div "Approved" at bounding box center [386, 426] width 76 height 16
click at [276, 431] on button "Save" at bounding box center [264, 437] width 32 height 17
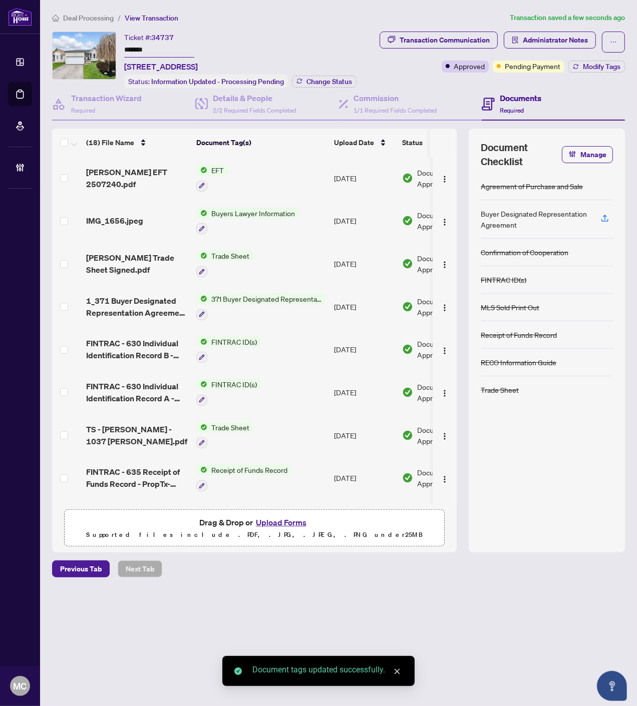
click at [443, 173] on span "button" at bounding box center [445, 178] width 8 height 11
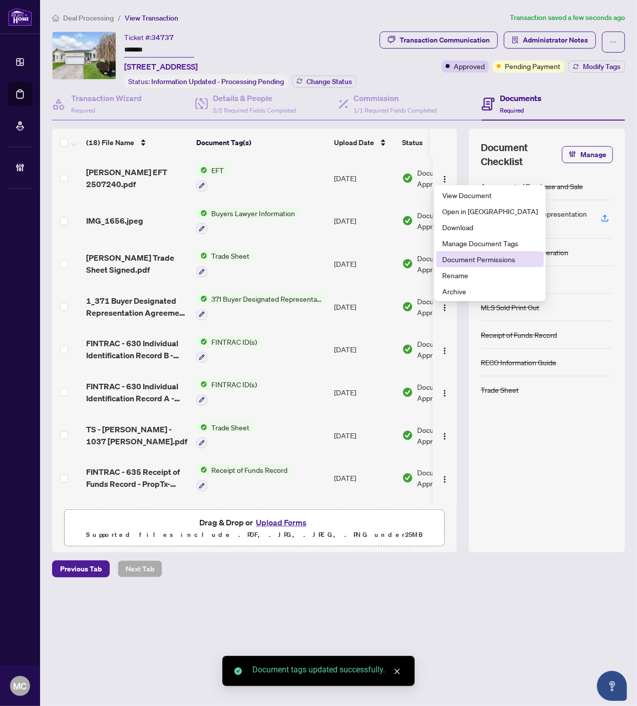
click at [467, 257] on span "Document Permissions" at bounding box center [490, 259] width 96 height 11
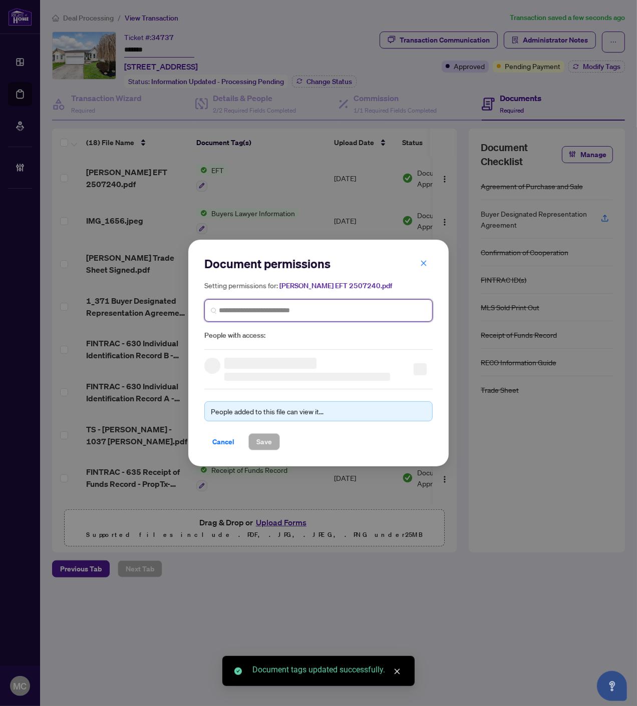
click at [294, 306] on input "search" at bounding box center [322, 310] width 207 height 11
paste input "**********"
type input "**********"
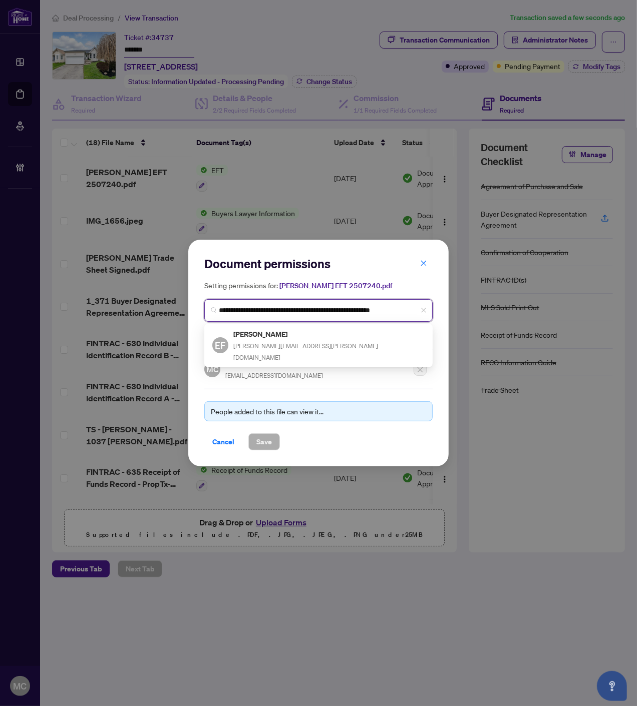
click at [261, 336] on h5 "Emily Field" at bounding box center [328, 334] width 191 height 12
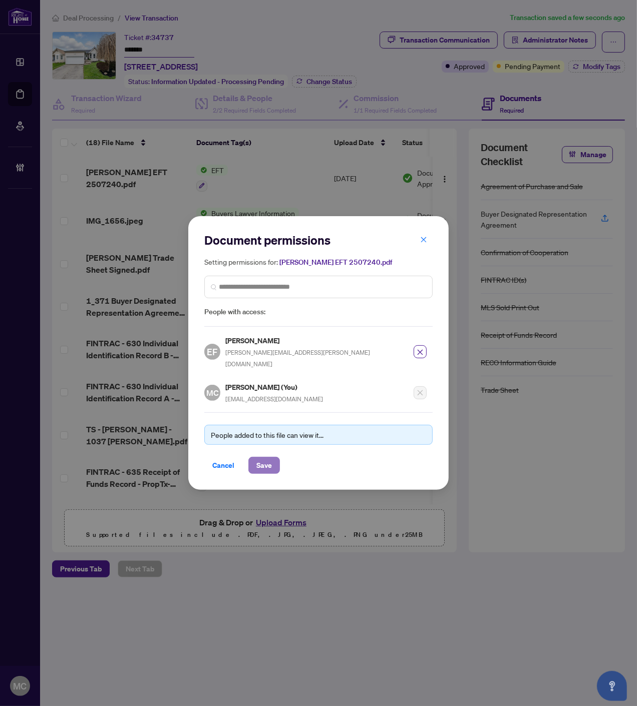
drag, startPoint x: 263, startPoint y: 457, endPoint x: 276, endPoint y: 460, distance: 13.4
click at [263, 458] on span "Save" at bounding box center [264, 466] width 16 height 16
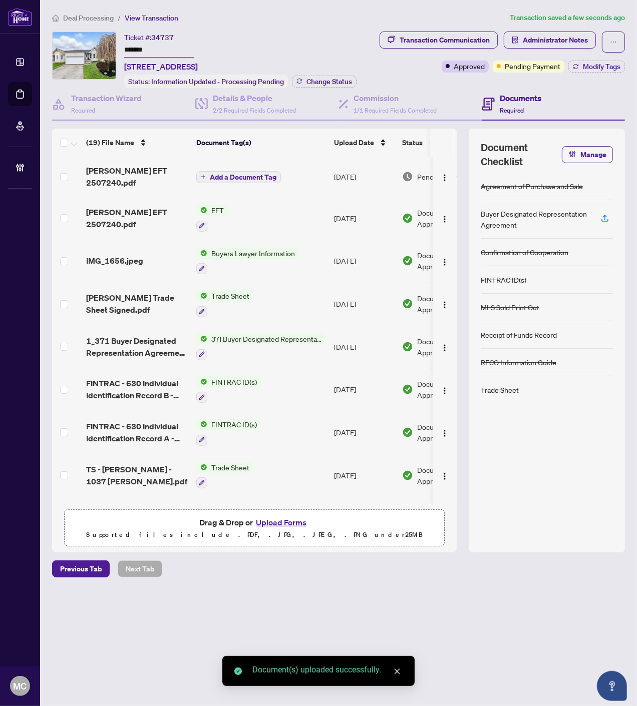
click at [219, 174] on span "Add a Document Tag" at bounding box center [243, 177] width 67 height 7
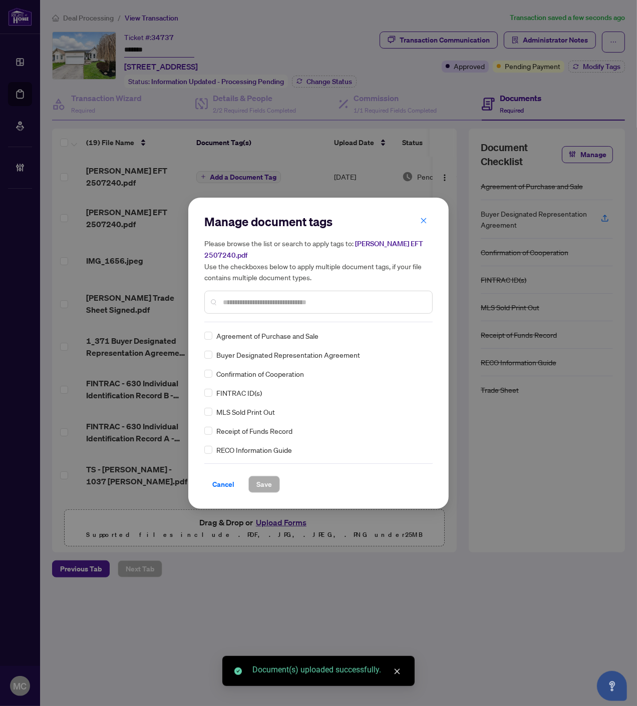
click at [311, 299] on input "text" at bounding box center [323, 302] width 201 height 11
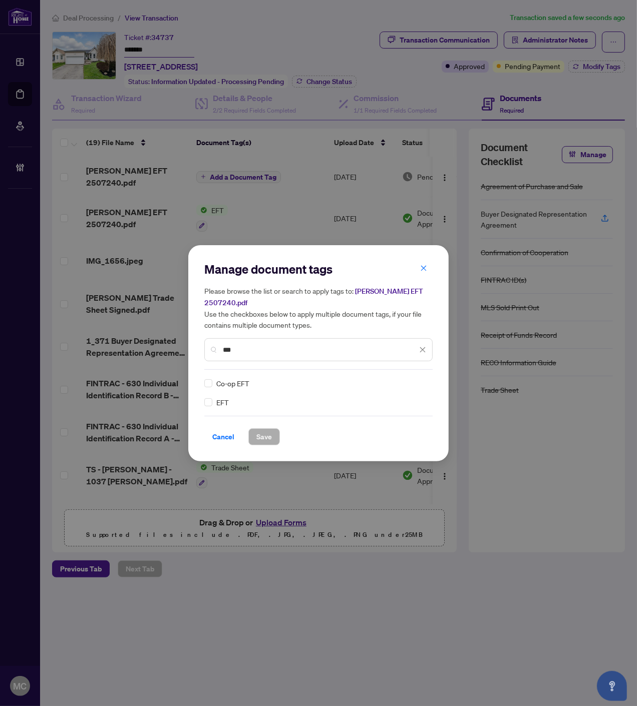
type input "***"
click at [415, 378] on img at bounding box center [412, 383] width 10 height 10
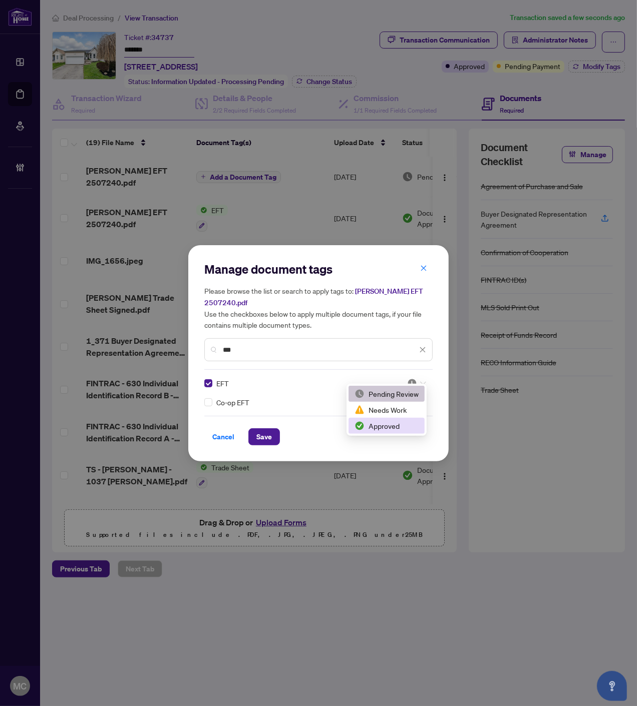
click at [384, 431] on div "Approved" at bounding box center [386, 426] width 64 height 11
click at [284, 432] on div "Cancel Save" at bounding box center [318, 437] width 228 height 17
click at [264, 432] on span "Save" at bounding box center [264, 437] width 16 height 16
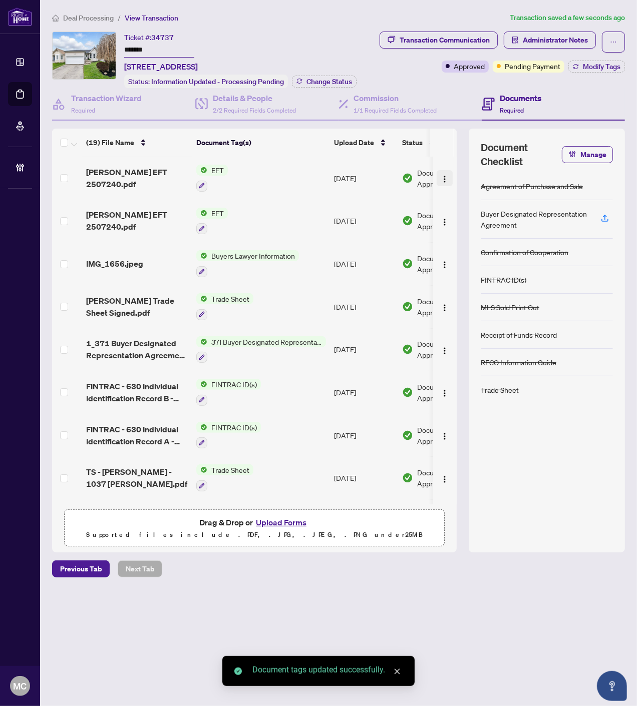
click at [441, 178] on img "button" at bounding box center [445, 179] width 8 height 8
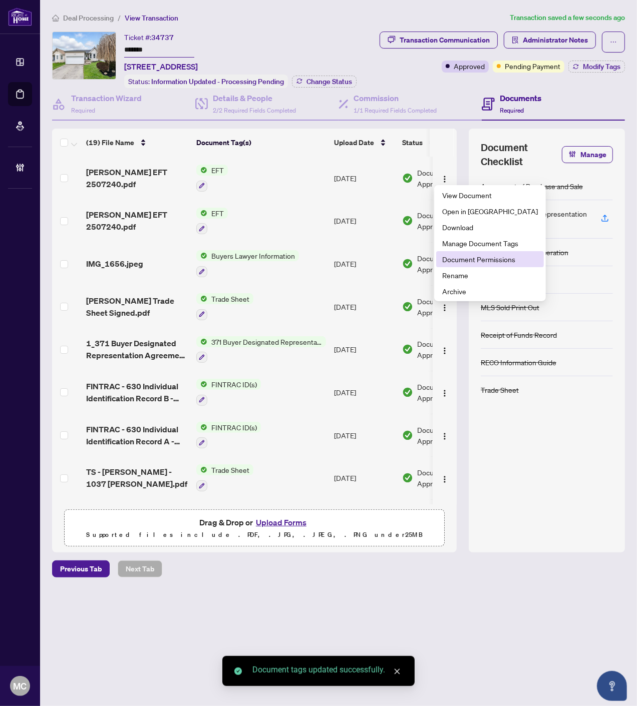
click at [457, 258] on span "Document Permissions" at bounding box center [490, 259] width 96 height 11
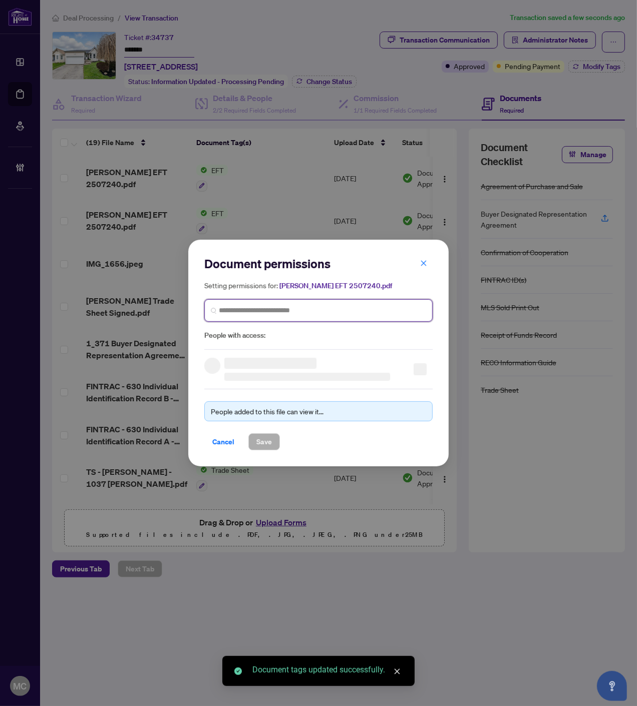
click at [297, 311] on input "search" at bounding box center [322, 310] width 207 height 11
paste input "**********"
type input "**********"
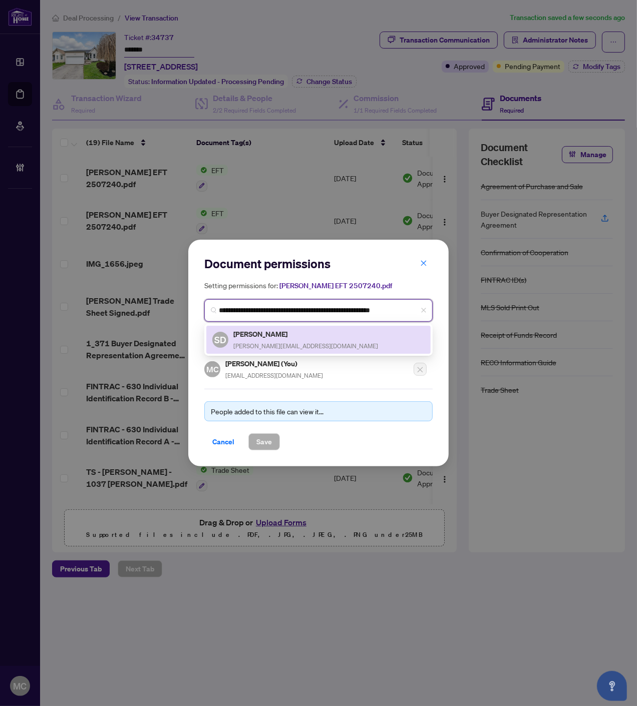
click at [246, 342] on span "sara_dunkerley@hotmail.com" at bounding box center [305, 346] width 145 height 8
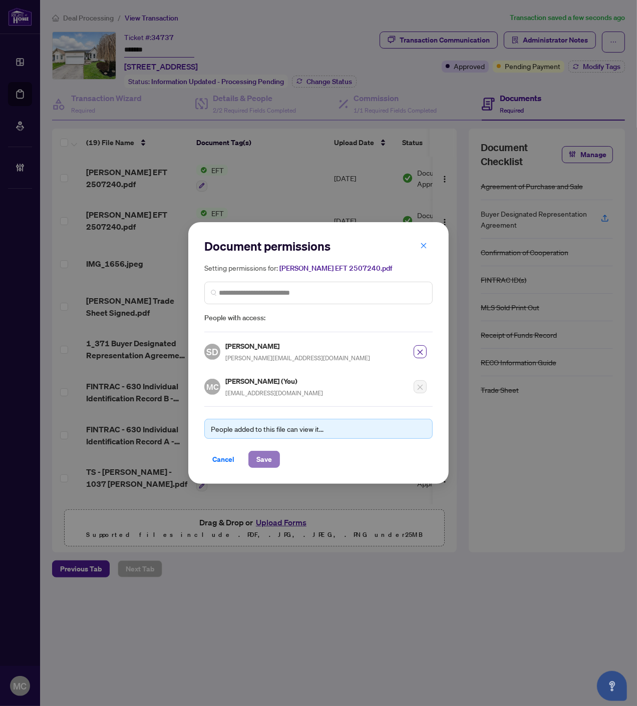
click at [266, 464] on span "Save" at bounding box center [264, 460] width 16 height 16
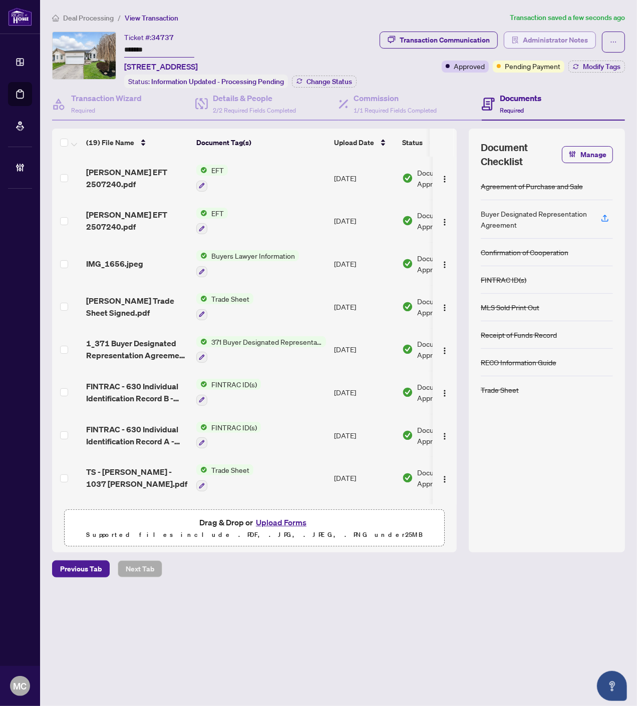
click at [572, 42] on span "Administrator Notes" at bounding box center [555, 40] width 65 height 16
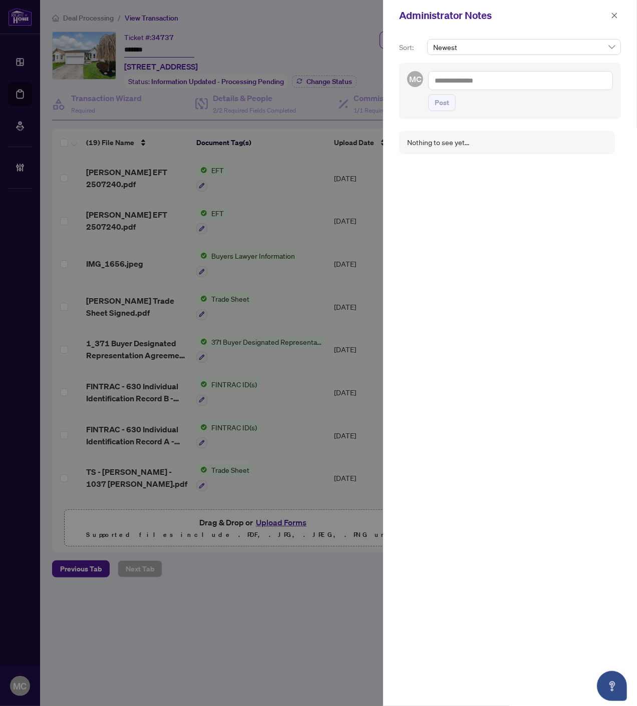
click at [545, 85] on textarea at bounding box center [520, 80] width 185 height 19
paste textarea "**********"
type textarea "**********"
click at [452, 109] on button "Post" at bounding box center [442, 102] width 28 height 17
click at [617, 14] on icon "close" at bounding box center [614, 15] width 7 height 7
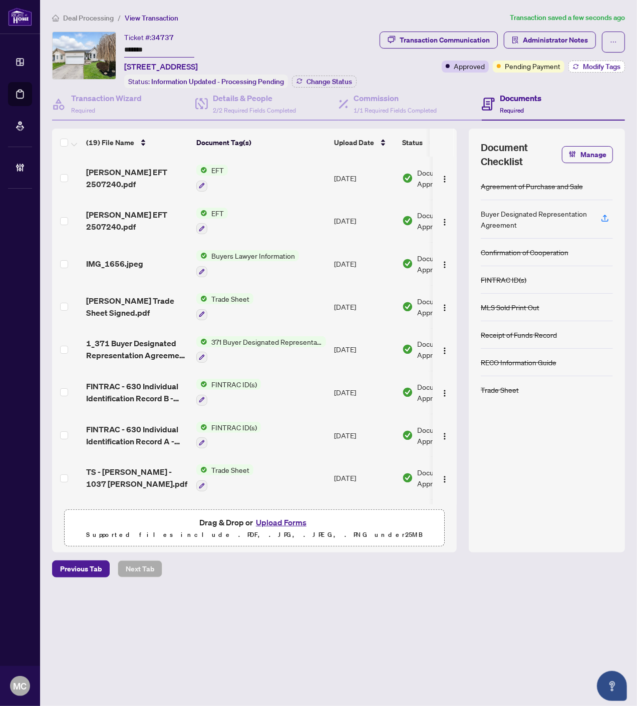
click at [598, 68] on span "Modify Tags" at bounding box center [602, 66] width 38 height 7
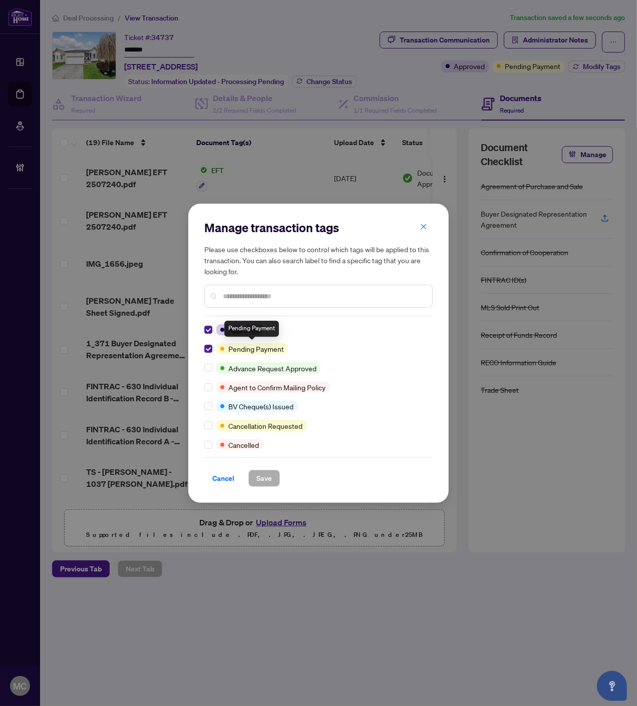
click at [214, 347] on div at bounding box center [210, 348] width 12 height 11
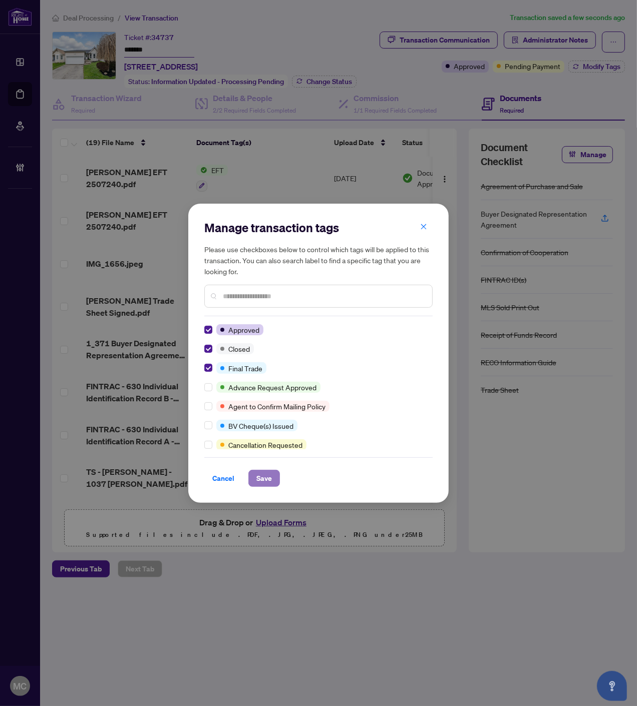
click at [265, 482] on span "Save" at bounding box center [264, 479] width 16 height 16
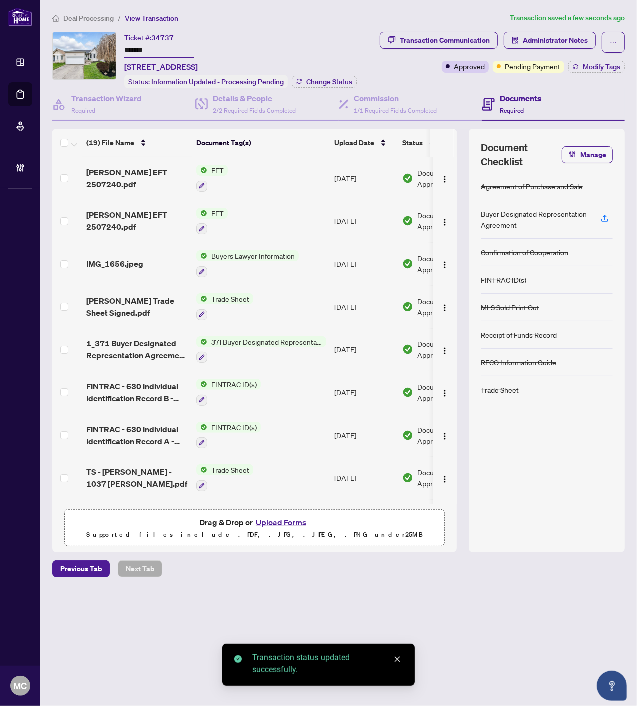
click at [329, 79] on span "Change Status" at bounding box center [329, 81] width 46 height 7
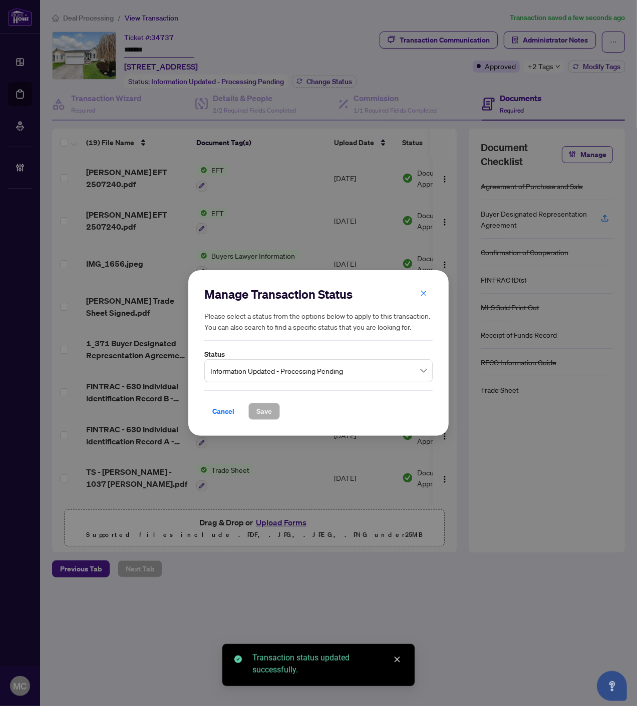
click at [316, 369] on span "Information Updated - Processing Pending" at bounding box center [318, 370] width 216 height 19
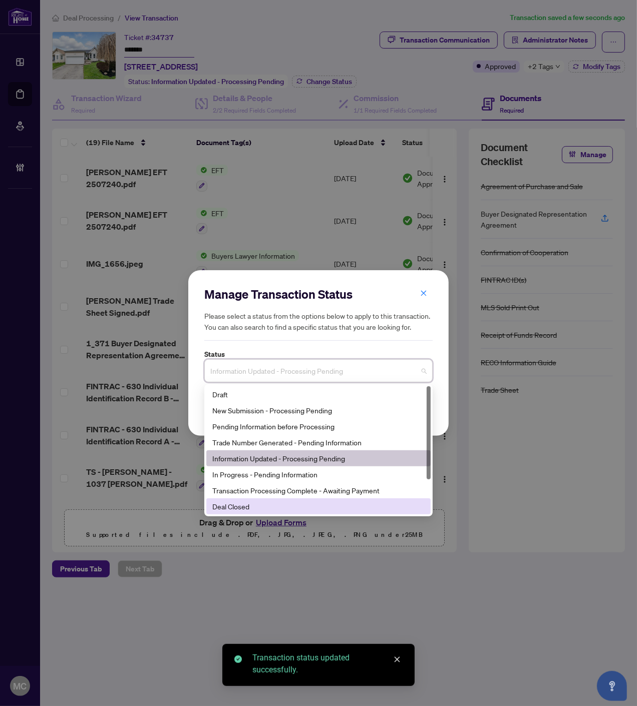
click at [300, 508] on div "Deal Closed" at bounding box center [318, 506] width 212 height 11
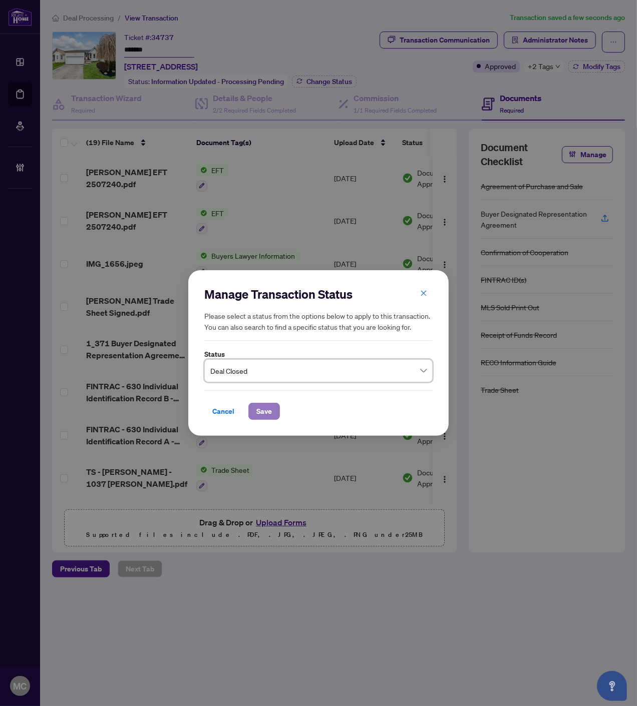
click at [258, 414] on span "Save" at bounding box center [264, 412] width 16 height 16
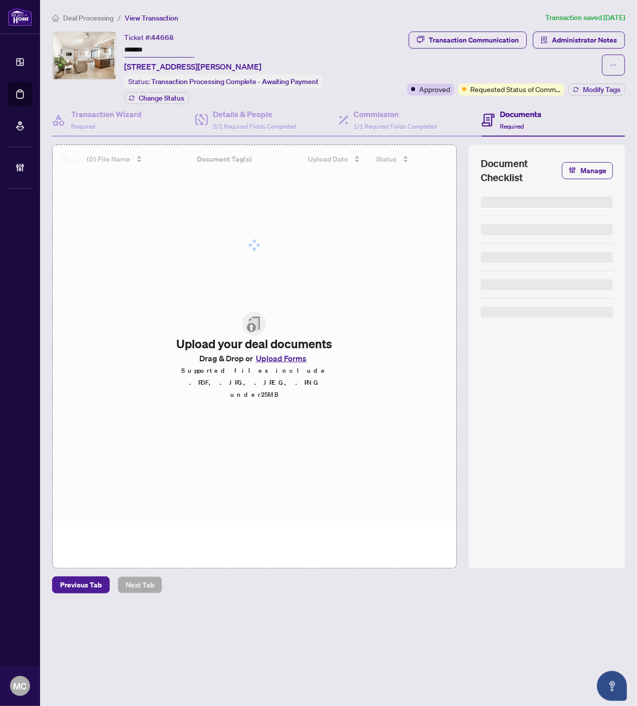
click at [134, 46] on input "*******" at bounding box center [159, 50] width 70 height 15
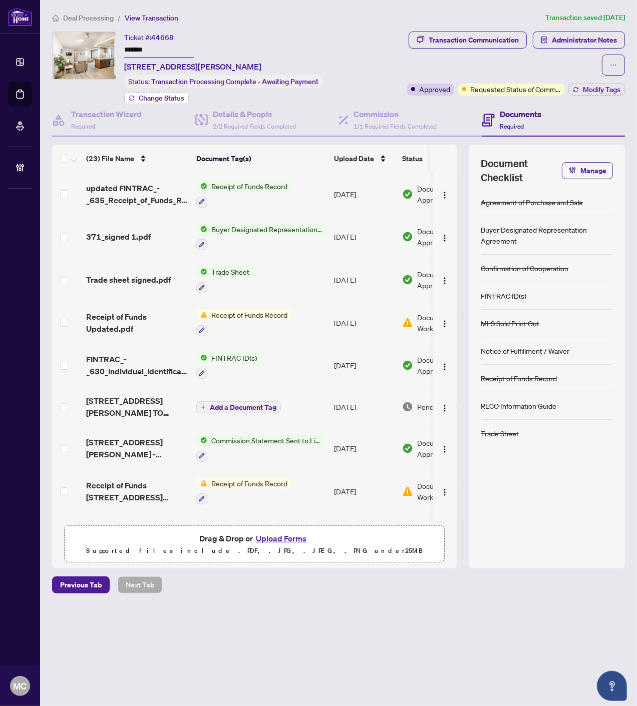
click at [161, 95] on span "Change Status" at bounding box center [162, 98] width 46 height 7
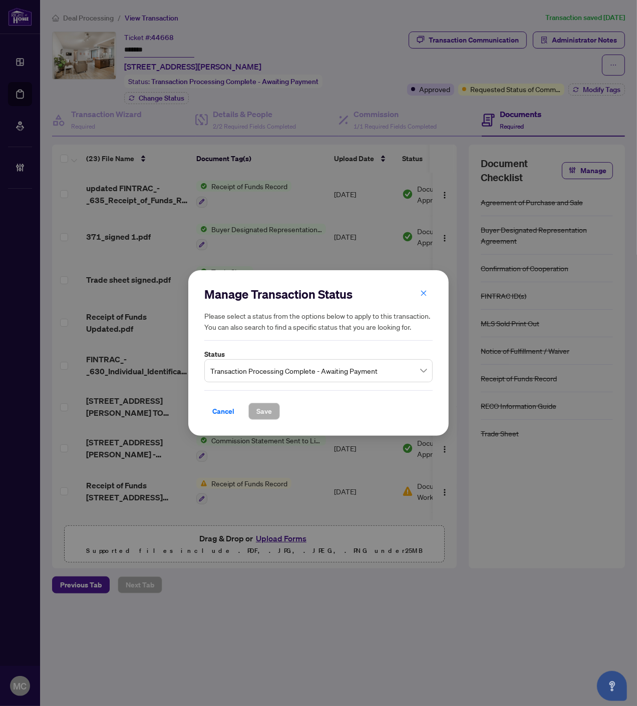
click at [277, 367] on span "Transaction Processing Complete - Awaiting Payment" at bounding box center [318, 370] width 216 height 19
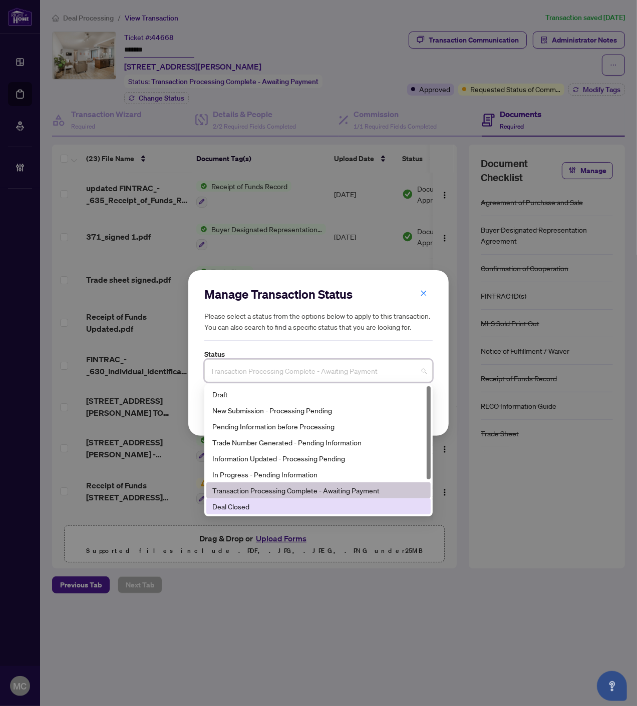
click at [275, 510] on div "Deal Closed" at bounding box center [318, 506] width 212 height 11
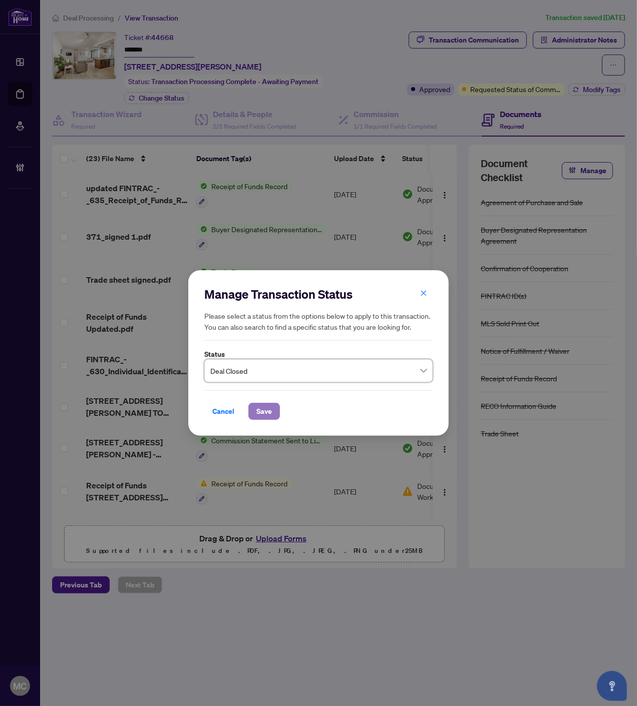
click at [262, 418] on span "Save" at bounding box center [264, 412] width 16 height 16
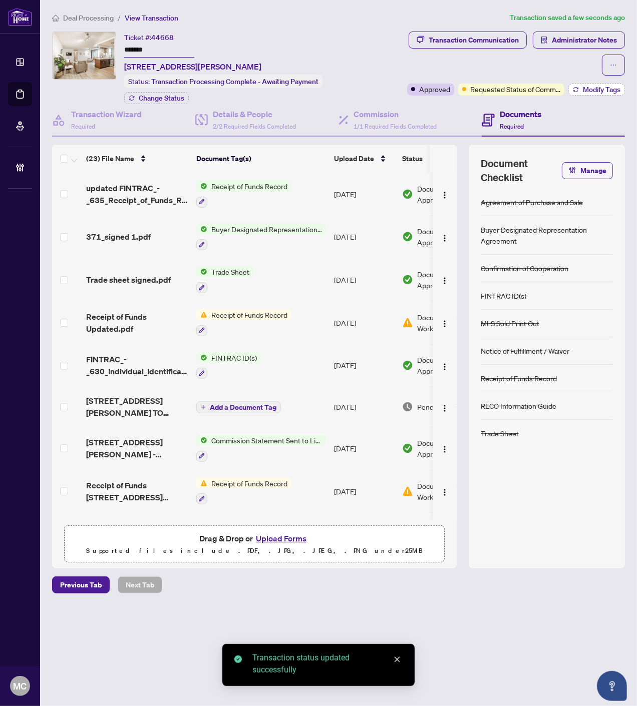
click at [594, 89] on span "Modify Tags" at bounding box center [602, 89] width 38 height 7
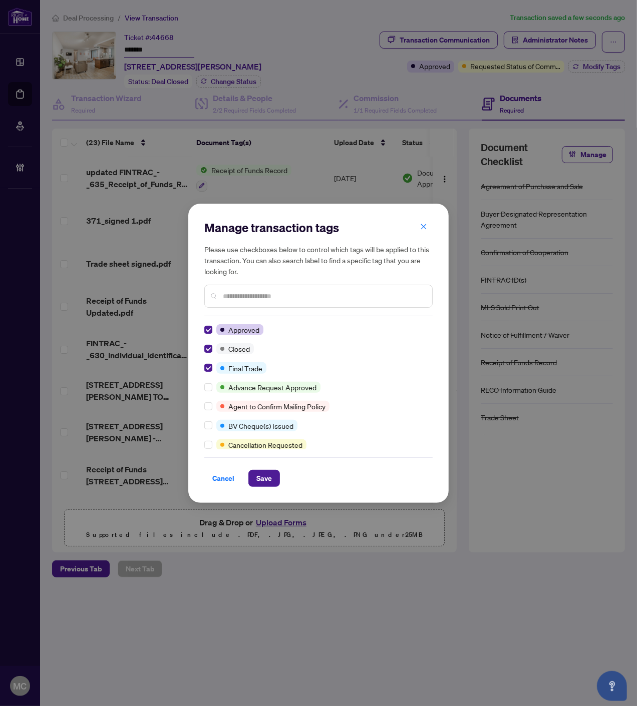
click at [263, 489] on div "Manage transaction tags Please use checkboxes below to control which tags will …" at bounding box center [318, 353] width 260 height 299
click at [263, 479] on span "Save" at bounding box center [264, 479] width 16 height 16
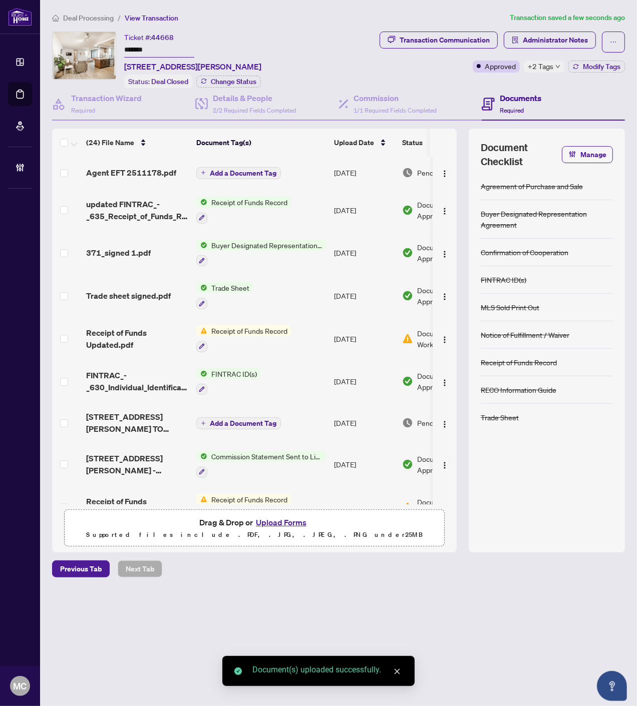
click at [253, 170] on span "Add a Document Tag" at bounding box center [243, 173] width 67 height 7
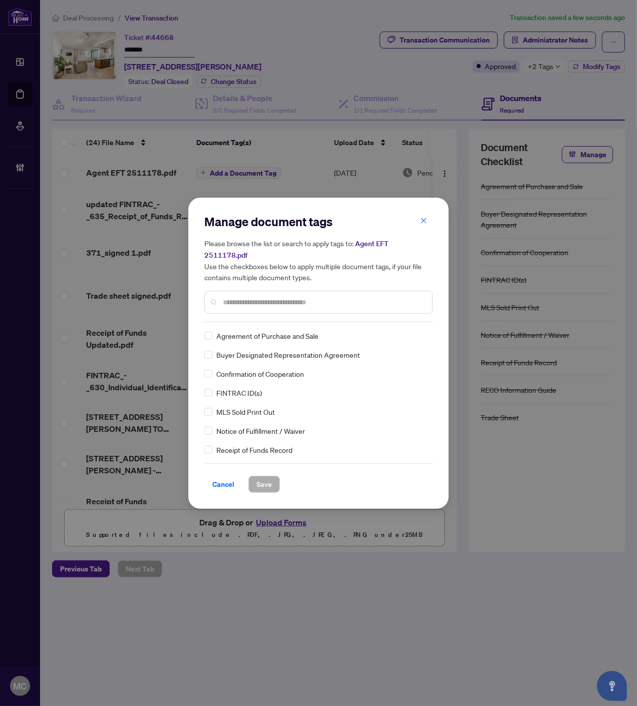
click at [327, 298] on input "text" at bounding box center [323, 302] width 201 height 11
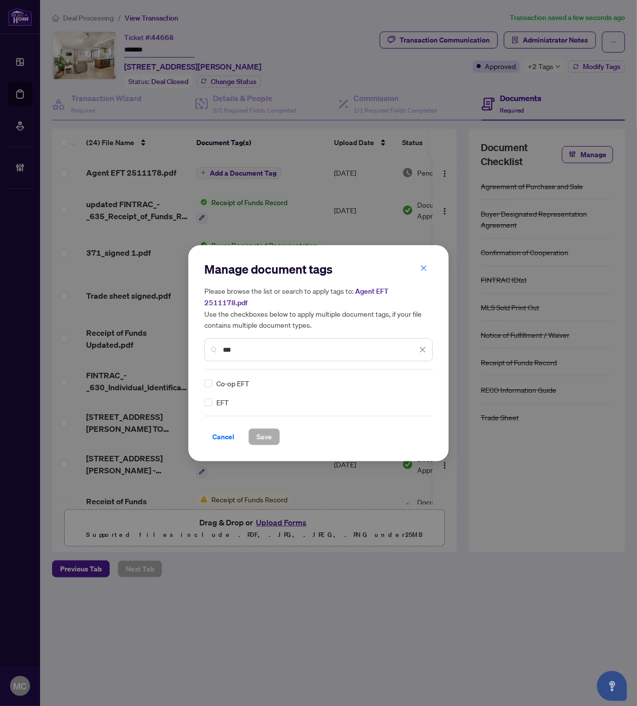
type input "***"
click at [411, 378] on img at bounding box center [412, 383] width 10 height 10
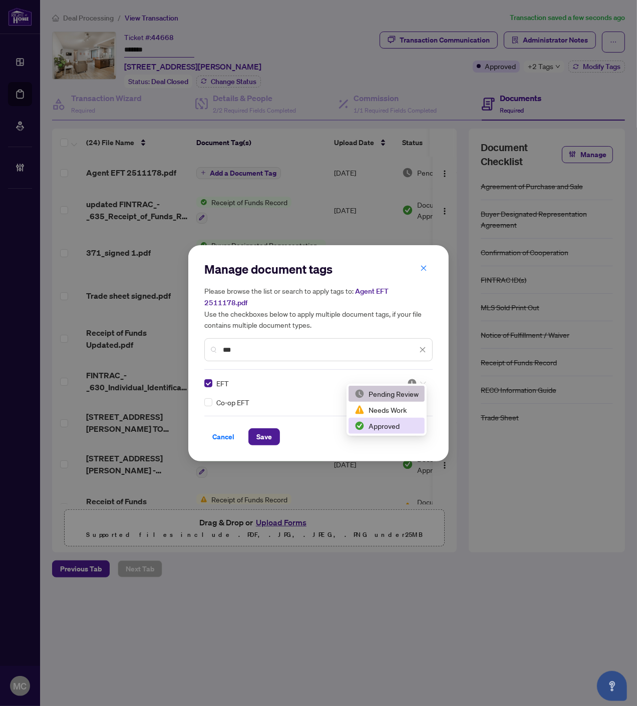
click at [392, 426] on div "Approved" at bounding box center [386, 426] width 64 height 11
click at [262, 438] on span "Save" at bounding box center [264, 437] width 16 height 16
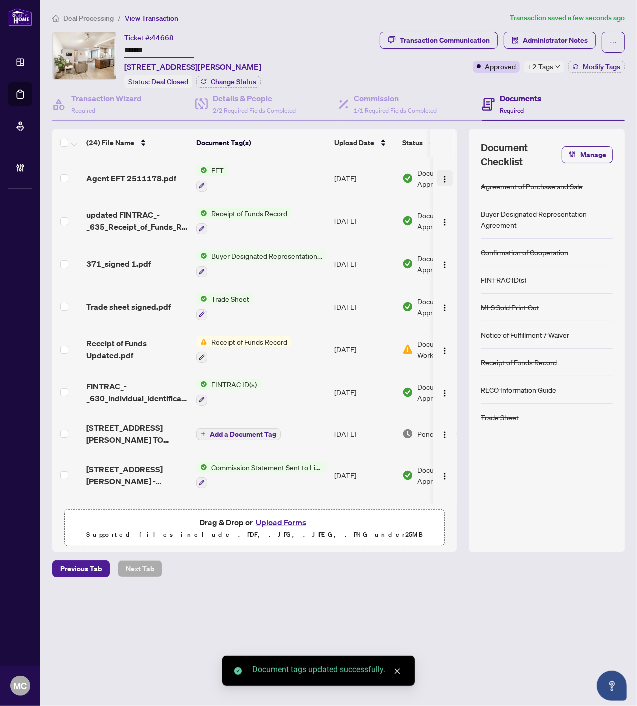
click at [441, 175] on img "button" at bounding box center [445, 179] width 8 height 8
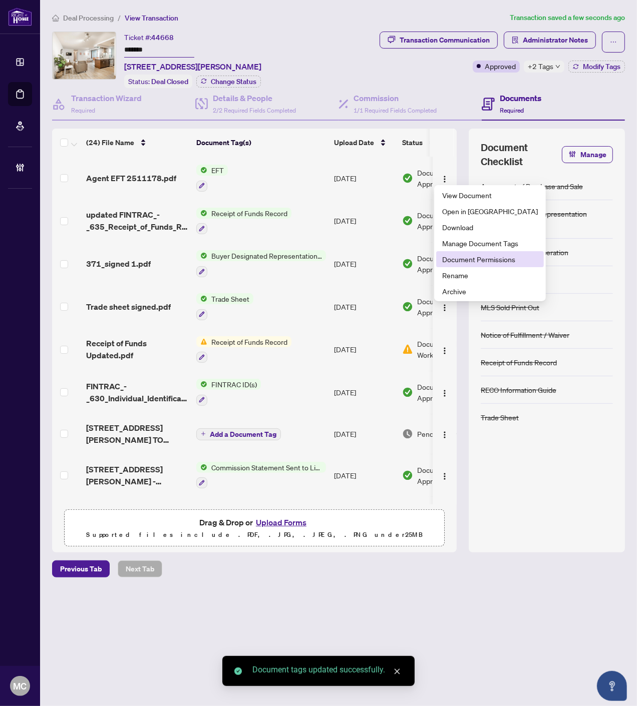
click at [485, 255] on span "Document Permissions" at bounding box center [490, 259] width 96 height 11
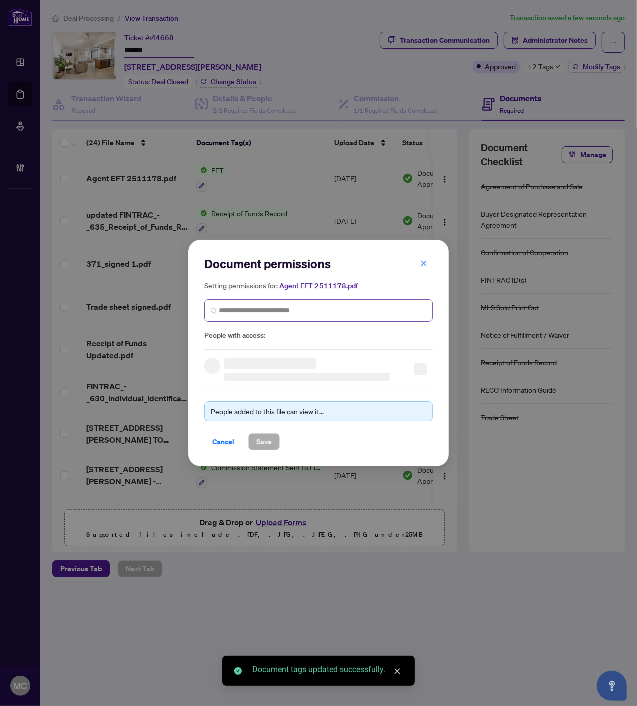
click at [309, 303] on span at bounding box center [318, 310] width 228 height 23
paste input "**********"
type input "**********"
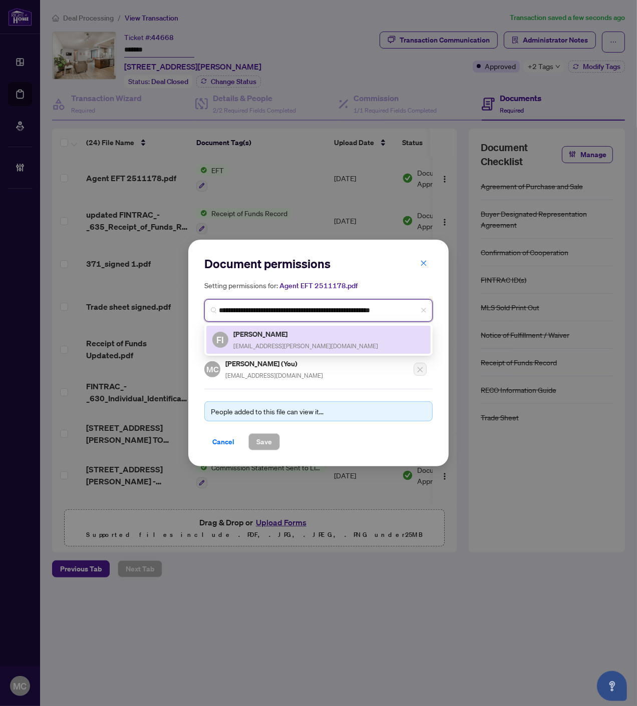
click at [246, 344] on span "franca.iafrate@gmail.com" at bounding box center [305, 346] width 145 height 8
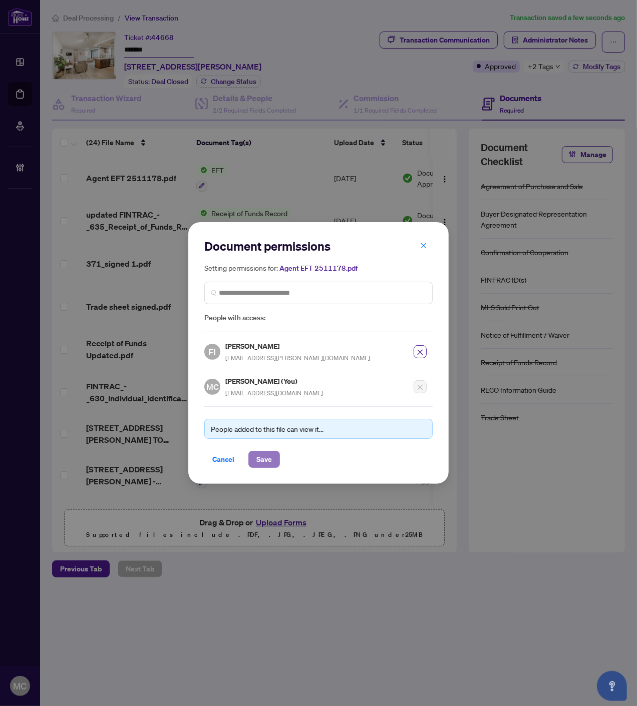
click at [259, 466] on span "Save" at bounding box center [264, 460] width 16 height 16
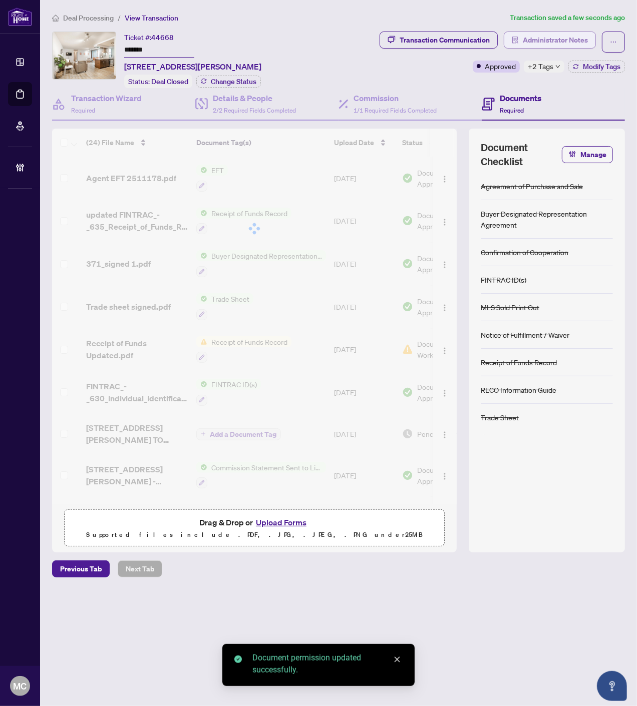
click at [566, 40] on span "Administrator Notes" at bounding box center [555, 40] width 65 height 16
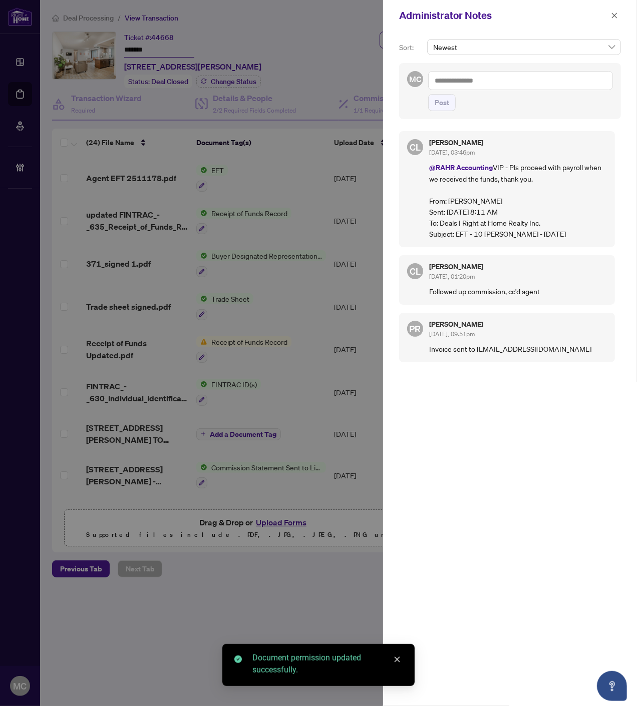
click at [524, 77] on textarea at bounding box center [520, 80] width 185 height 19
paste textarea "**********"
type textarea "**********"
click at [436, 107] on span "Post" at bounding box center [442, 103] width 15 height 16
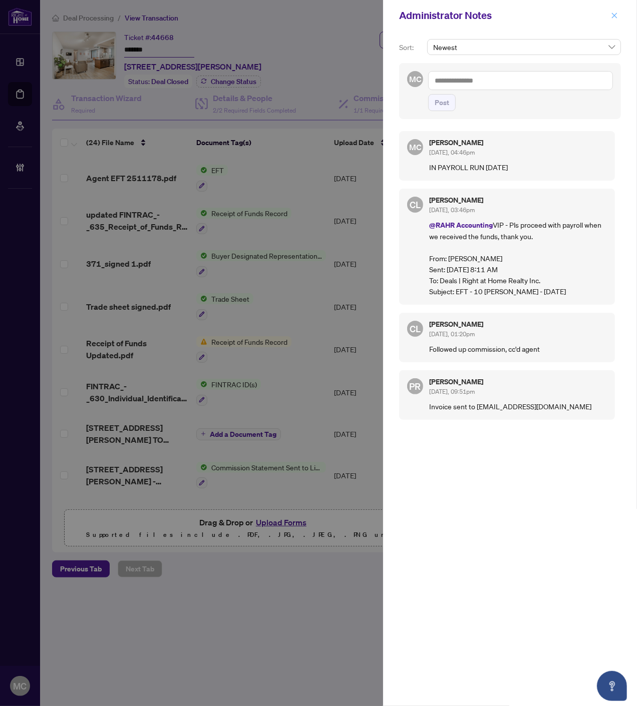
click at [613, 12] on icon "close" at bounding box center [614, 15] width 7 height 7
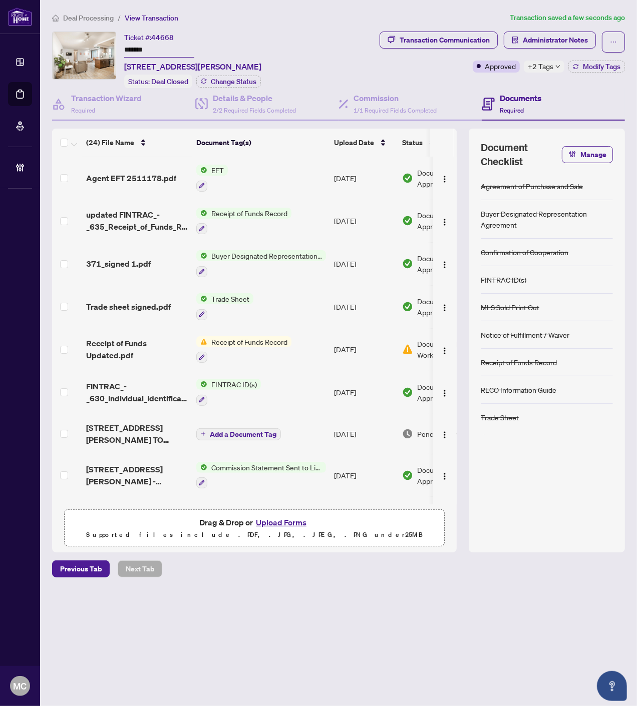
click at [547, 64] on span "+2 Tags" at bounding box center [541, 67] width 26 height 12
click at [391, 69] on div "Transaction Communication Administrator Notes Approved +2 Tags Modify Tags" at bounding box center [473, 52] width 302 height 41
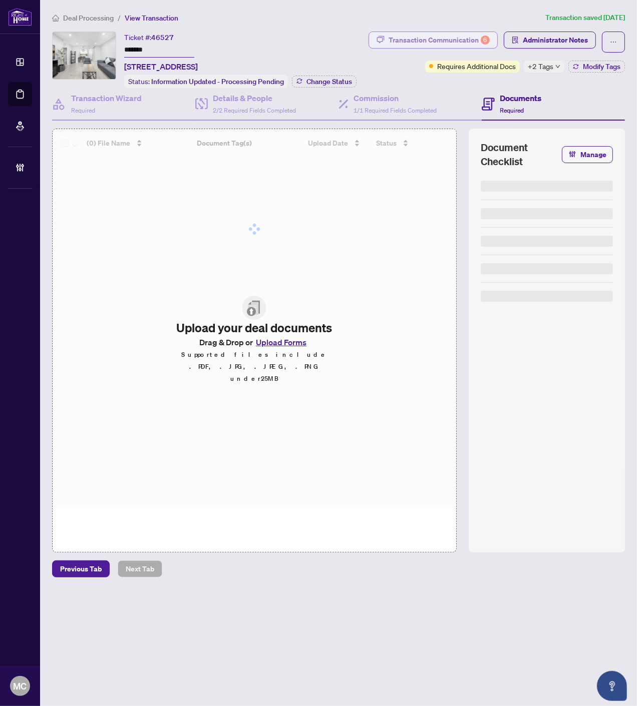
click at [138, 48] on input "*******" at bounding box center [159, 50] width 70 height 15
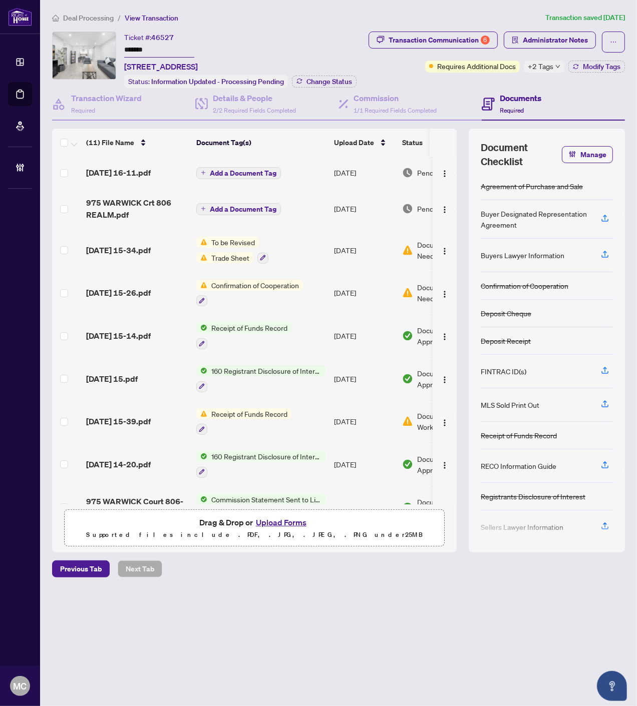
click at [79, 16] on span "Deal Processing" at bounding box center [88, 18] width 51 height 9
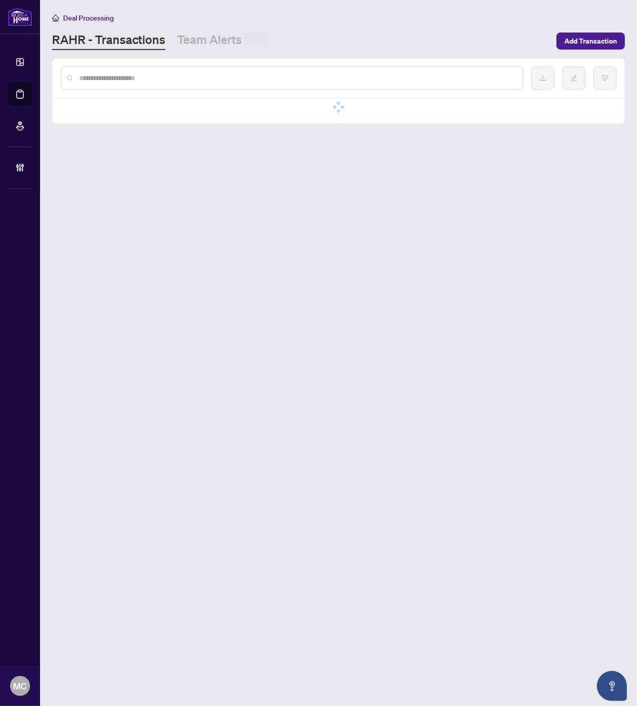
click at [224, 79] on input "text" at bounding box center [297, 78] width 436 height 11
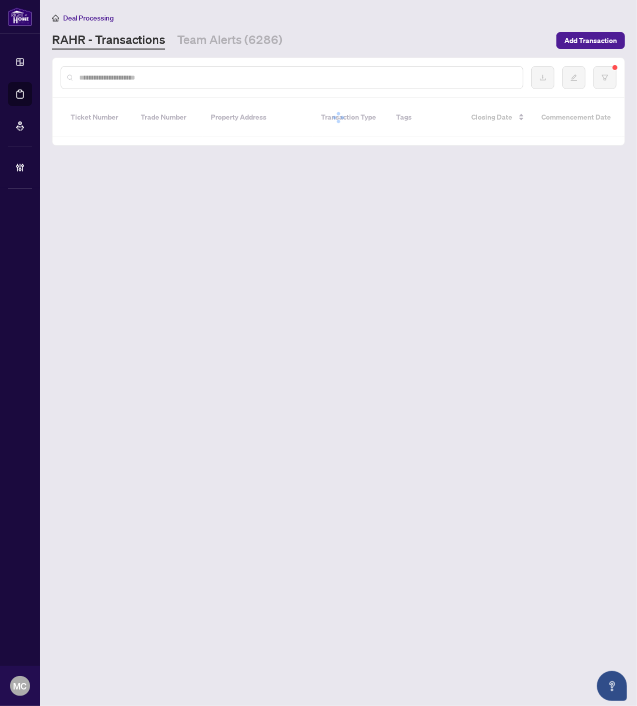
paste input "*******"
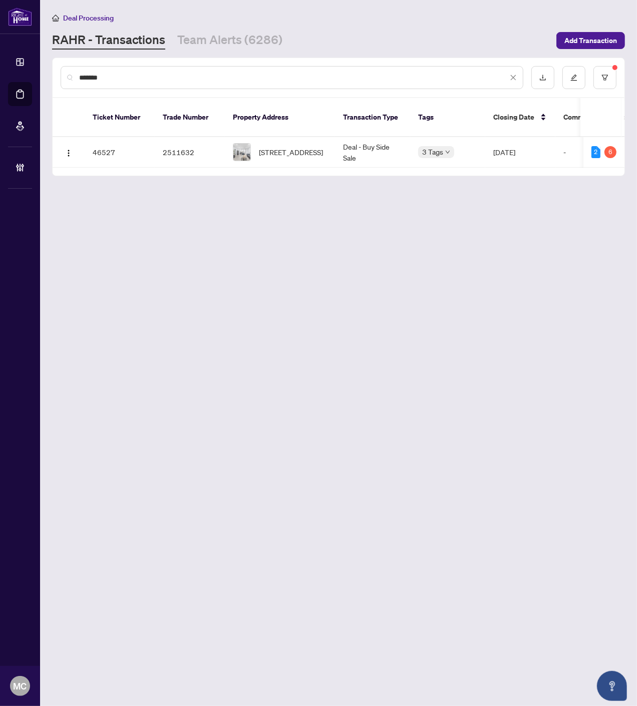
type input "*******"
click at [296, 147] on span "806-975 WARWICK Crt, Burlington, Ontario L7T 3Z7, Canada" at bounding box center [291, 152] width 64 height 11
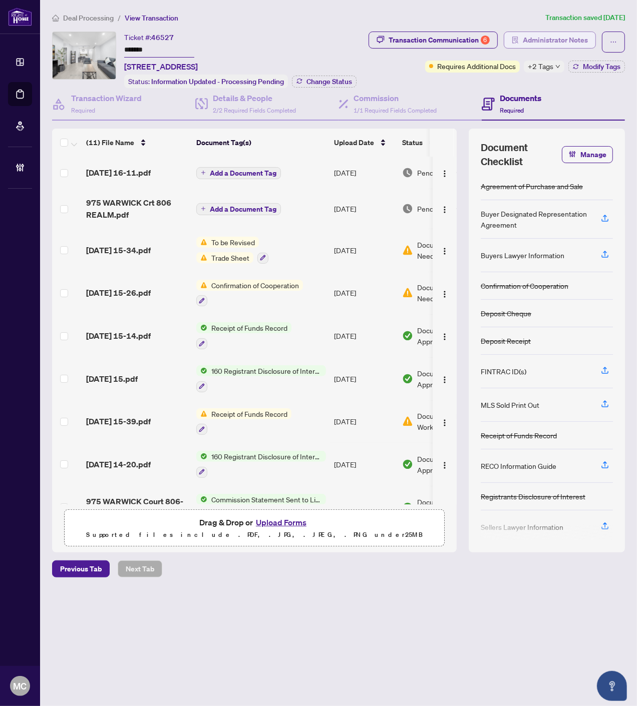
click at [568, 42] on span "Administrator Notes" at bounding box center [555, 40] width 65 height 16
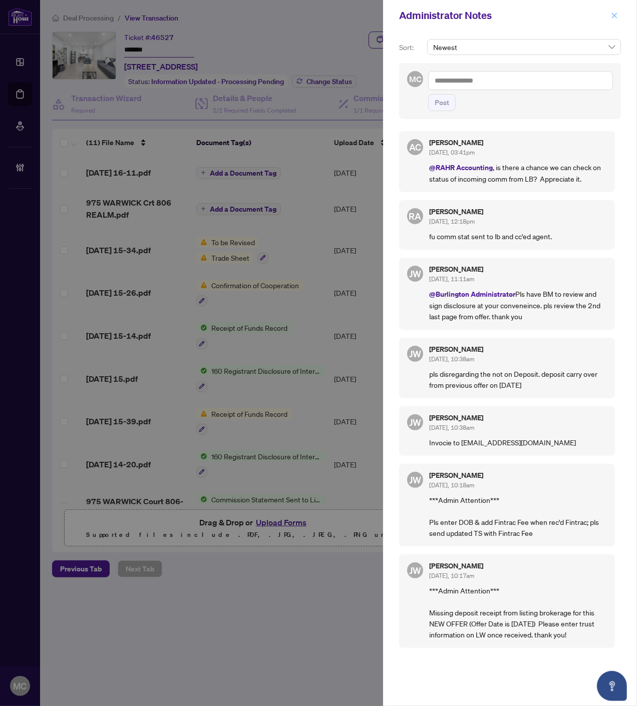
click at [610, 13] on button "button" at bounding box center [614, 16] width 13 height 12
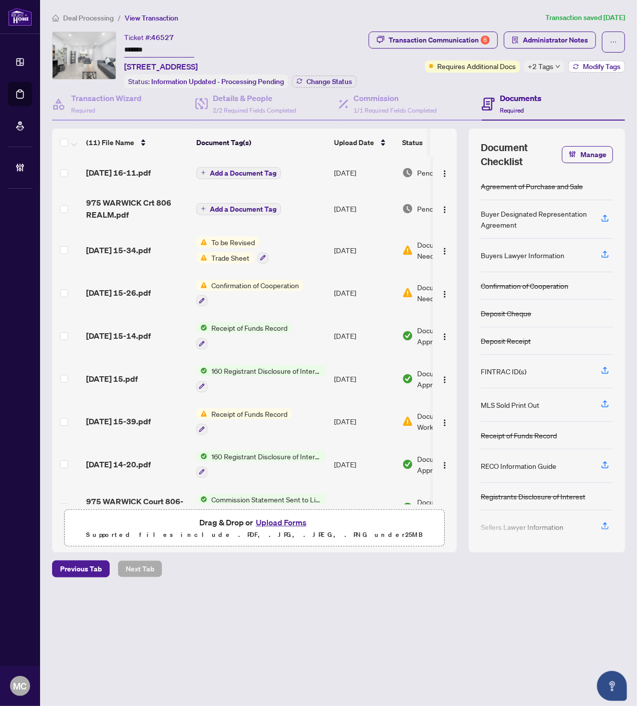
click at [603, 68] on span "Modify Tags" at bounding box center [602, 66] width 38 height 7
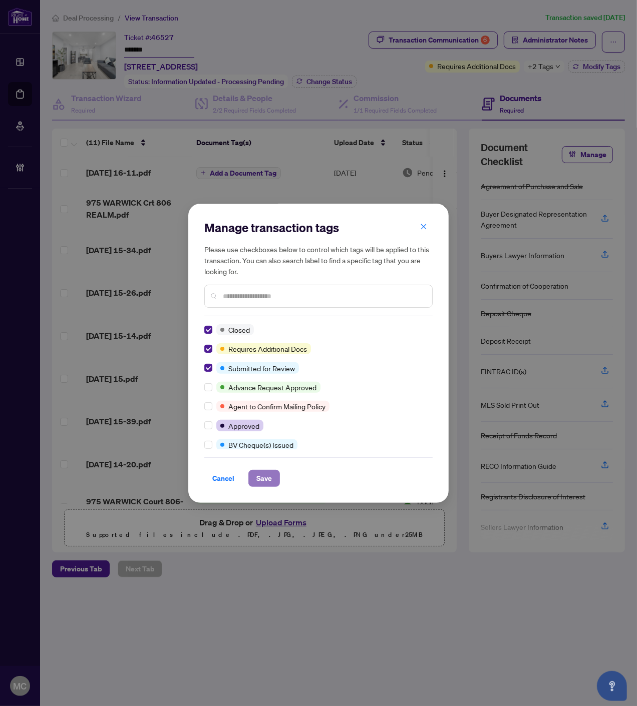
click at [262, 482] on span "Save" at bounding box center [264, 479] width 16 height 16
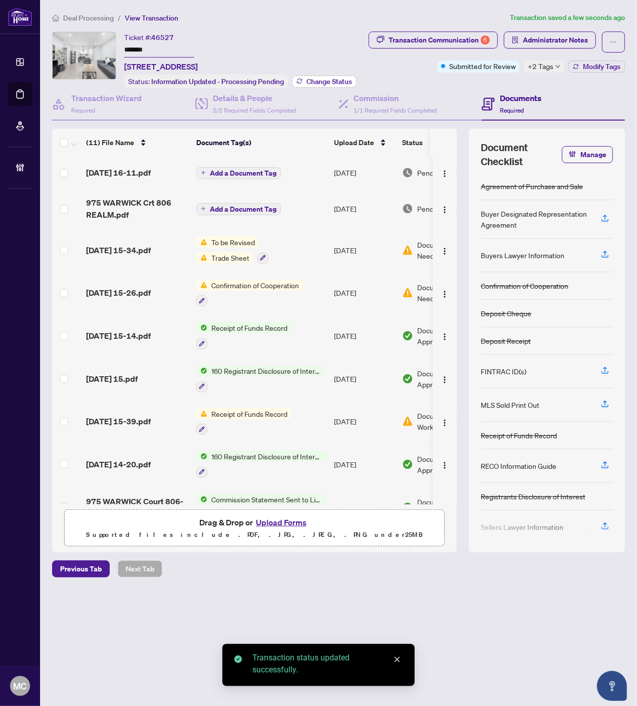
click at [328, 78] on span "Change Status" at bounding box center [329, 81] width 46 height 7
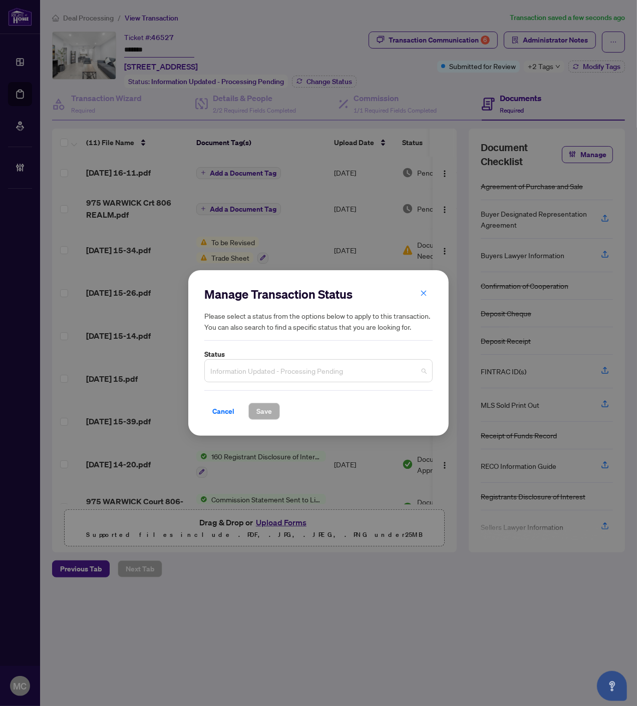
click at [307, 379] on span "Information Updated - Processing Pending" at bounding box center [318, 370] width 216 height 19
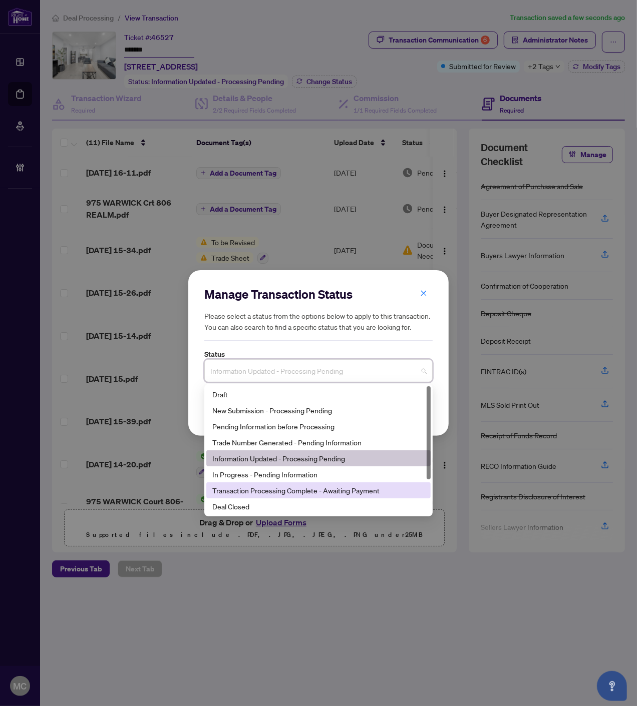
click at [301, 503] on div "Deal Closed" at bounding box center [318, 506] width 212 height 11
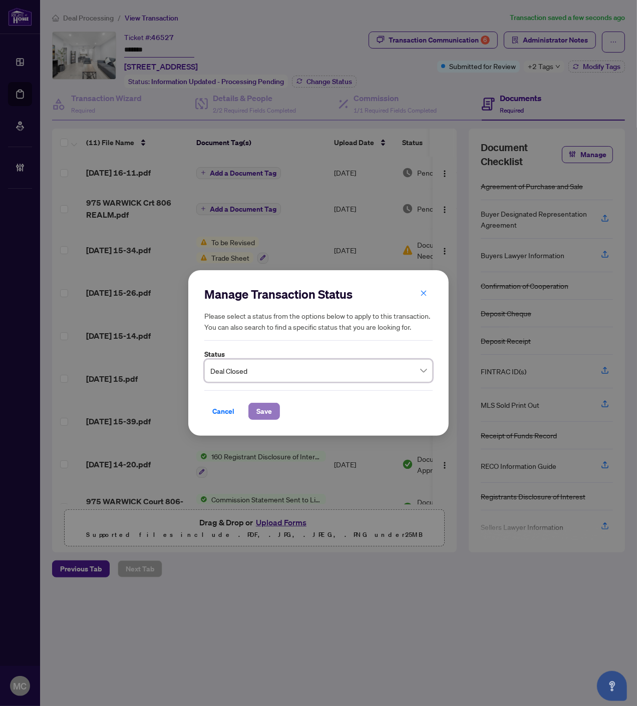
click at [267, 411] on span "Save" at bounding box center [264, 412] width 16 height 16
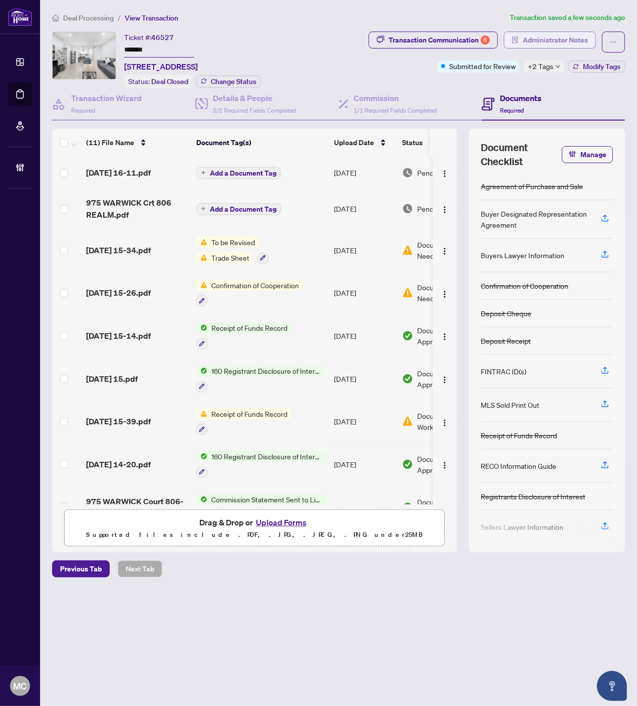
click at [566, 46] on span "Administrator Notes" at bounding box center [555, 40] width 65 height 16
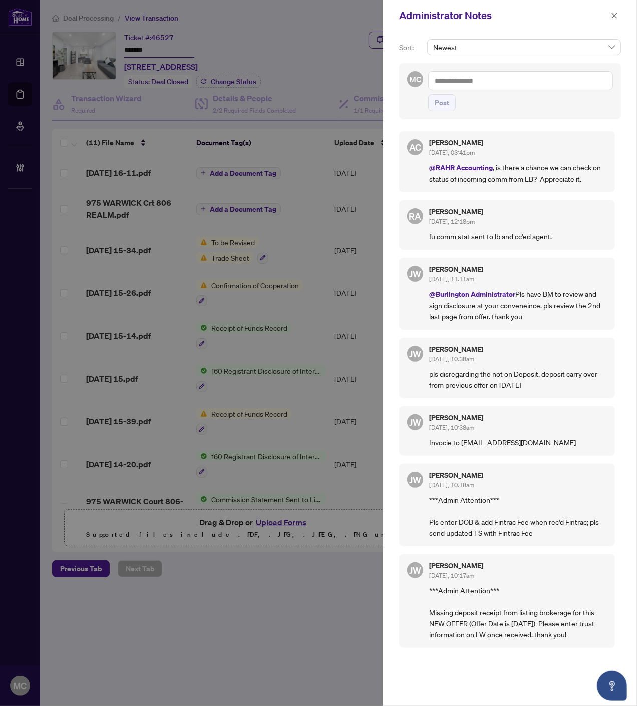
click at [556, 79] on textarea at bounding box center [520, 80] width 185 height 19
paste textarea "**********"
type textarea "**********"
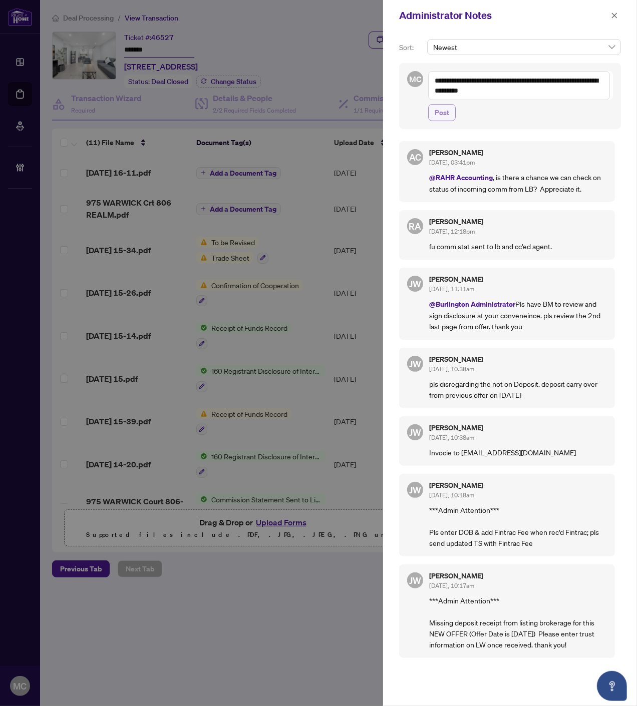
click at [442, 115] on span "Post" at bounding box center [442, 113] width 15 height 16
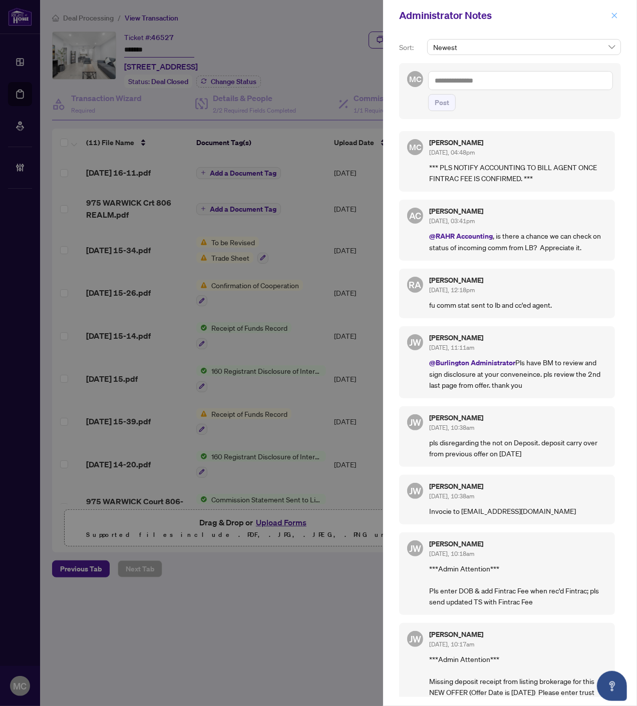
click at [614, 16] on icon "close" at bounding box center [615, 16] width 6 height 6
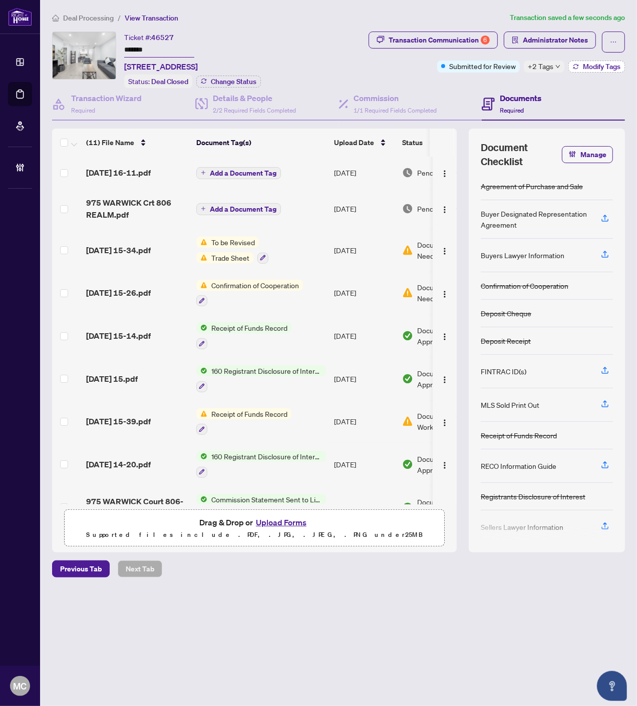
click at [593, 65] on span "Modify Tags" at bounding box center [602, 66] width 38 height 7
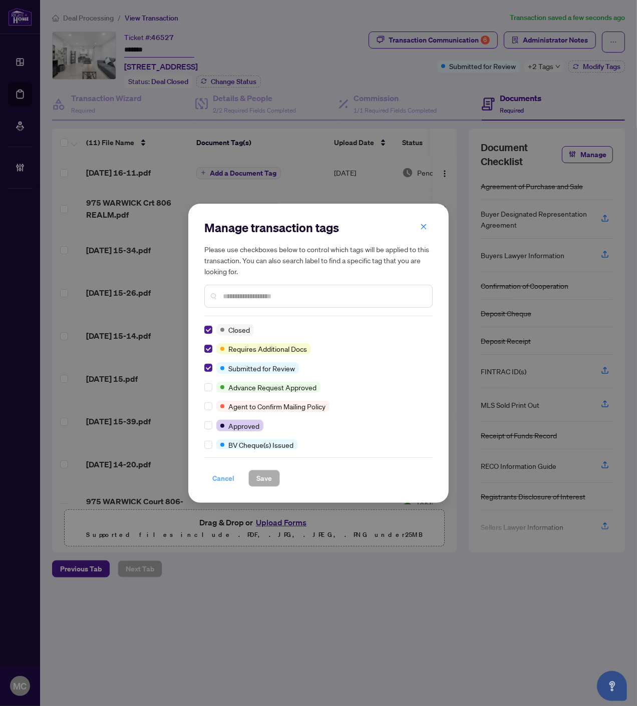
click at [219, 479] on span "Cancel" at bounding box center [223, 479] width 22 height 16
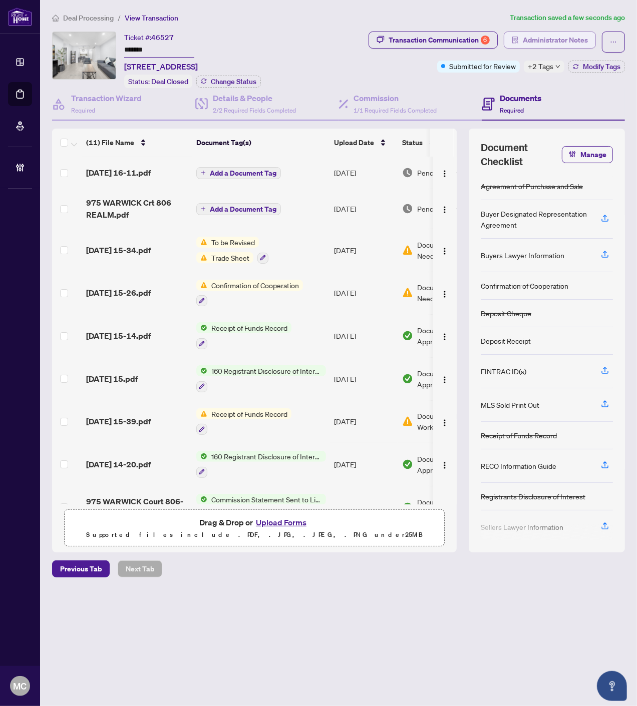
click at [538, 42] on span "Administrator Notes" at bounding box center [555, 40] width 65 height 16
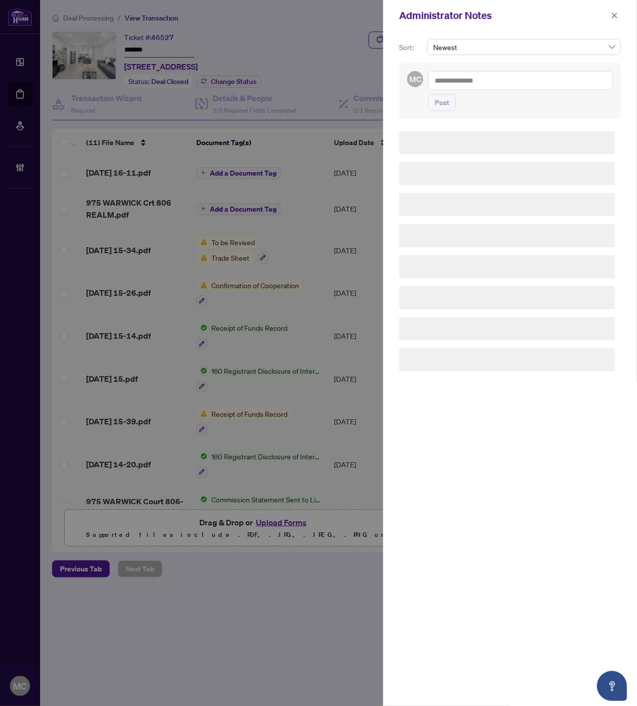
click at [539, 83] on textarea at bounding box center [520, 80] width 185 height 19
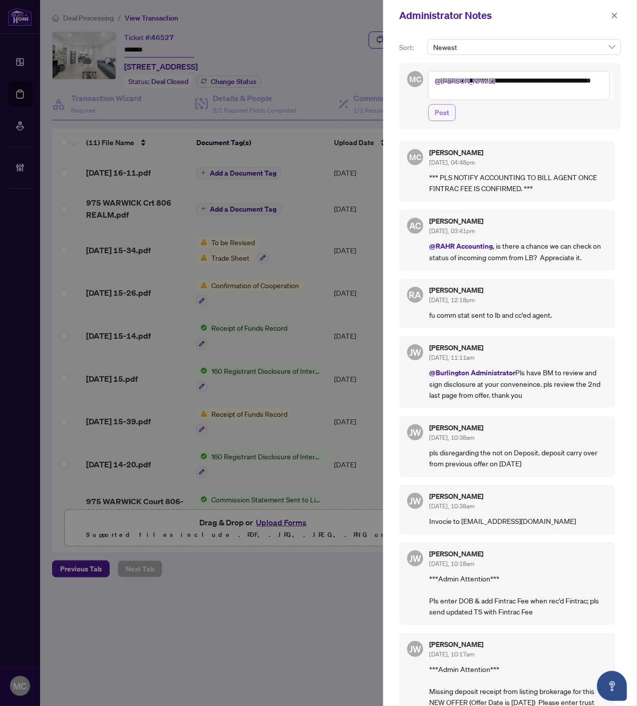
type textarea "**********"
click at [443, 111] on span "Post" at bounding box center [442, 113] width 15 height 16
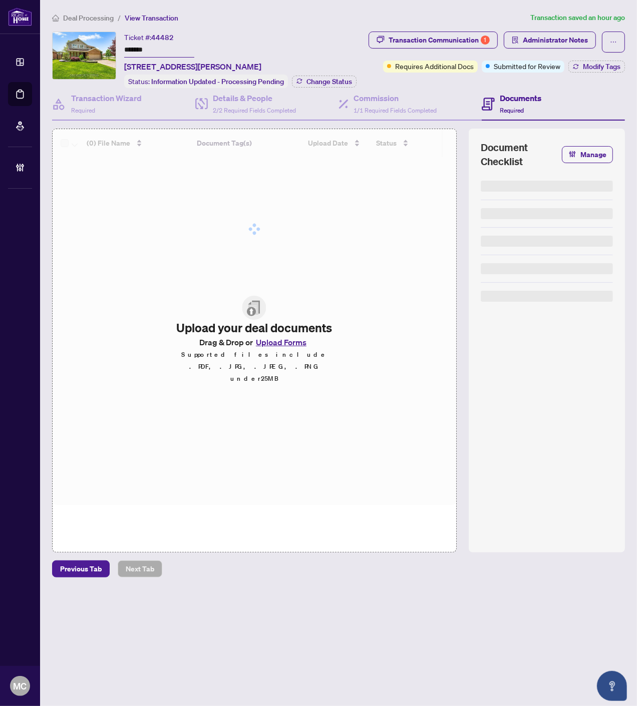
click at [144, 43] on input "*******" at bounding box center [159, 50] width 70 height 15
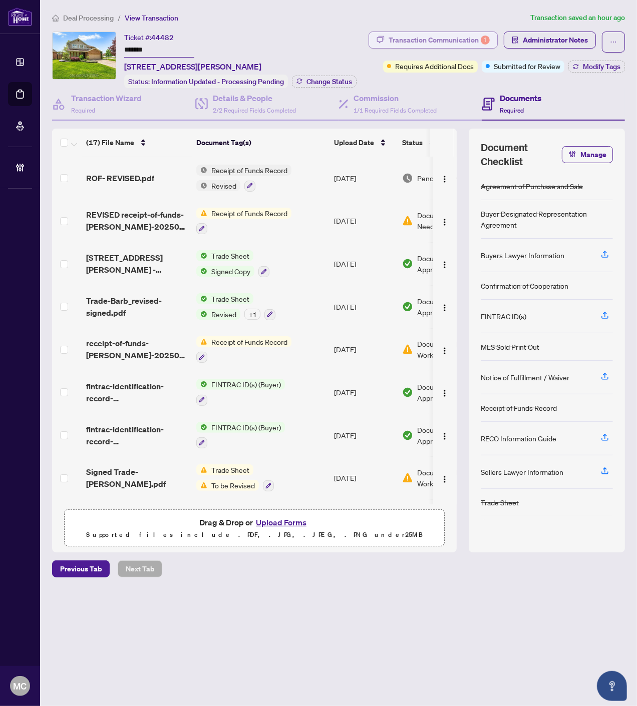
click at [396, 37] on div "Transaction Communication 1" at bounding box center [438, 40] width 101 height 16
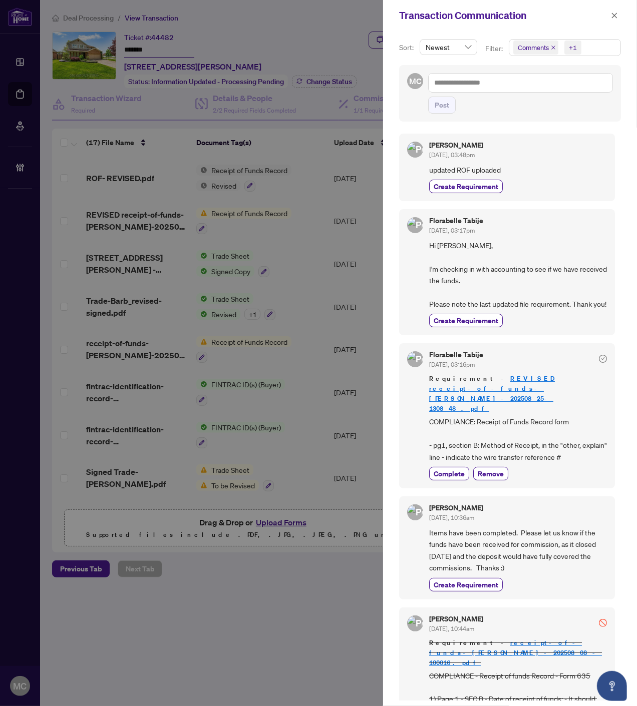
click at [552, 48] on icon "close" at bounding box center [553, 47] width 5 height 5
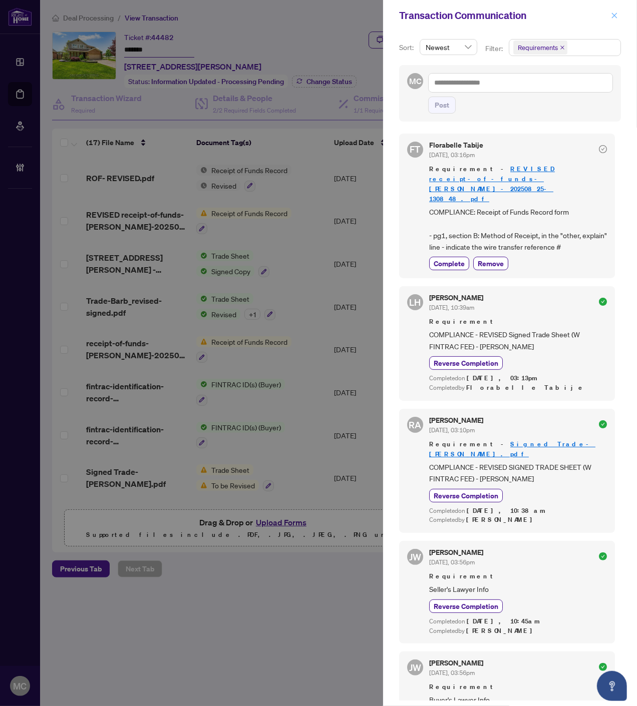
click at [608, 13] on span at bounding box center [614, 16] width 13 height 12
click at [614, 15] on icon "close" at bounding box center [615, 16] width 6 height 6
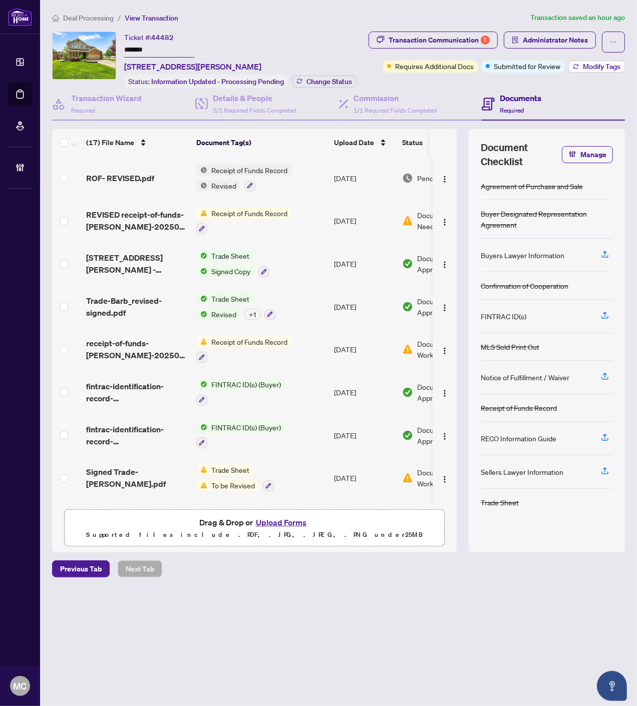
click at [591, 65] on span "Modify Tags" at bounding box center [602, 66] width 38 height 7
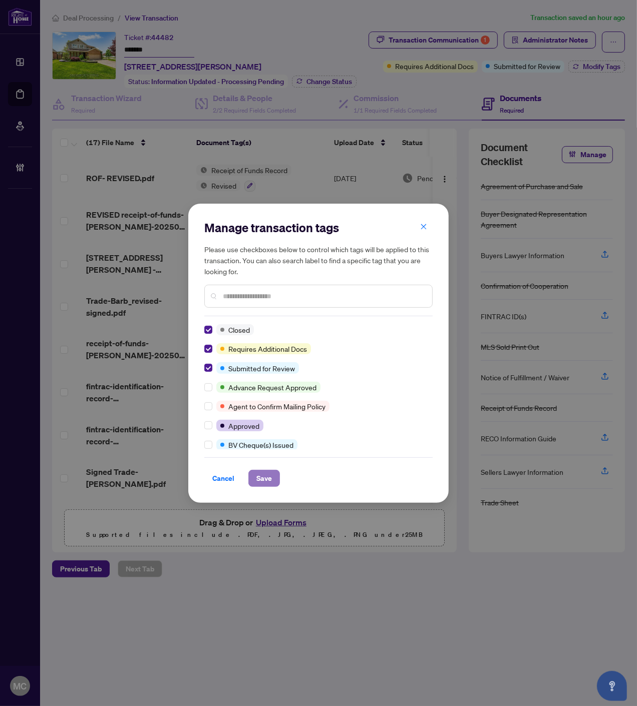
click at [264, 476] on span "Save" at bounding box center [264, 479] width 16 height 16
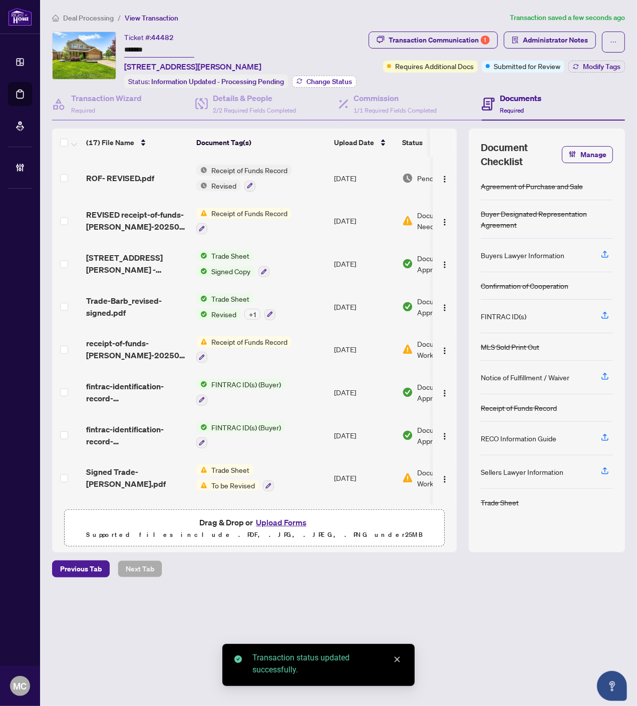
click at [323, 79] on span "Change Status" at bounding box center [329, 81] width 46 height 7
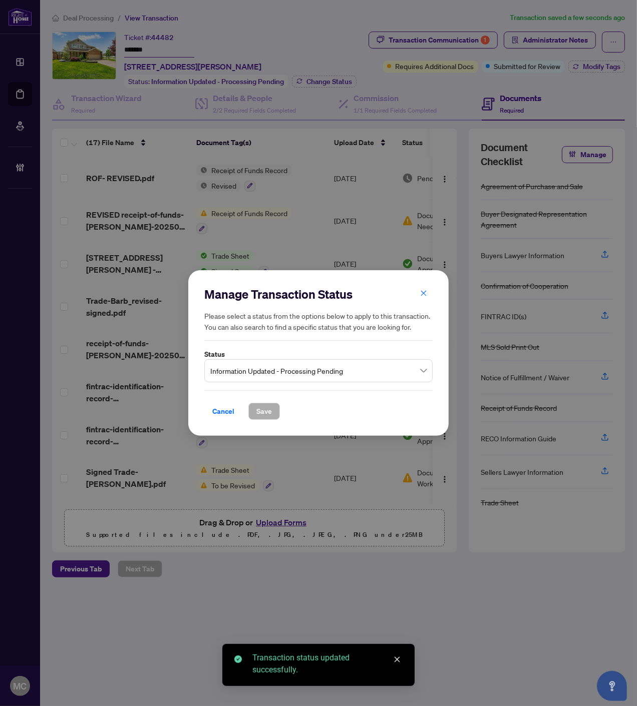
click at [282, 363] on span "Information Updated - Processing Pending" at bounding box center [318, 370] width 216 height 19
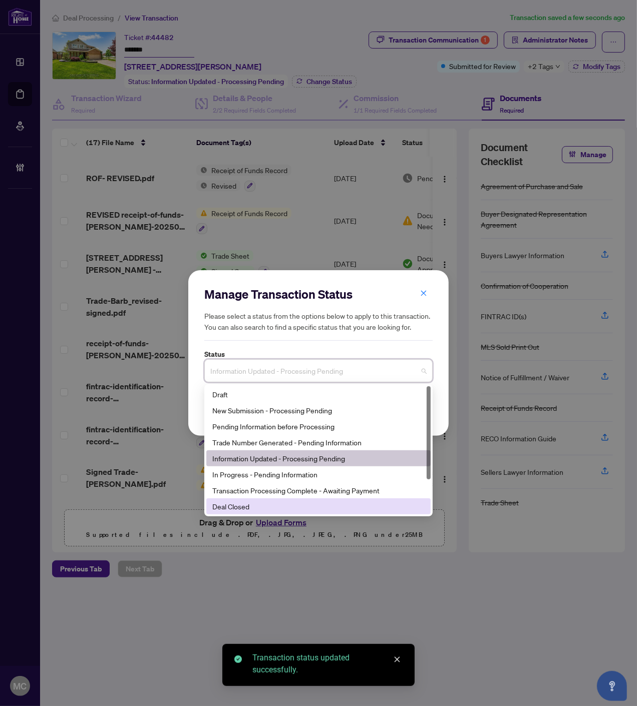
click at [252, 502] on div "Deal Closed" at bounding box center [318, 506] width 212 height 11
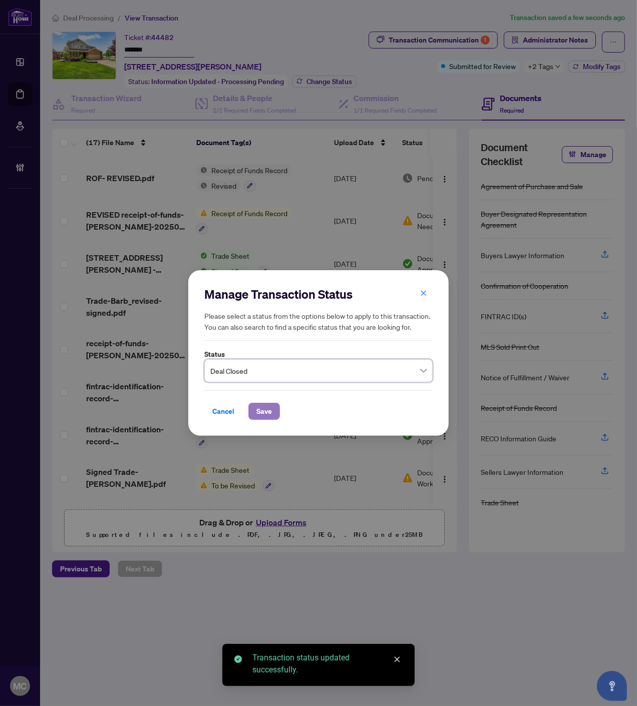
click at [265, 412] on span "Save" at bounding box center [264, 412] width 16 height 16
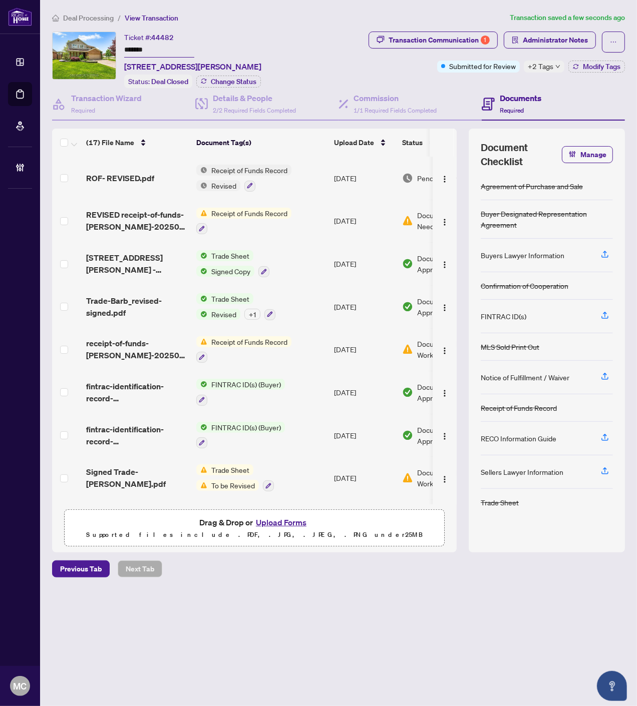
click at [547, 68] on span "+2 Tags" at bounding box center [541, 67] width 26 height 12
click at [358, 75] on div "Transaction Communication 1 Administrator Notes Submitted for Review +2 Tags Mo…" at bounding box center [471, 60] width 312 height 57
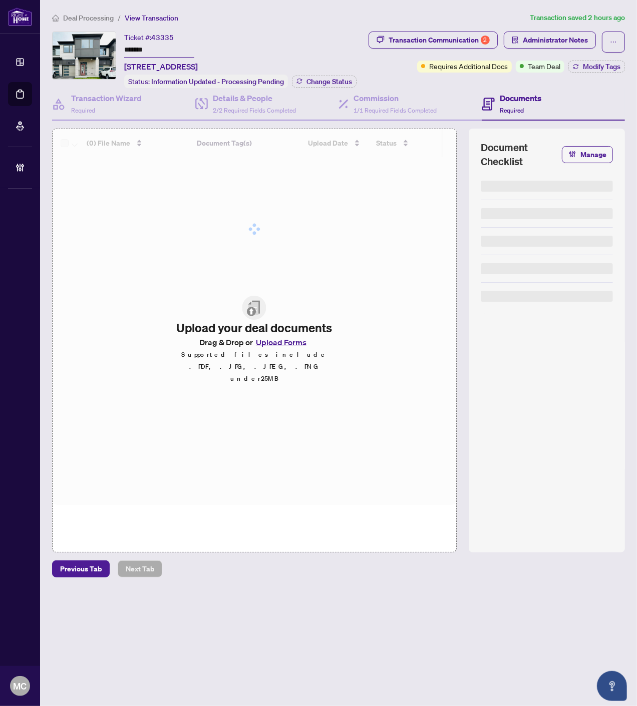
click at [129, 48] on input "*******" at bounding box center [159, 50] width 70 height 15
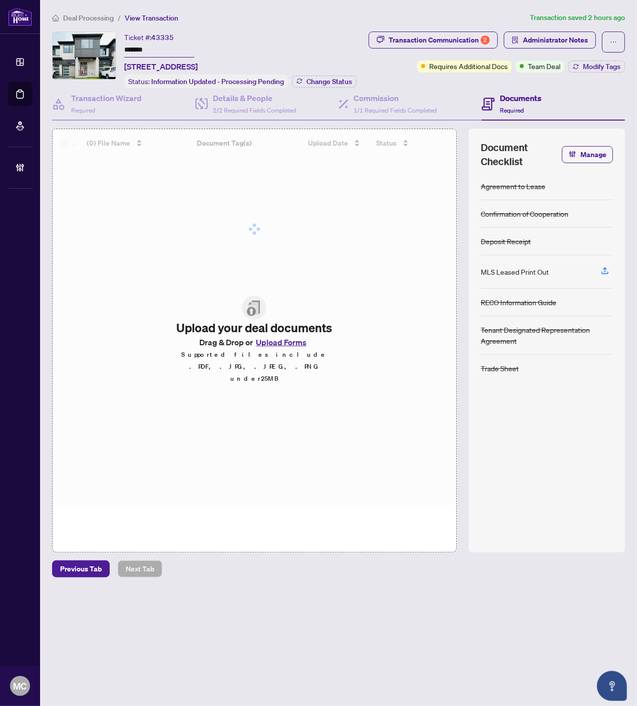
click at [129, 48] on input "*******" at bounding box center [159, 50] width 70 height 15
